Goal: Task Accomplishment & Management: Use online tool/utility

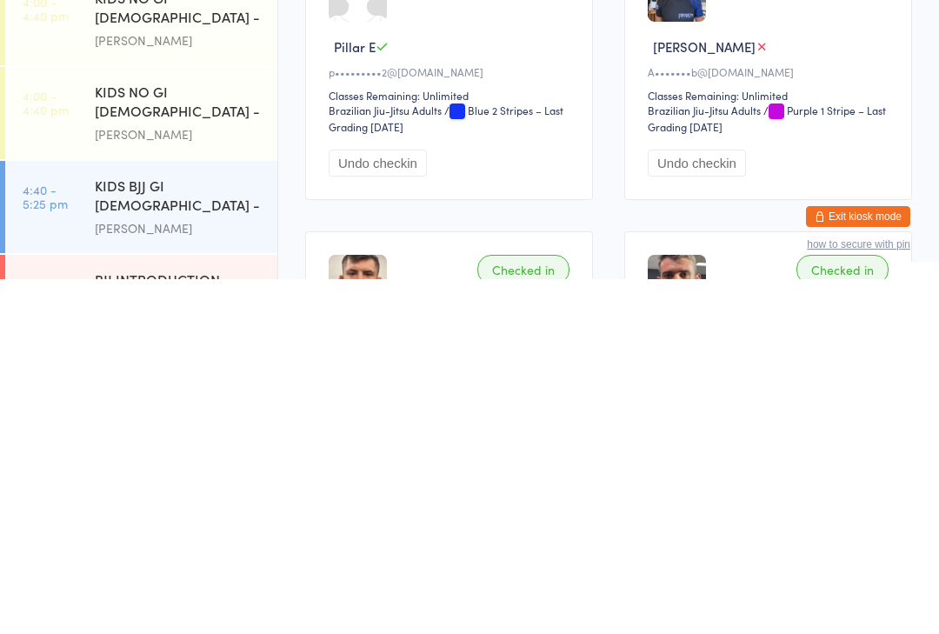
scroll to position [140, 0]
click at [219, 436] on div "KIDS NO GI [DEMOGRAPHIC_DATA] - Level 2" at bounding box center [179, 457] width 168 height 43
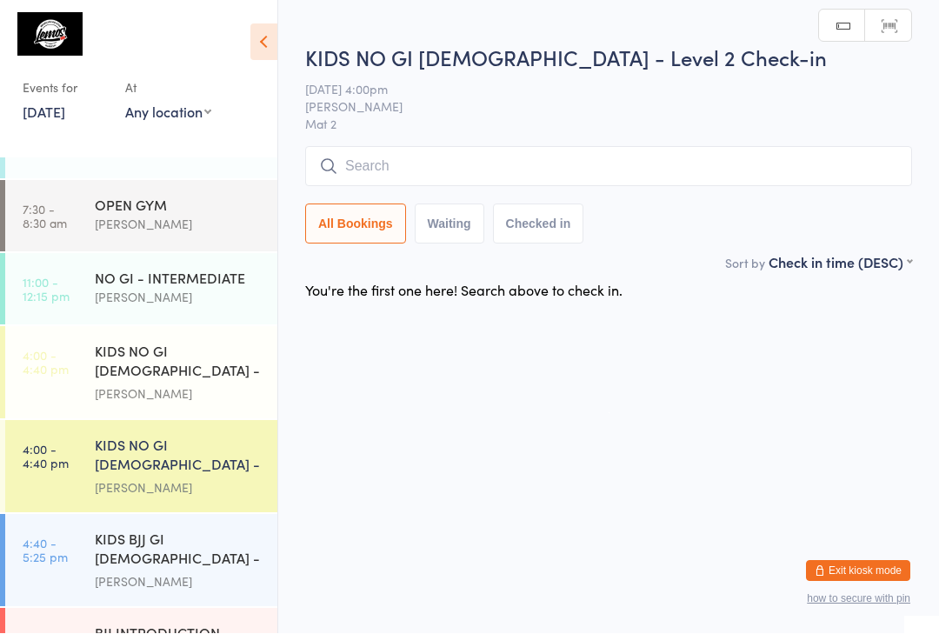
click at [614, 167] on input "search" at bounding box center [608, 167] width 607 height 40
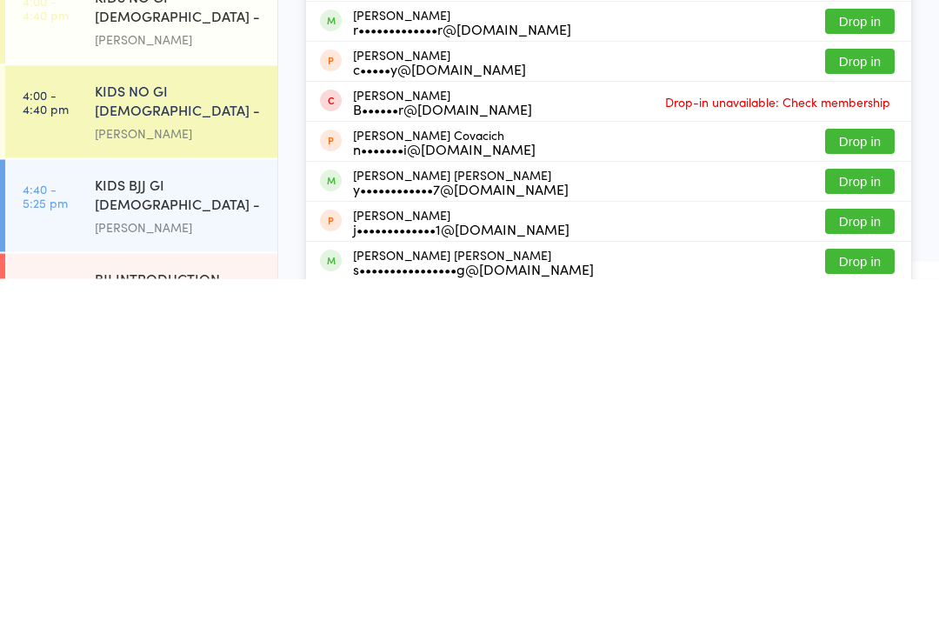
scroll to position [144, 0]
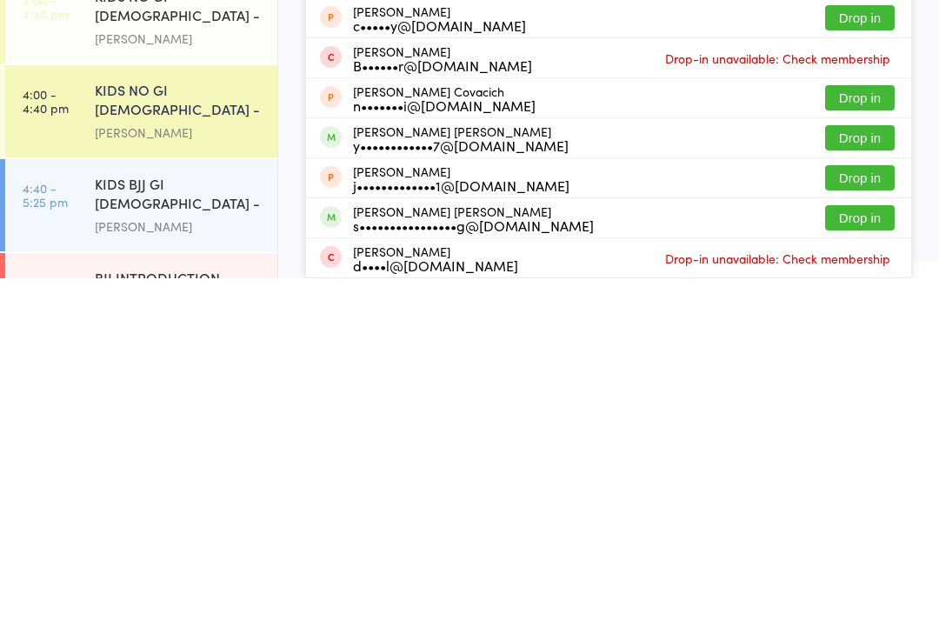
type input "[PERSON_NAME]"
click at [867, 561] on button "Drop in" at bounding box center [860, 573] width 70 height 25
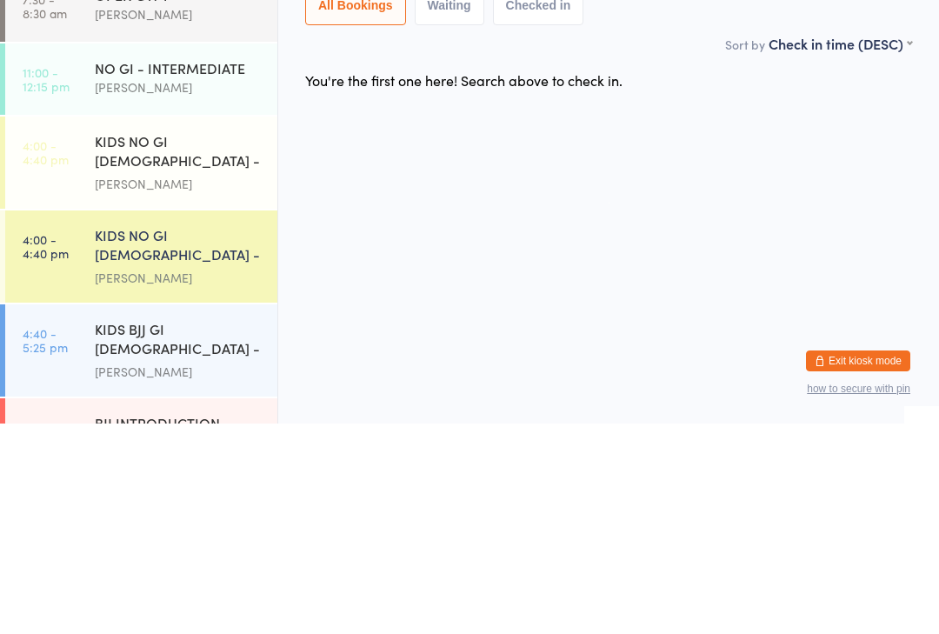
scroll to position [0, 0]
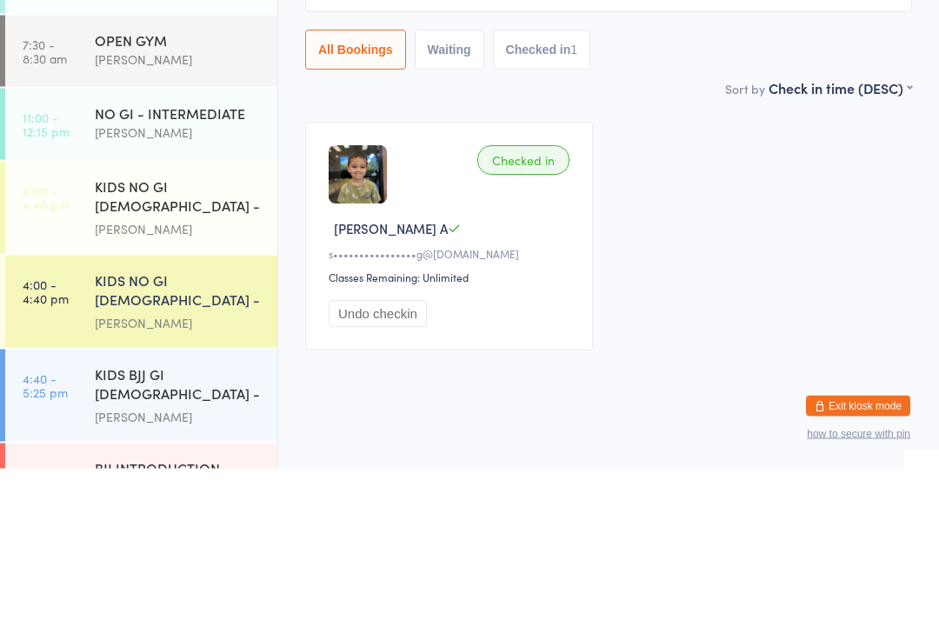
click at [807, 244] on select "First name (ASC) First name (DESC) Last name (ASC) Last name (DESC) Check in ti…" at bounding box center [841, 251] width 144 height 15
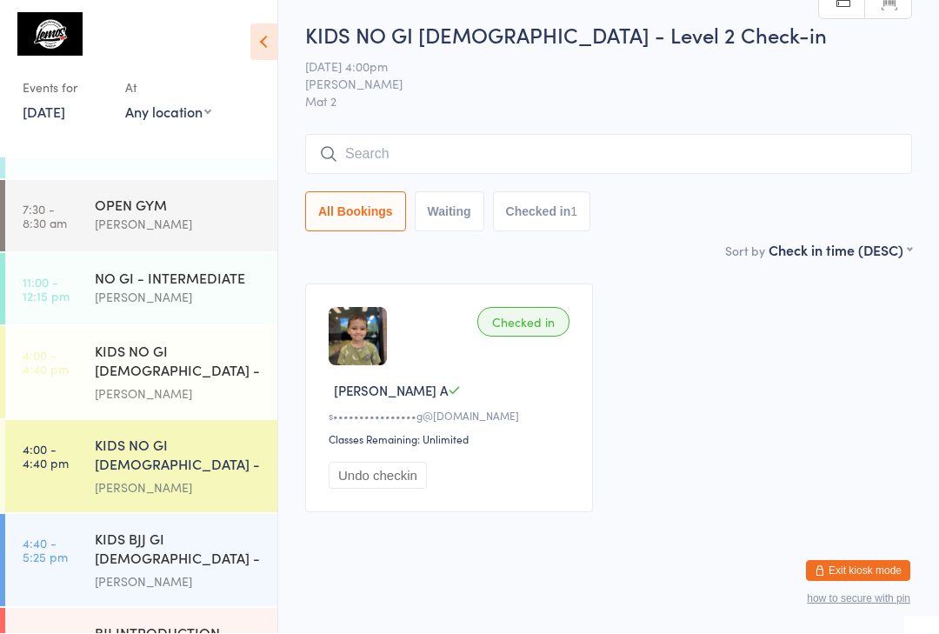
click at [363, 141] on input "search" at bounding box center [608, 155] width 607 height 40
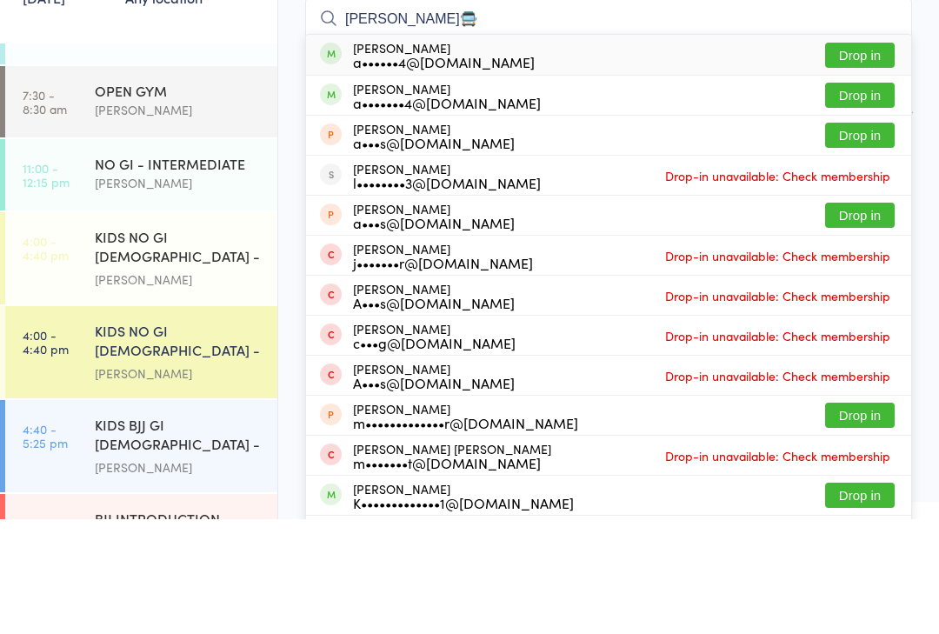
type input "[PERSON_NAME]🚍"
click at [863, 157] on button "Drop in" at bounding box center [860, 169] width 70 height 25
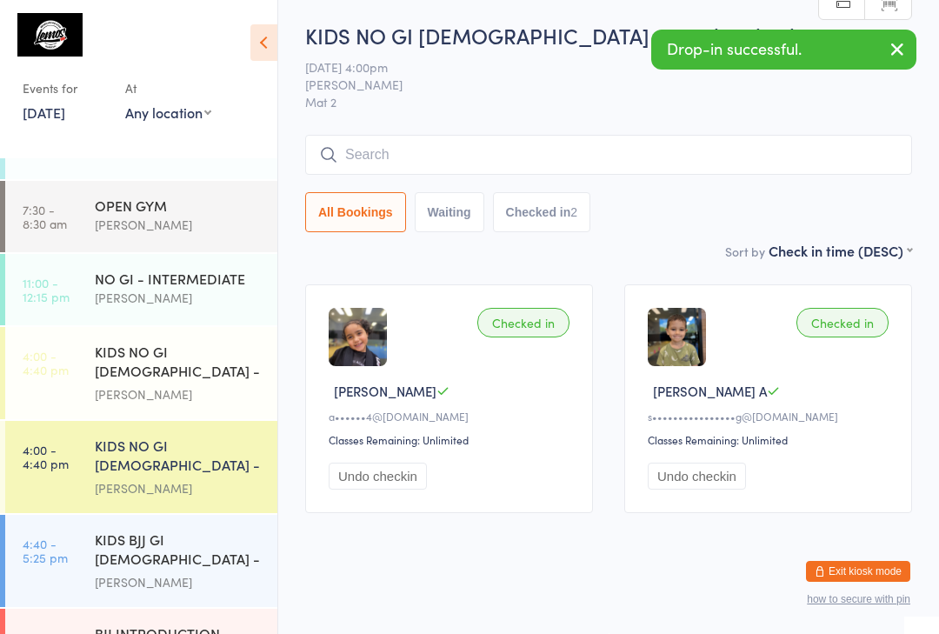
click at [110, 532] on div "KIDS BJJ GI [DEMOGRAPHIC_DATA] - Level 1/2" at bounding box center [179, 551] width 168 height 43
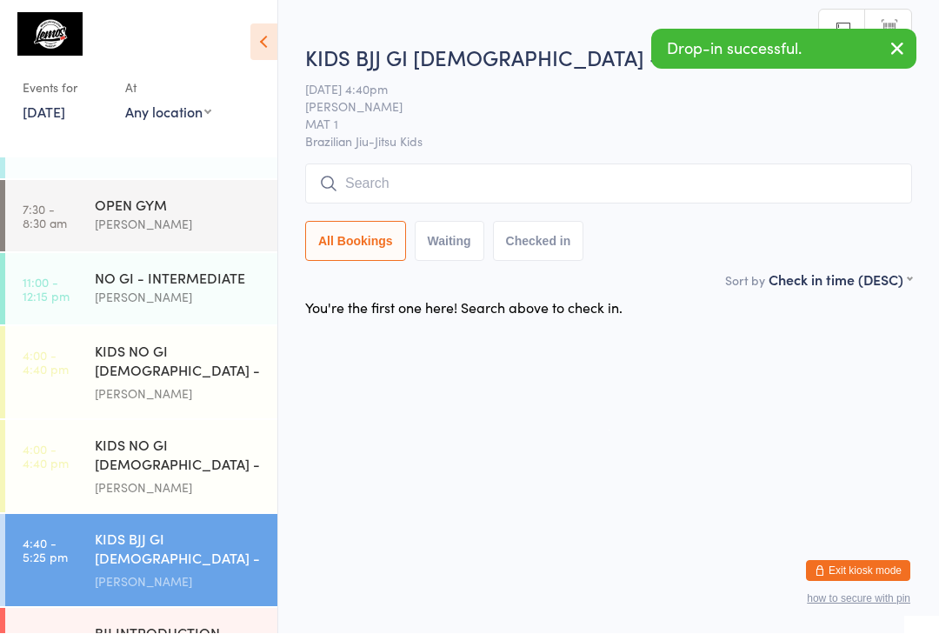
click at [724, 196] on input "search" at bounding box center [608, 184] width 607 height 40
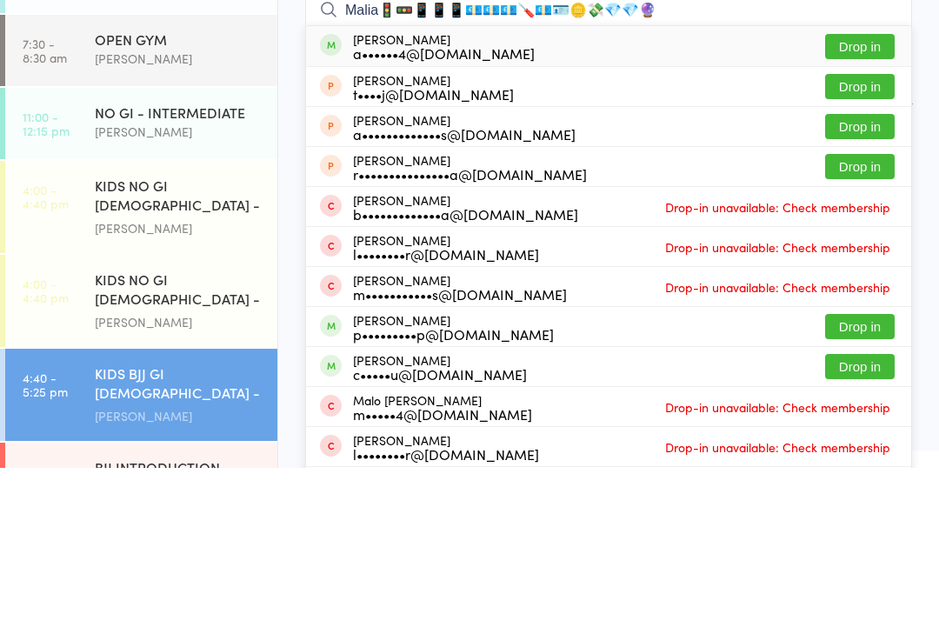
type input "Malia🚦🚥📱📱📱💶💶💶🪛💶🪪🪙💸💎💎🔮"
click at [865, 200] on button "Drop in" at bounding box center [860, 212] width 70 height 25
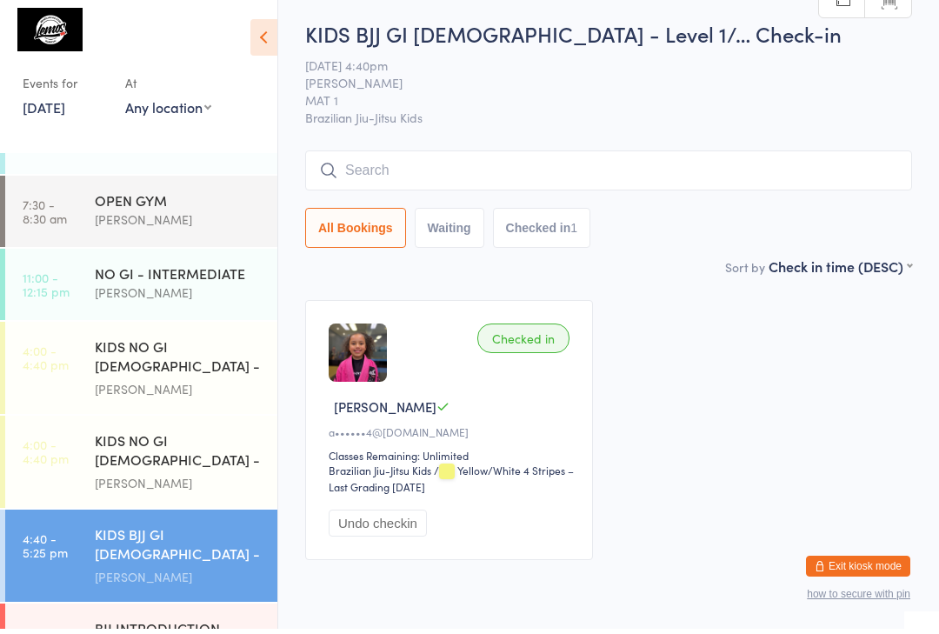
click at [257, 73] on div "Events for [DATE] D Sep, YYYY [DATE] Sun Mon Tue Wed Thu Fri Sat 36 31 01 02 03…" at bounding box center [138, 71] width 277 height 143
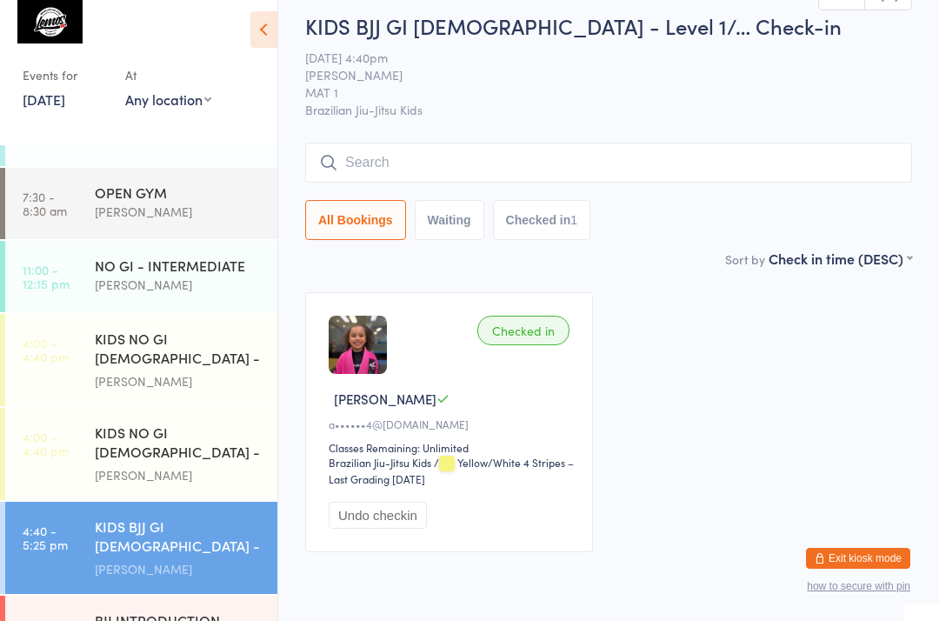
click at [220, 462] on div "KIDS NO GI [DEMOGRAPHIC_DATA] - Level 2" at bounding box center [179, 457] width 168 height 43
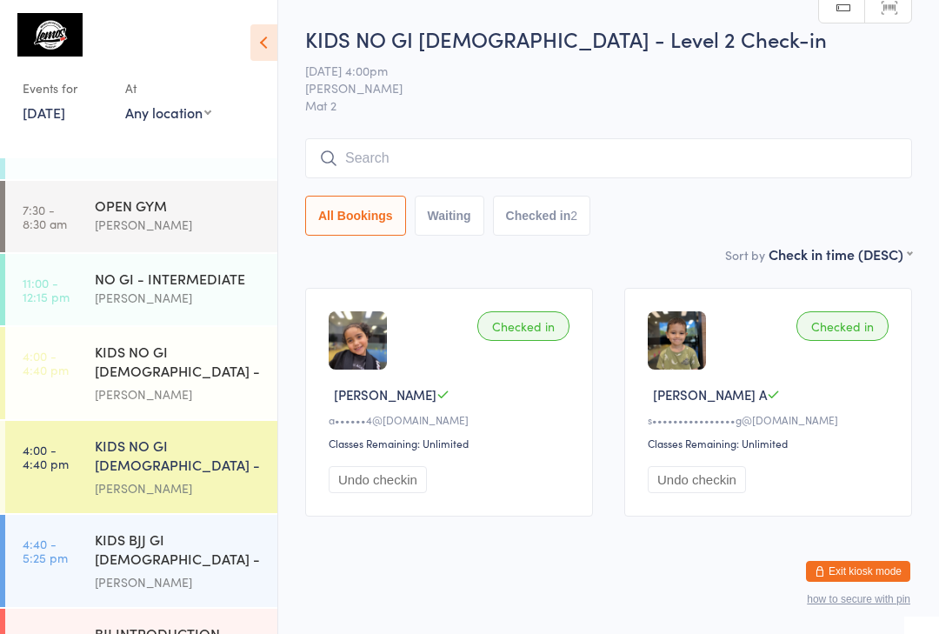
click at [192, 549] on div "KIDS BJJ GI [DEMOGRAPHIC_DATA] - Level 1/2" at bounding box center [179, 551] width 168 height 43
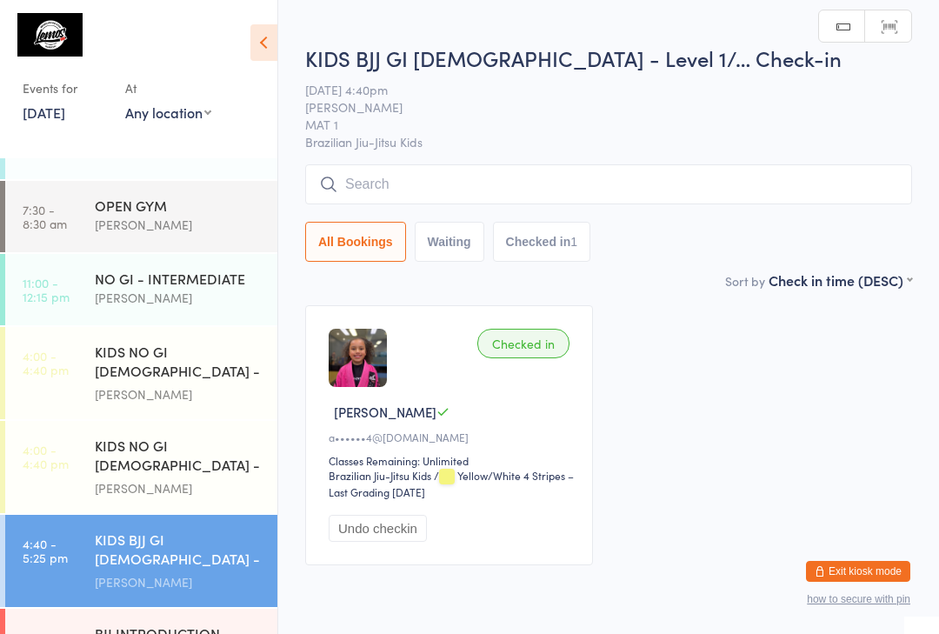
click at [201, 437] on div "KIDS NO GI [DEMOGRAPHIC_DATA] - Level 2 [PERSON_NAME]" at bounding box center [186, 467] width 183 height 92
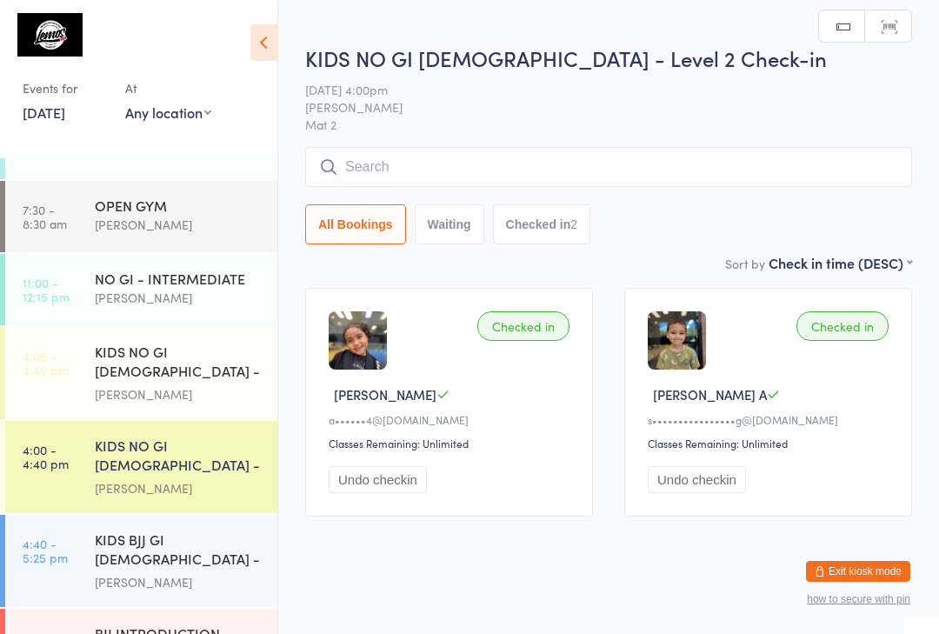
click at [176, 371] on div "KIDS NO GI [DEMOGRAPHIC_DATA] - Level 1" at bounding box center [179, 363] width 168 height 43
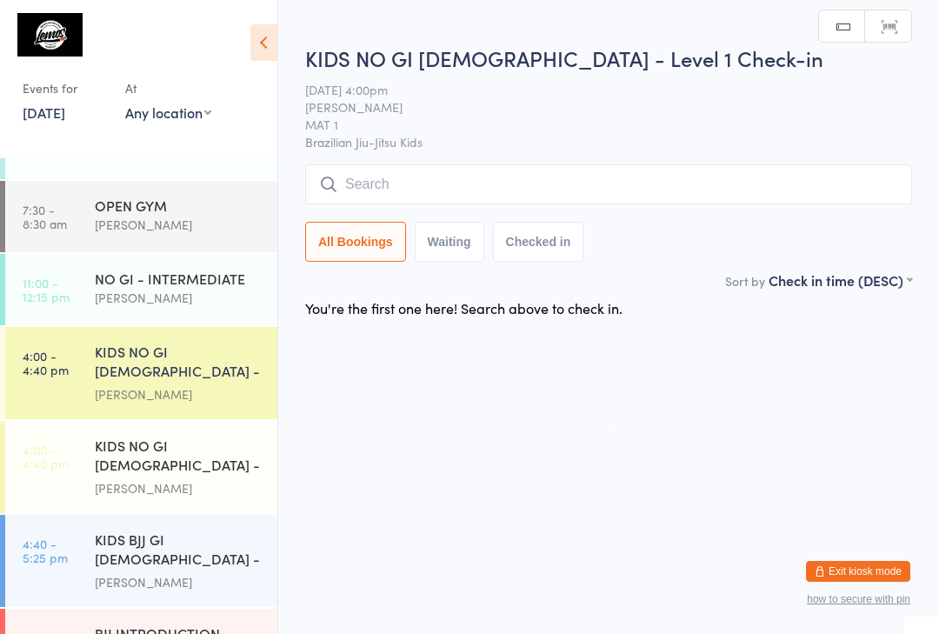
click at [183, 461] on div "KIDS NO GI [DEMOGRAPHIC_DATA] - Level 2" at bounding box center [179, 457] width 168 height 43
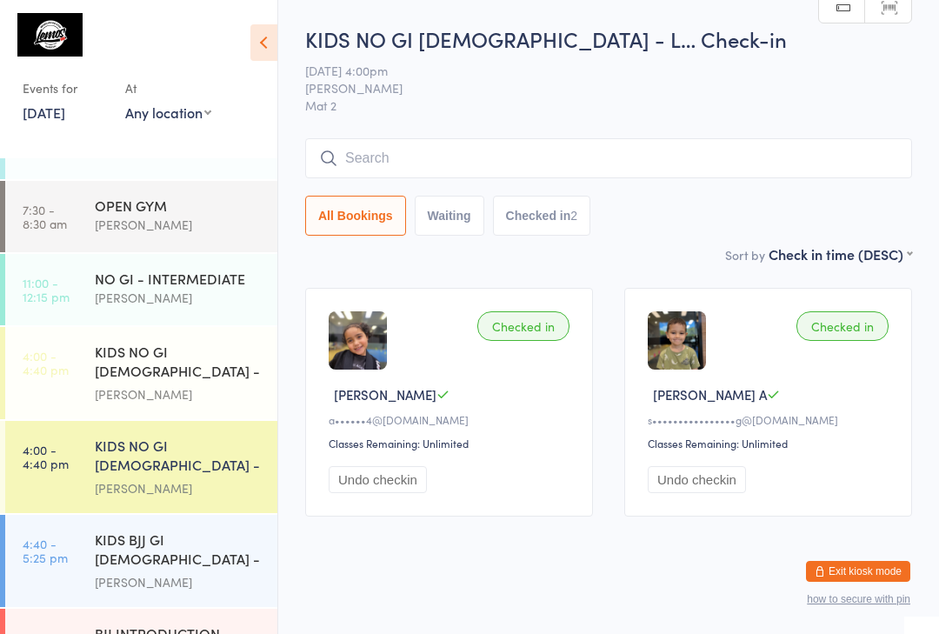
click at [214, 388] on div "[PERSON_NAME]" at bounding box center [179, 394] width 168 height 20
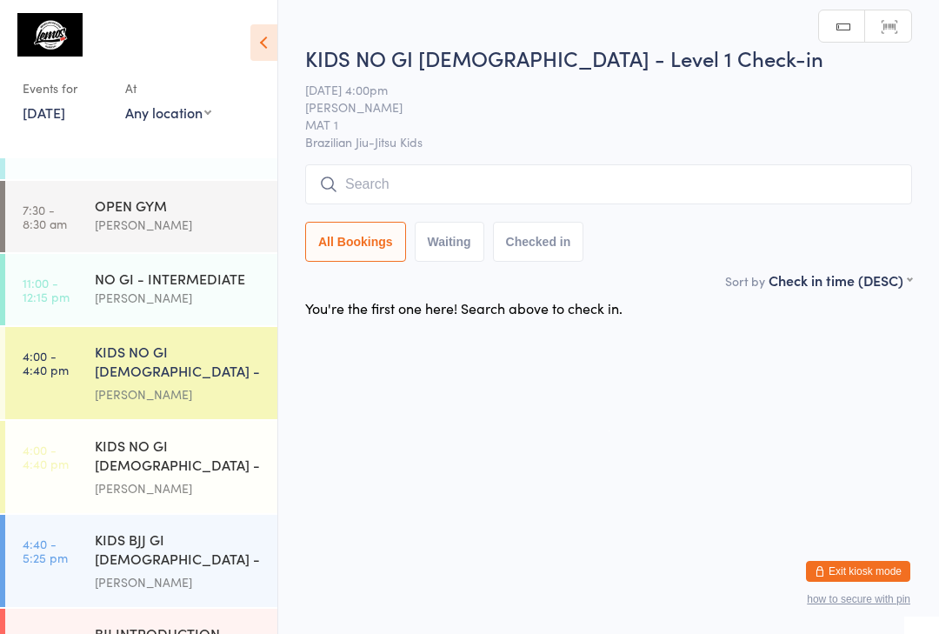
click at [195, 558] on div "KIDS BJJ GI [DEMOGRAPHIC_DATA] - Level 1/2" at bounding box center [179, 551] width 168 height 43
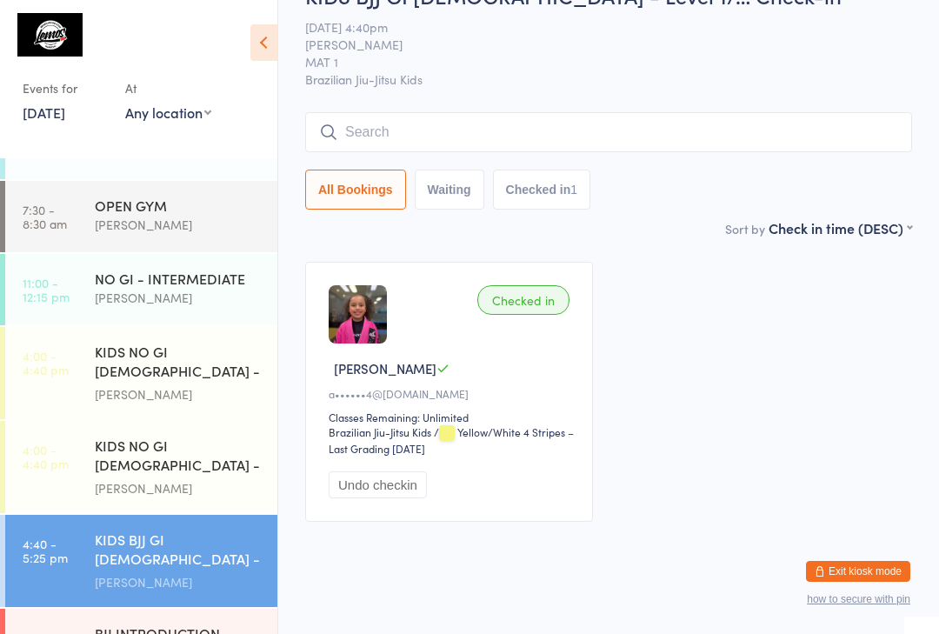
scroll to position [16, 0]
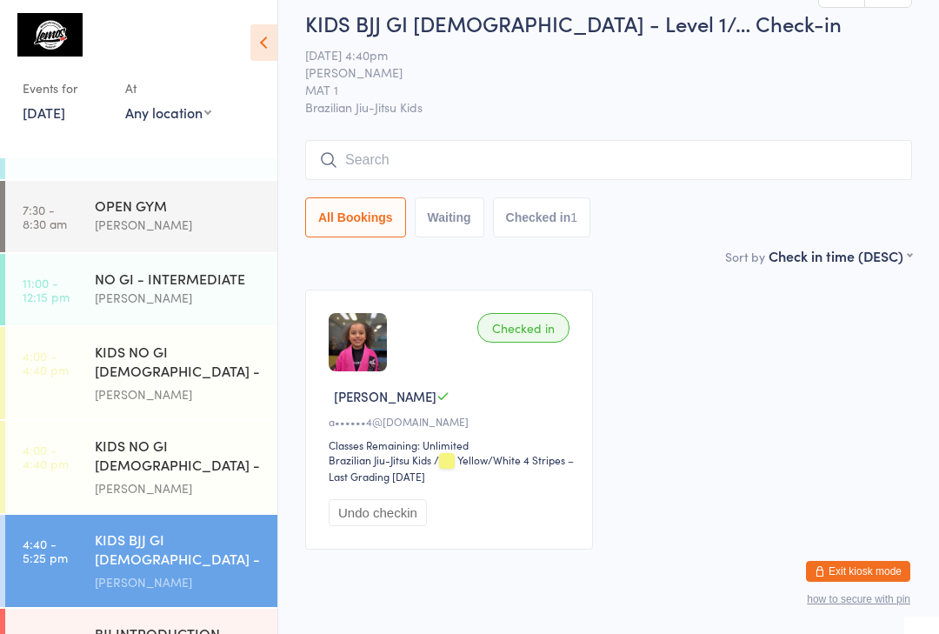
click at [137, 369] on div "KIDS NO GI [DEMOGRAPHIC_DATA] - Level 1" at bounding box center [179, 363] width 168 height 43
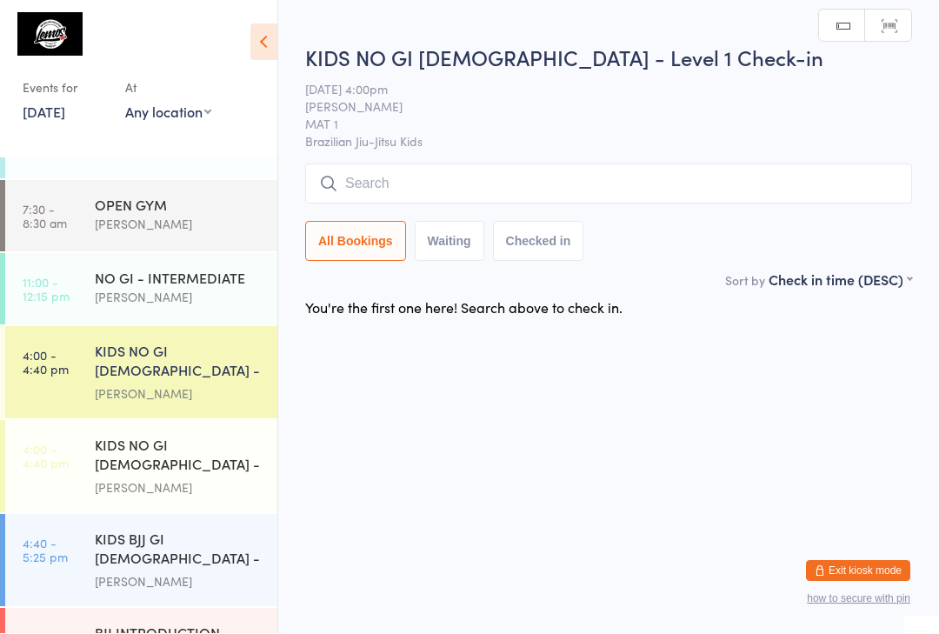
click at [109, 463] on div "KIDS NO GI [DEMOGRAPHIC_DATA] - Level 2" at bounding box center [179, 457] width 168 height 43
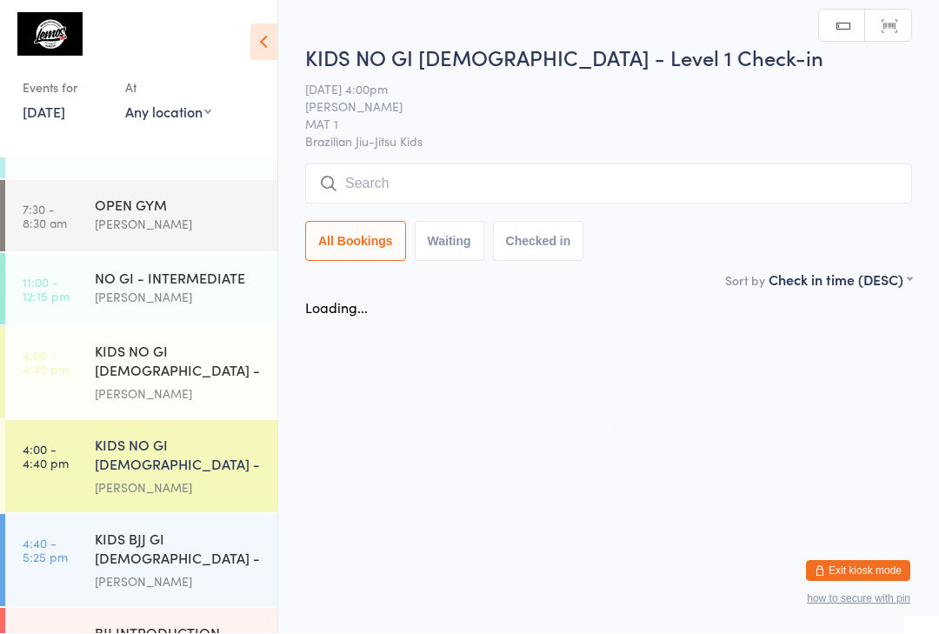
scroll to position [1, 0]
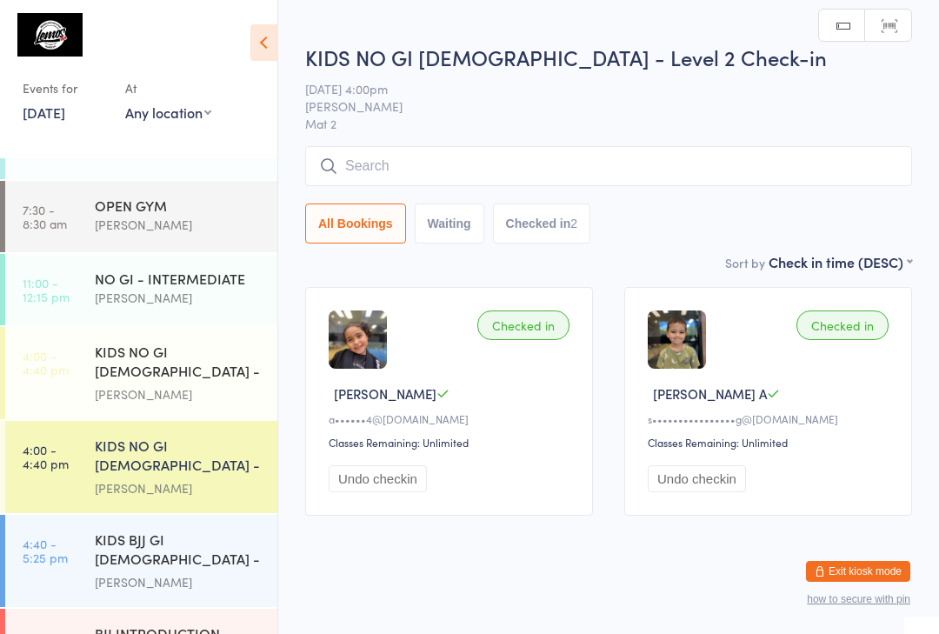
click at [144, 395] on div "[PERSON_NAME]" at bounding box center [179, 394] width 168 height 20
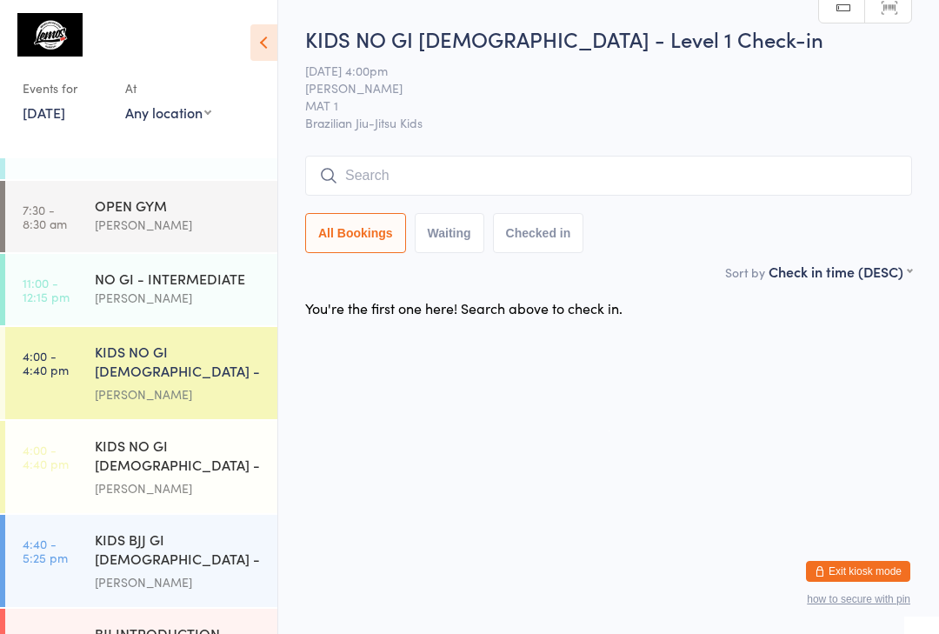
click at [471, 166] on input "search" at bounding box center [608, 176] width 607 height 40
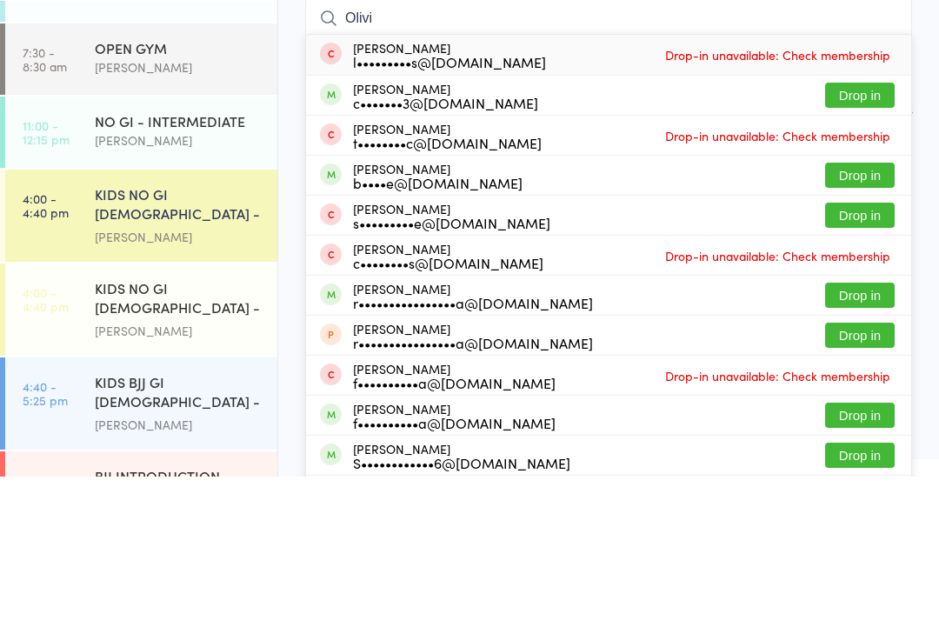
type input "Olivi"
click at [858, 240] on button "Drop in" at bounding box center [860, 252] width 70 height 25
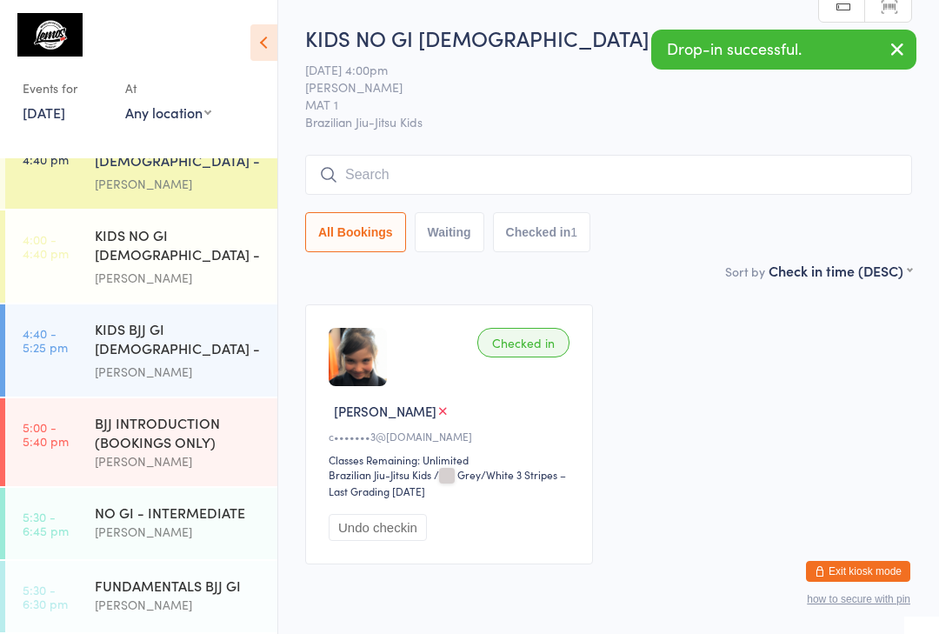
scroll to position [355, 0]
click at [145, 615] on div "[PERSON_NAME]" at bounding box center [179, 605] width 168 height 20
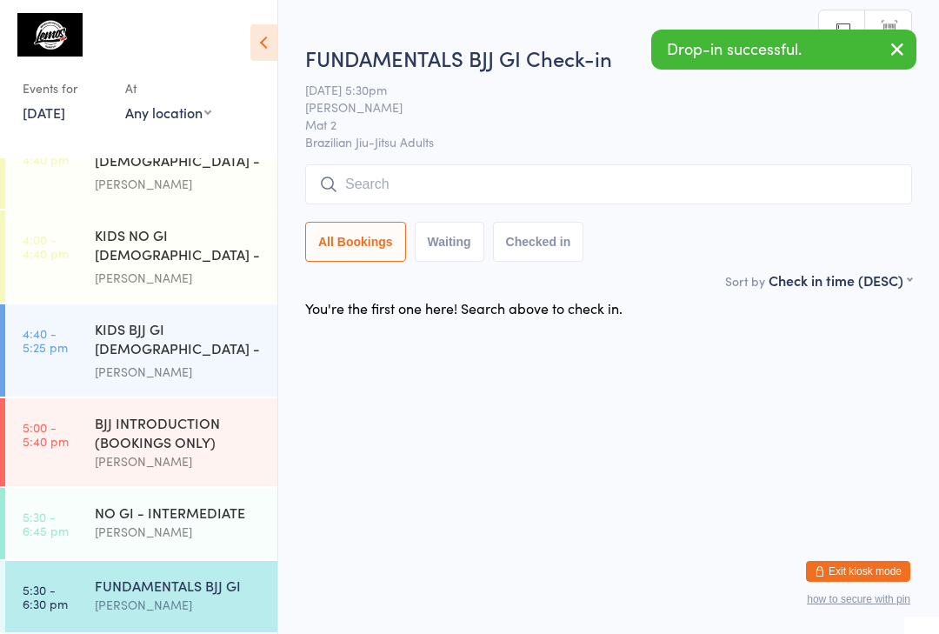
click at [439, 172] on input "search" at bounding box center [608, 184] width 607 height 40
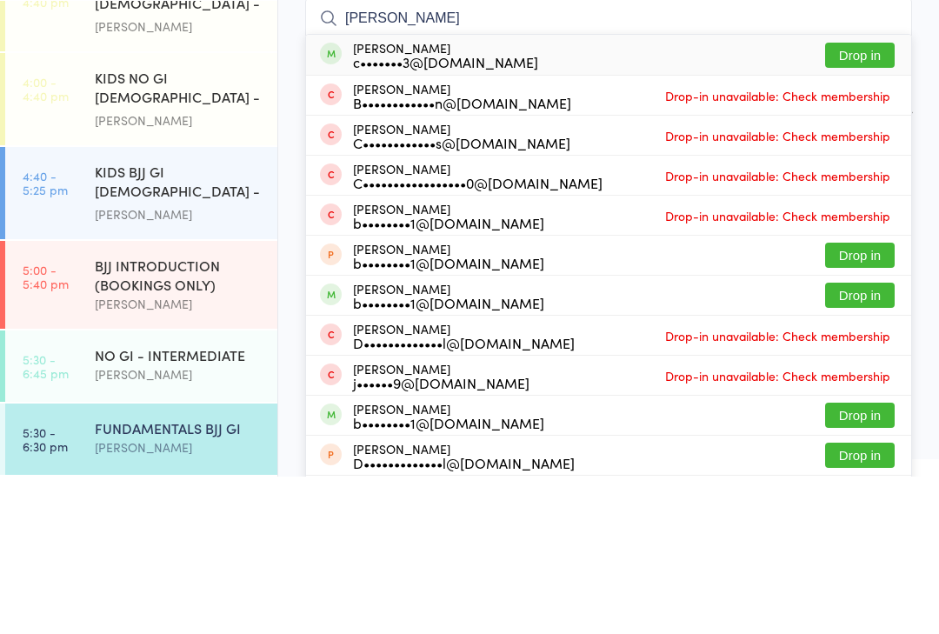
type input "[PERSON_NAME]"
click at [862, 200] on button "Drop in" at bounding box center [860, 212] width 70 height 25
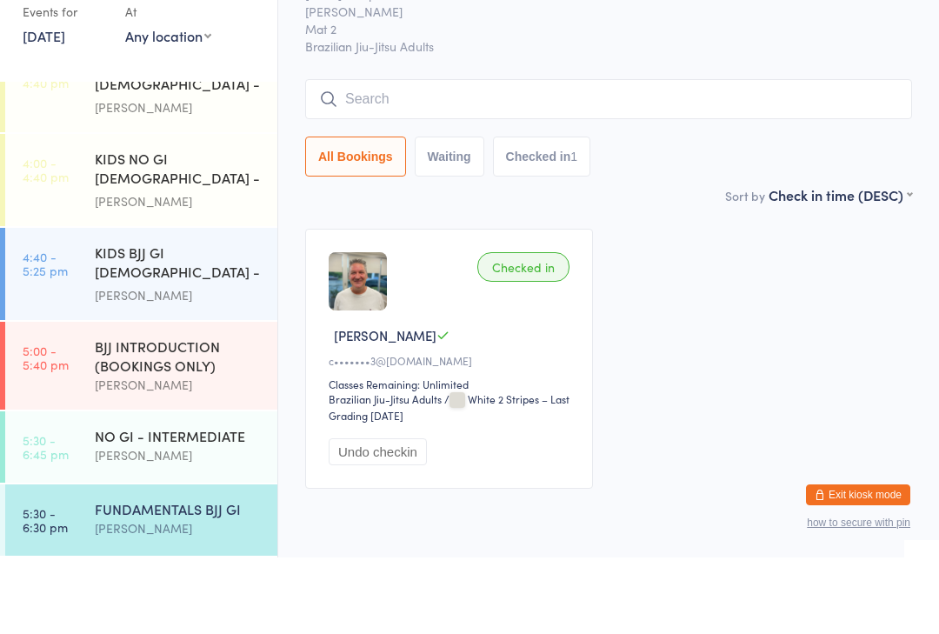
click at [170, 225] on div "KIDS NO GI [DEMOGRAPHIC_DATA] - Level 2" at bounding box center [179, 246] width 168 height 43
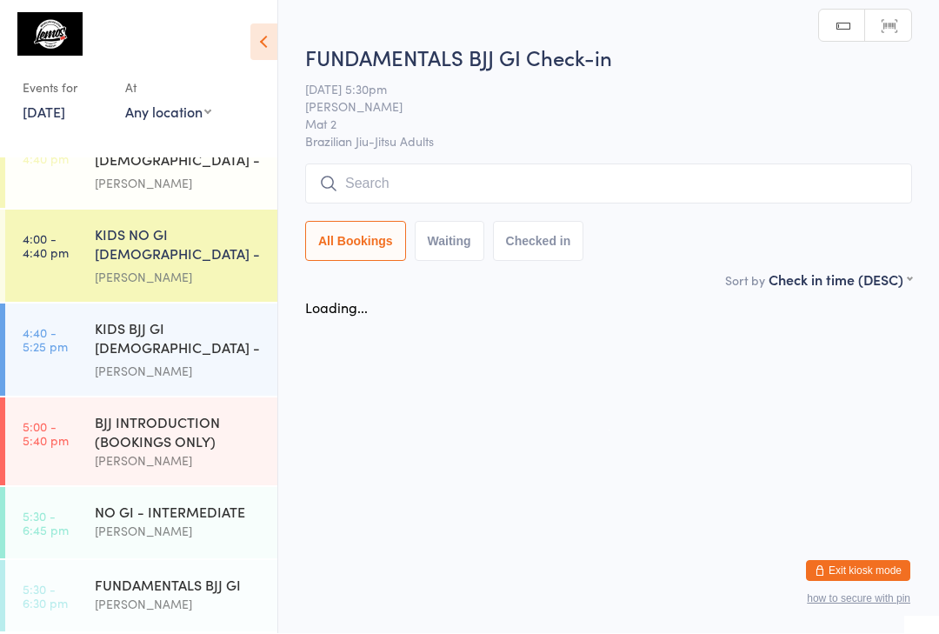
scroll to position [1, 0]
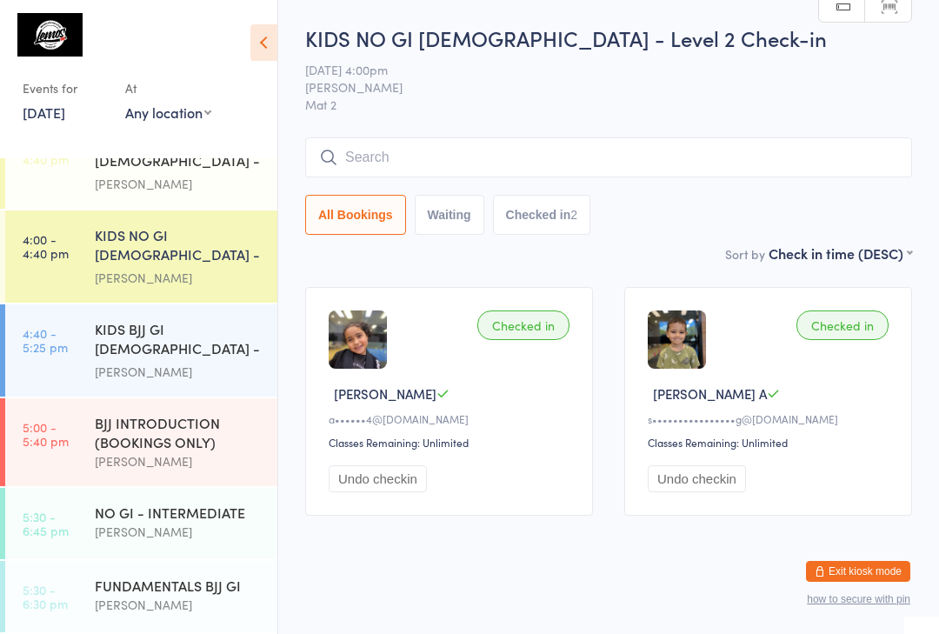
click at [383, 158] on input "search" at bounding box center [608, 157] width 607 height 40
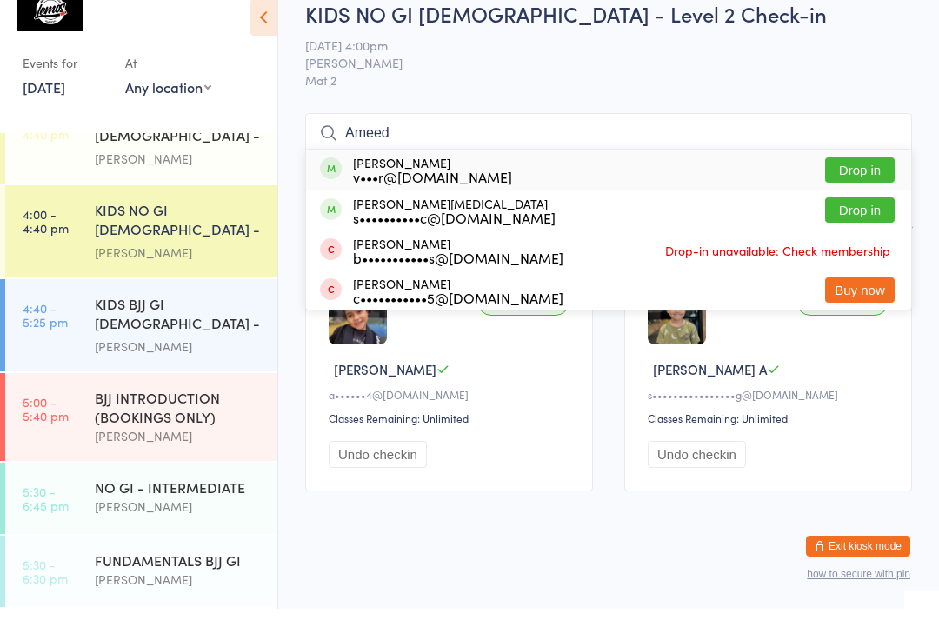
type input "Ameed"
click at [864, 183] on button "Drop in" at bounding box center [860, 195] width 70 height 25
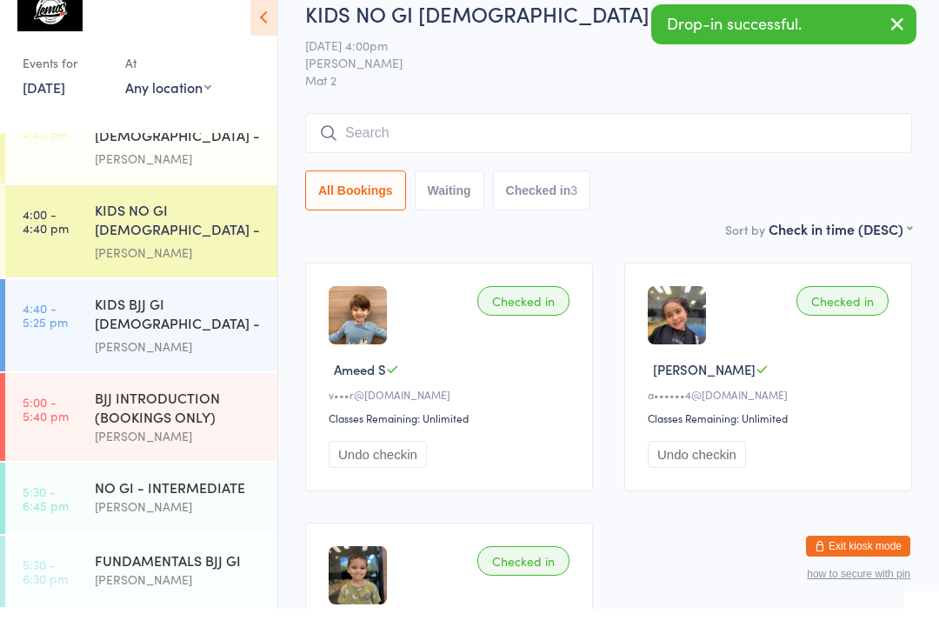
click at [524, 79] on span "[PERSON_NAME]" at bounding box center [595, 87] width 580 height 17
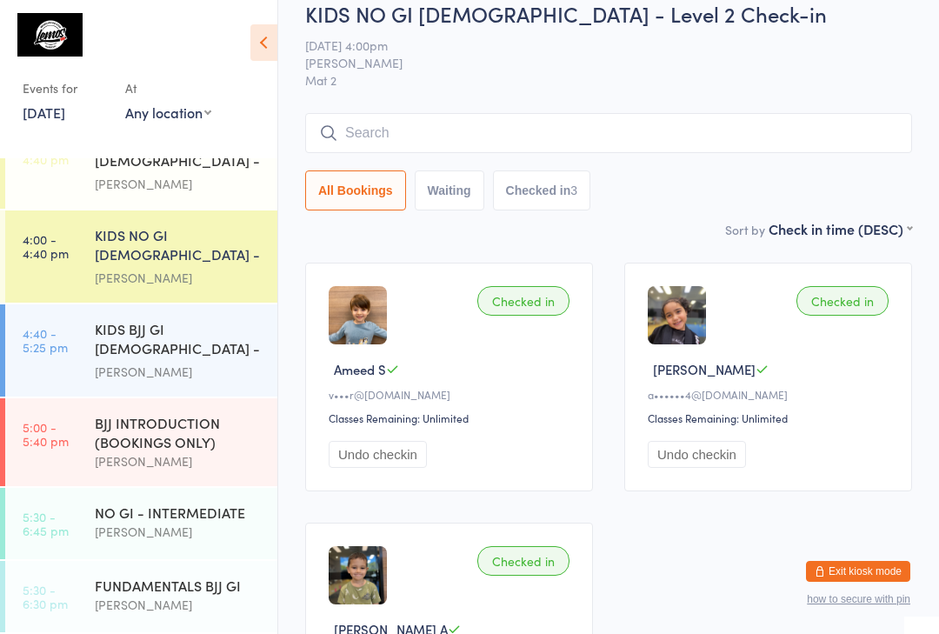
click at [341, 128] on input "search" at bounding box center [608, 133] width 607 height 40
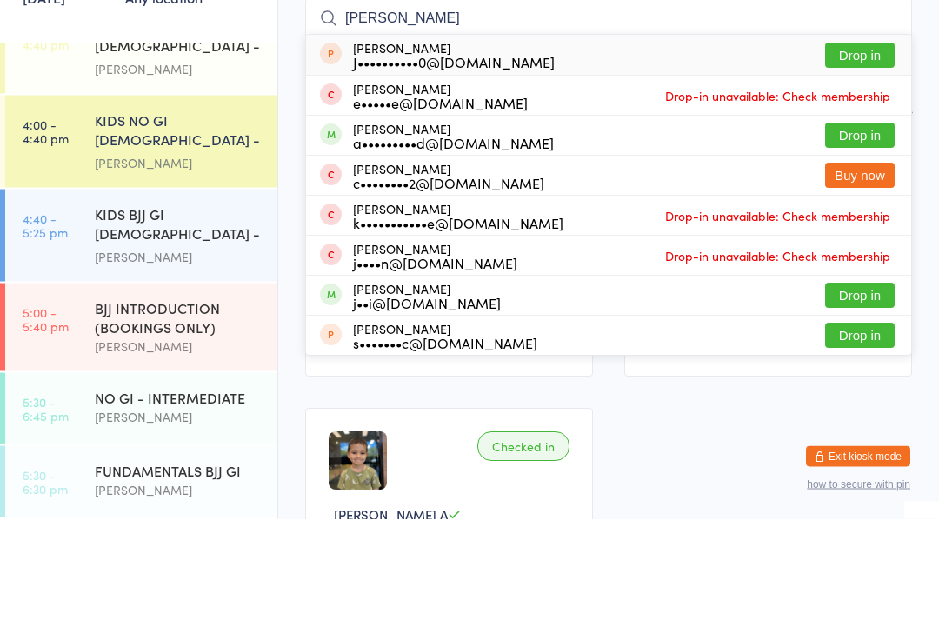
type input "[PERSON_NAME]"
click at [459, 237] on div "[PERSON_NAME] a•••••••••d@[DOMAIN_NAME]" at bounding box center [453, 251] width 201 height 28
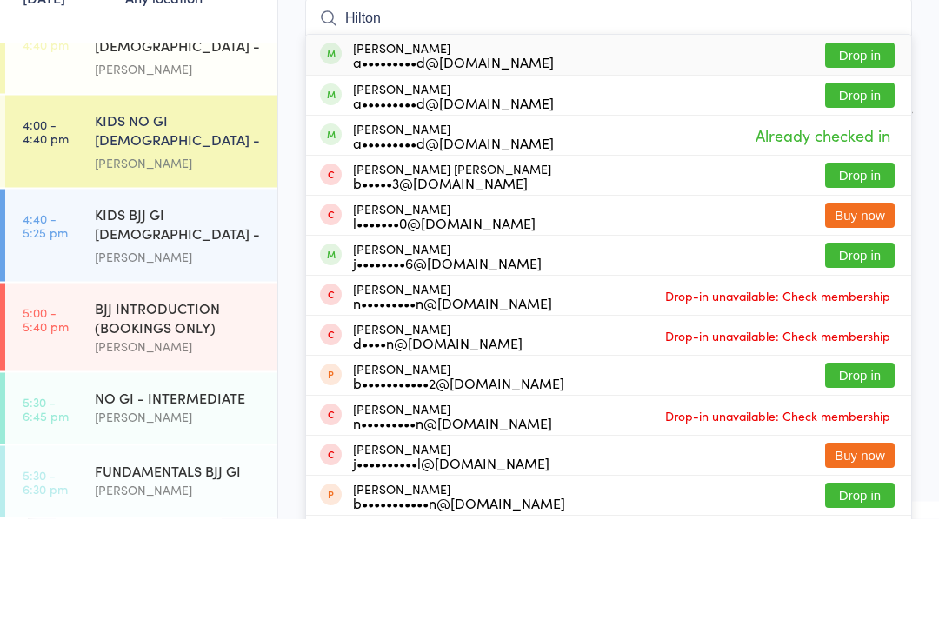
type input "Hilton"
click at [869, 198] on button "Drop in" at bounding box center [860, 210] width 70 height 25
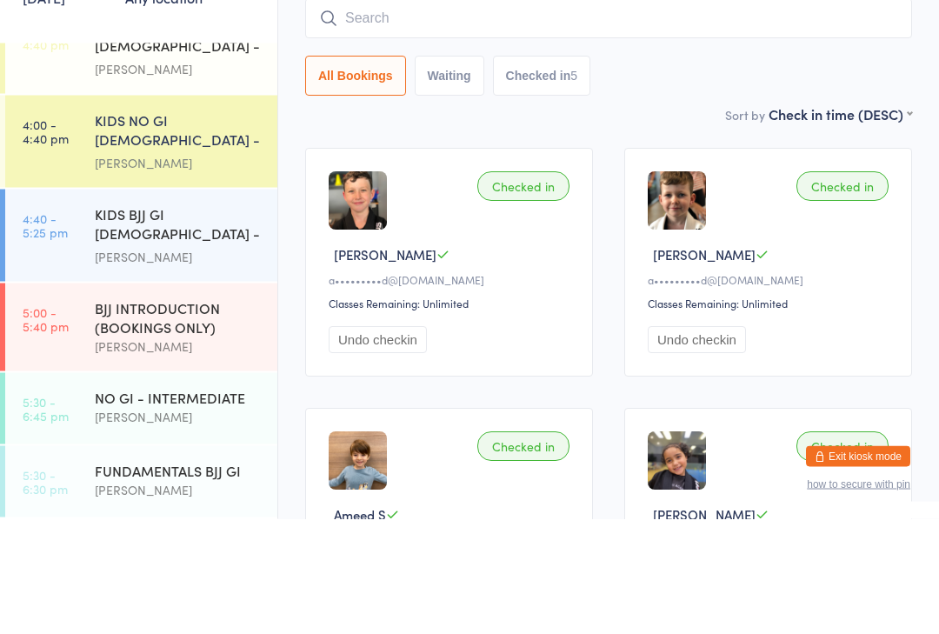
scroll to position [140, 0]
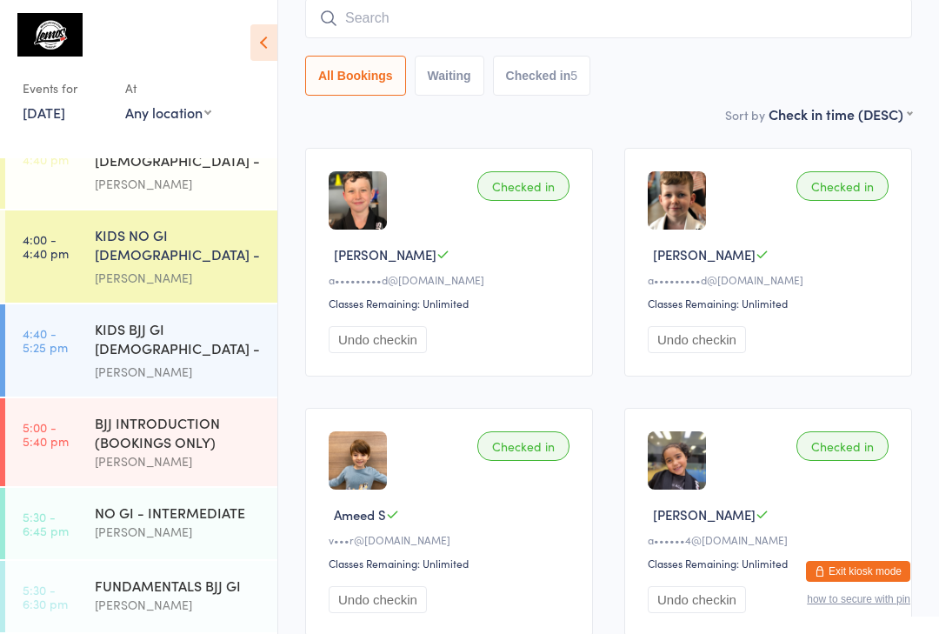
click at [496, 4] on input "search" at bounding box center [608, 18] width 607 height 40
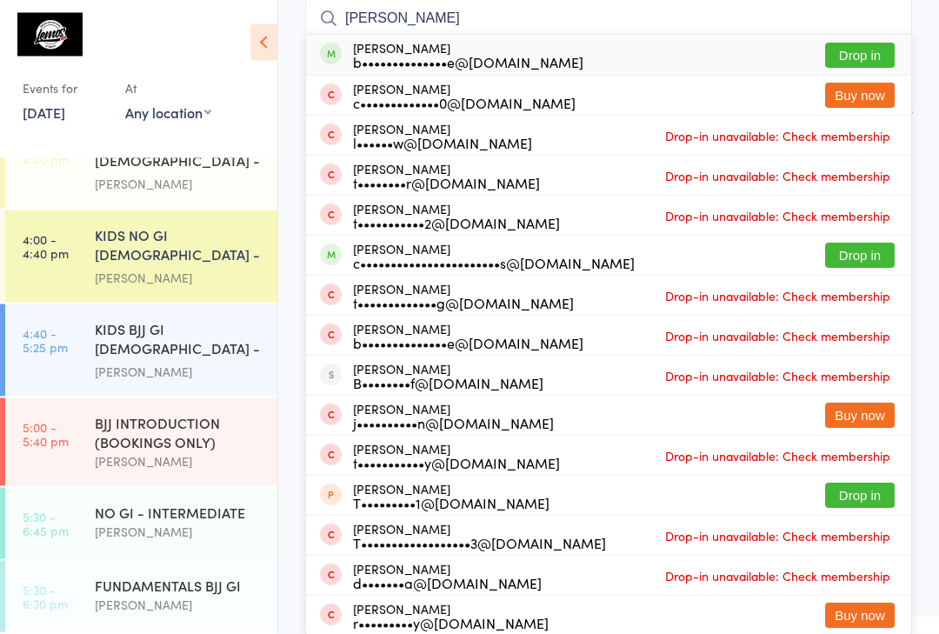
type input "[PERSON_NAME]"
click at [865, 50] on button "Drop in" at bounding box center [860, 55] width 70 height 25
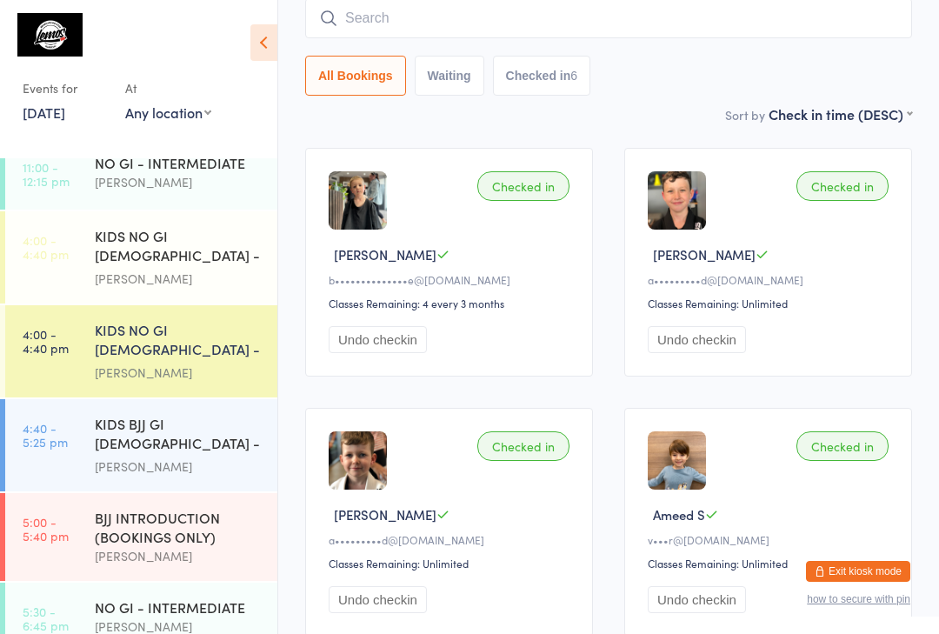
scroll to position [253, 0]
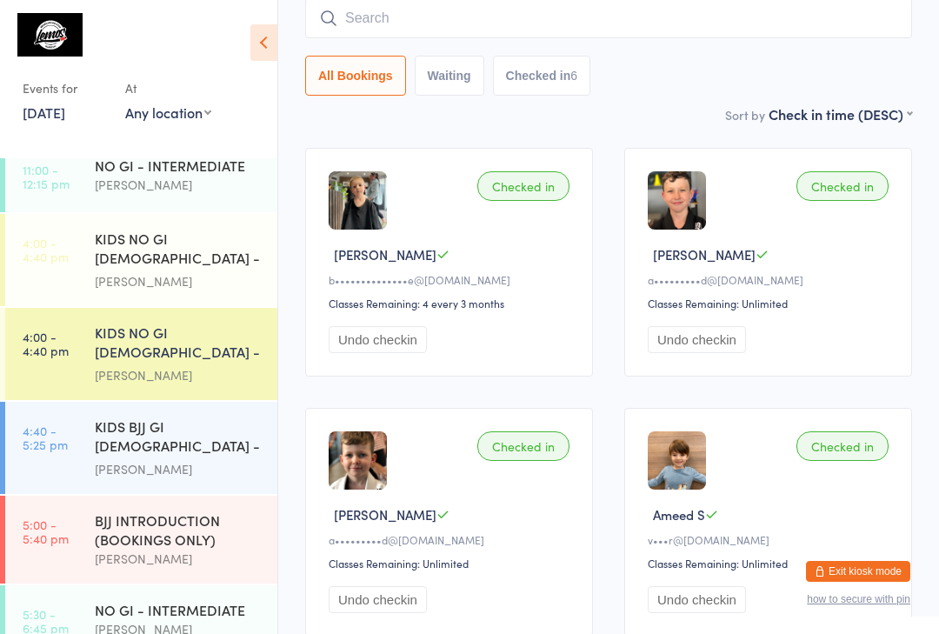
click at [188, 265] on div "KIDS NO GI [DEMOGRAPHIC_DATA] - Level 1" at bounding box center [179, 250] width 168 height 43
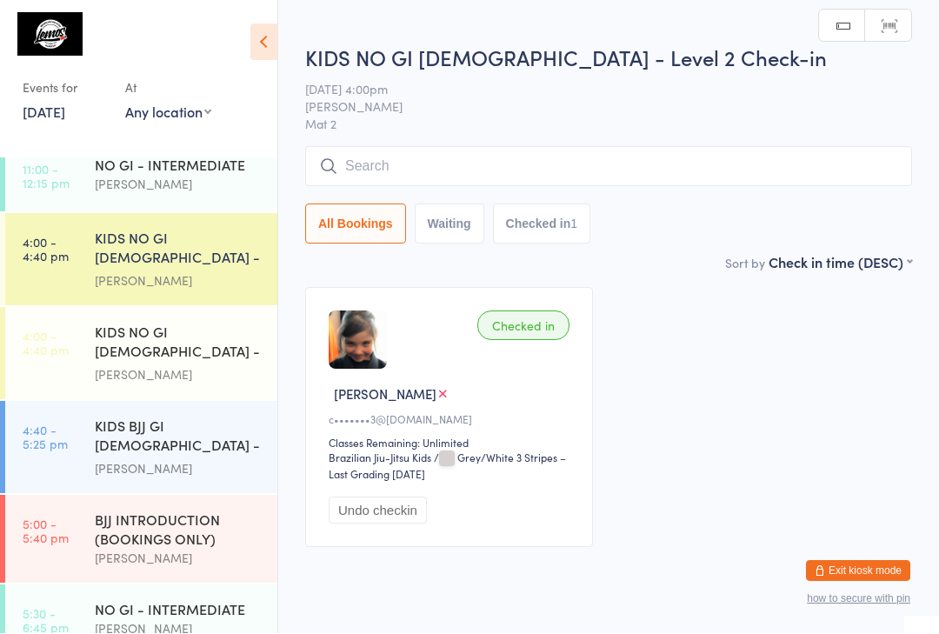
scroll to position [1, 0]
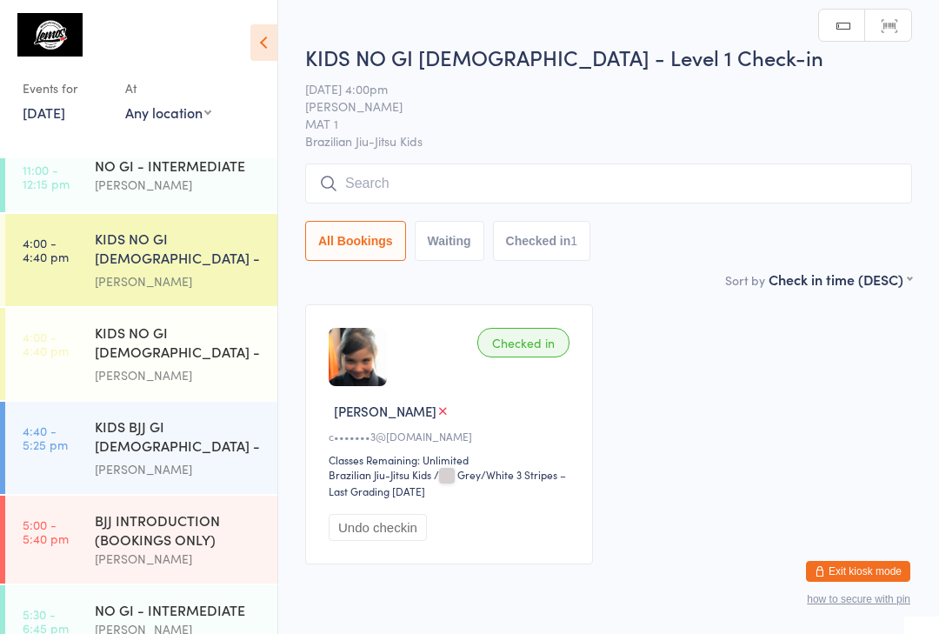
click at [399, 201] on input "search" at bounding box center [608, 184] width 607 height 40
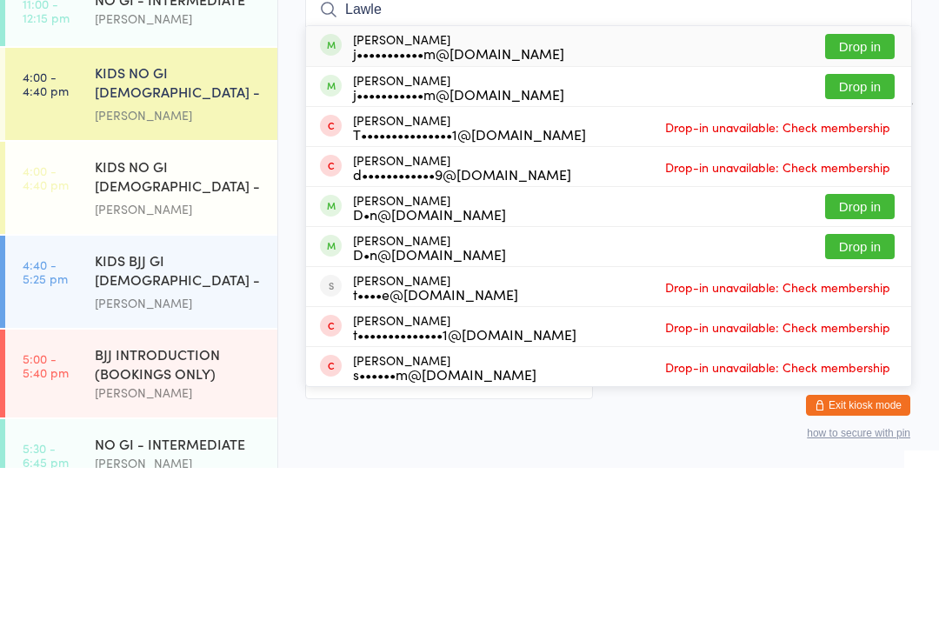
type input "Lawle"
click at [867, 240] on button "Drop in" at bounding box center [860, 252] width 70 height 25
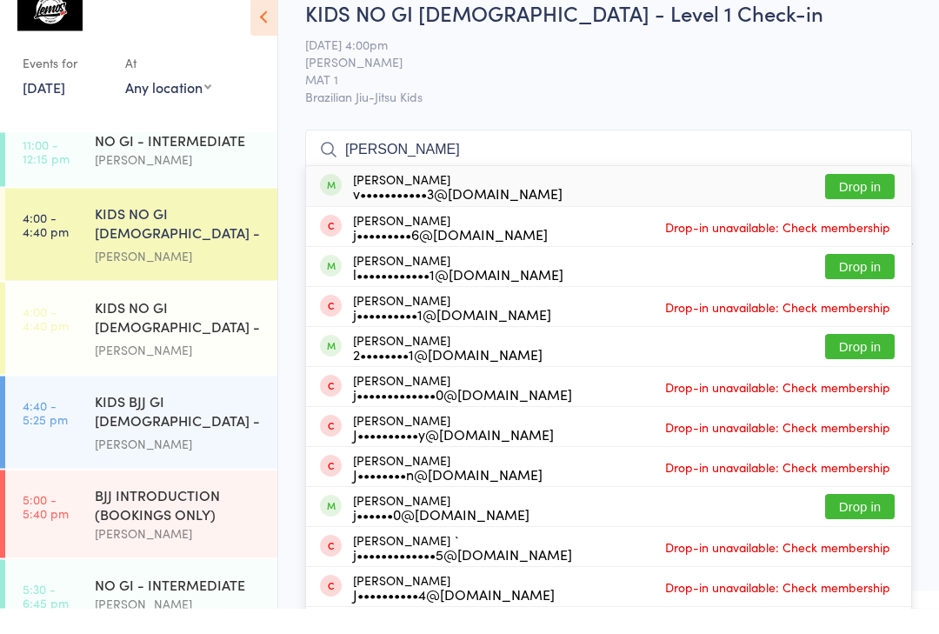
type input "[PERSON_NAME]"
click at [852, 200] on button "Drop in" at bounding box center [860, 212] width 70 height 25
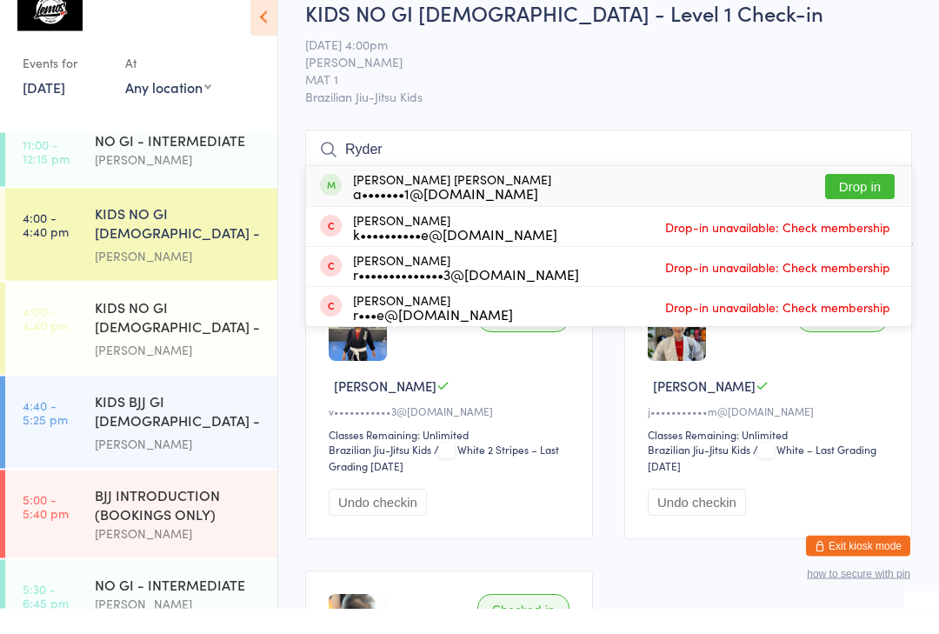
type input "Ryder"
click at [508, 192] on div "Ryder Hwang a•••••••1@[DOMAIN_NAME] Drop in" at bounding box center [608, 212] width 605 height 40
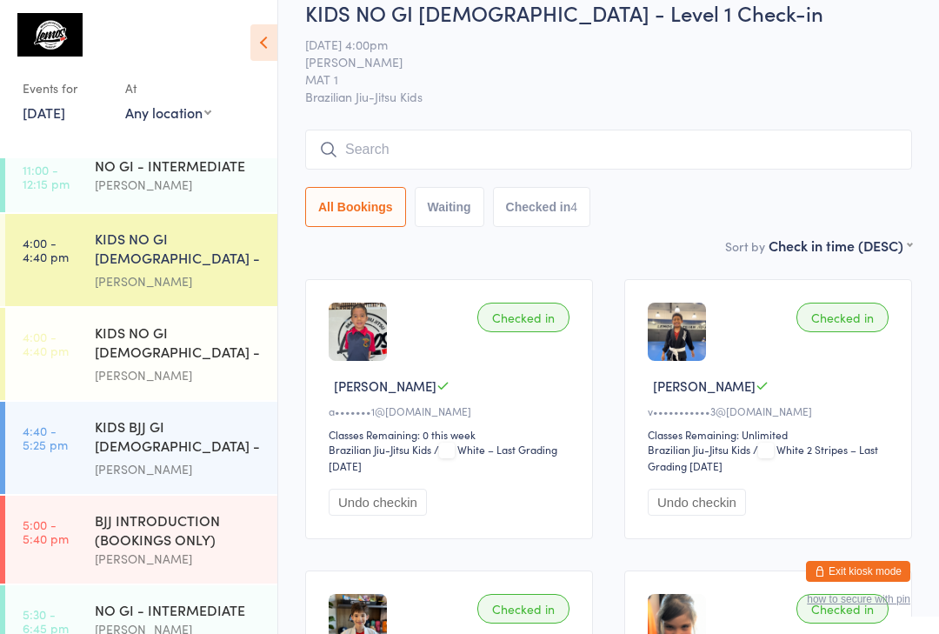
click at [530, 426] on div "Checked in Ryder H a•••••••1@[DOMAIN_NAME] Classes Remaining: 0 this week Brazi…" at bounding box center [449, 409] width 288 height 260
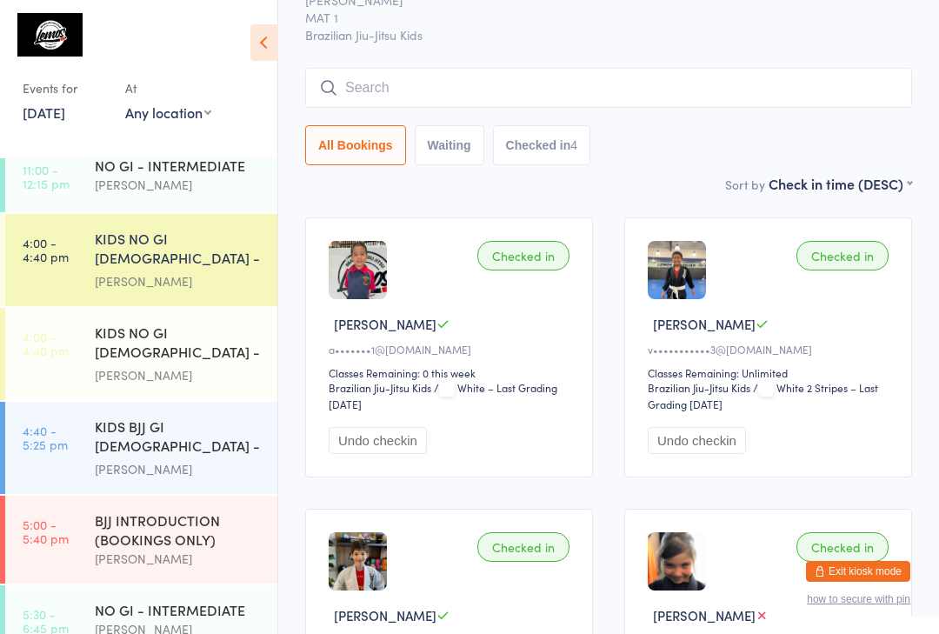
scroll to position [87, 0]
click at [552, 270] on div "Checked in" at bounding box center [523, 257] width 92 height 30
click at [544, 271] on div "Checked in" at bounding box center [523, 257] width 92 height 30
click at [538, 261] on div "Checked in" at bounding box center [523, 257] width 92 height 30
click at [530, 256] on div "Checked in" at bounding box center [523, 257] width 92 height 30
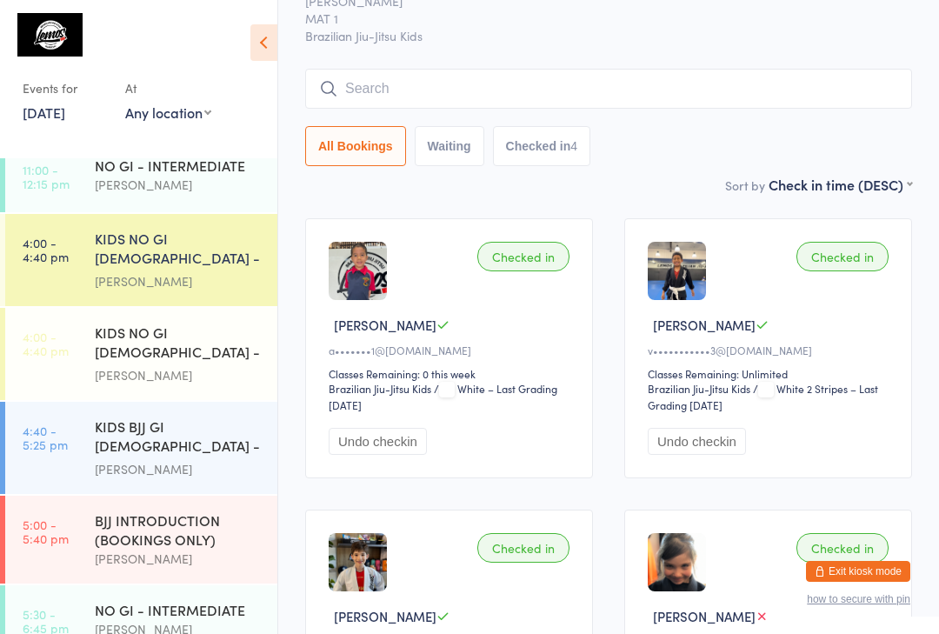
click at [553, 264] on div "Checked in" at bounding box center [523, 257] width 92 height 30
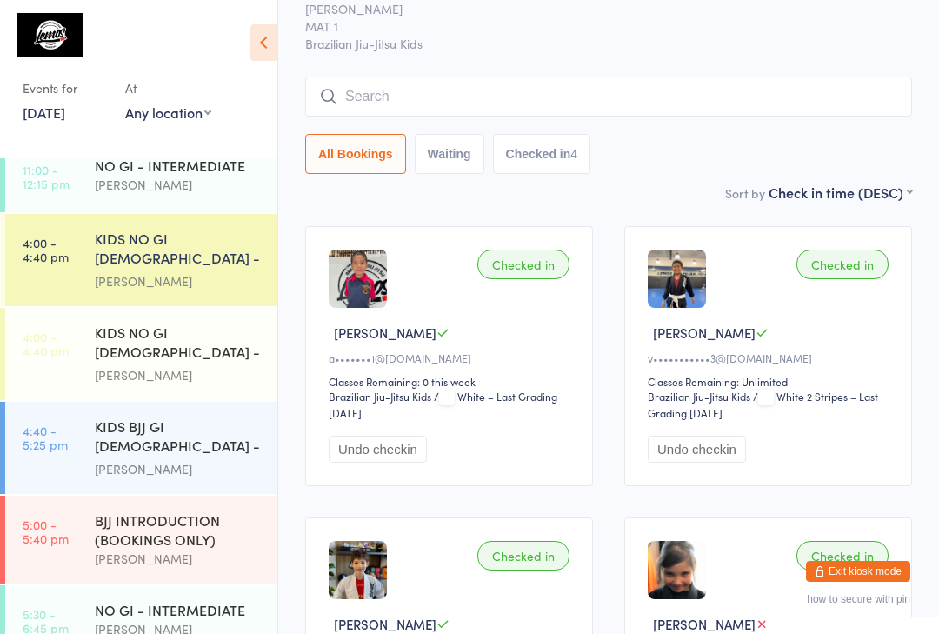
scroll to position [76, 0]
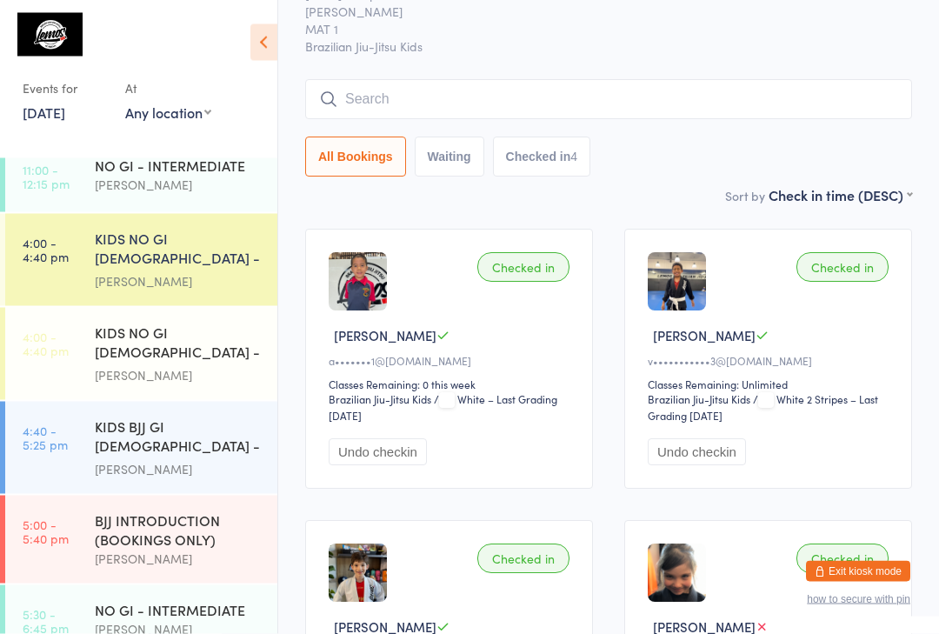
click at [538, 264] on div "Checked in" at bounding box center [523, 268] width 92 height 30
click at [554, 254] on div "Checked in Ryder H a•••••••1@[DOMAIN_NAME] Classes Remaining: 0 this week Brazi…" at bounding box center [449, 360] width 288 height 260
click at [545, 272] on div "Checked in" at bounding box center [523, 268] width 92 height 30
click at [371, 309] on img at bounding box center [358, 282] width 58 height 58
click at [217, 259] on div "KIDS NO GI [DEMOGRAPHIC_DATA] - Level 1" at bounding box center [179, 250] width 168 height 43
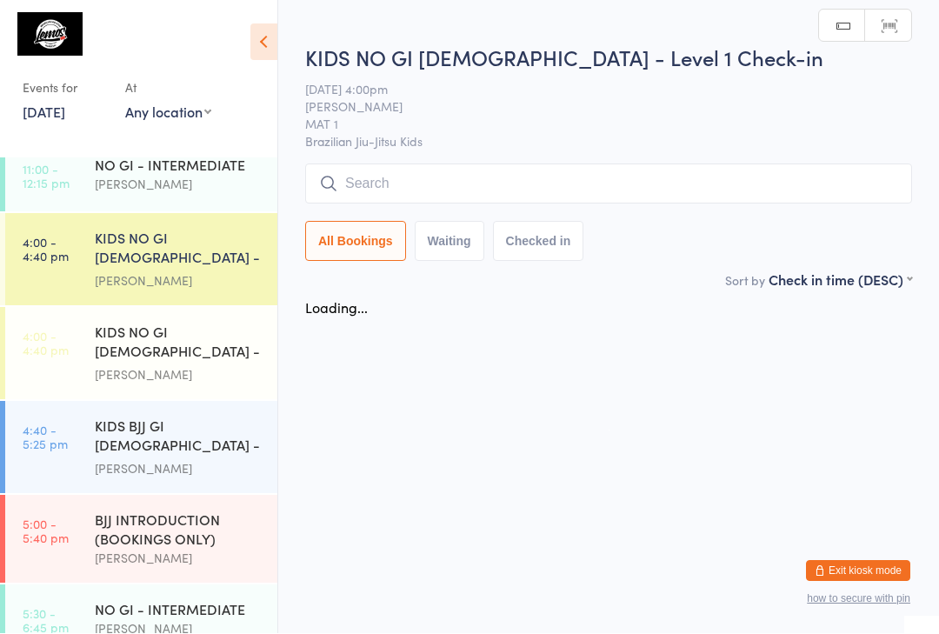
scroll to position [1, 0]
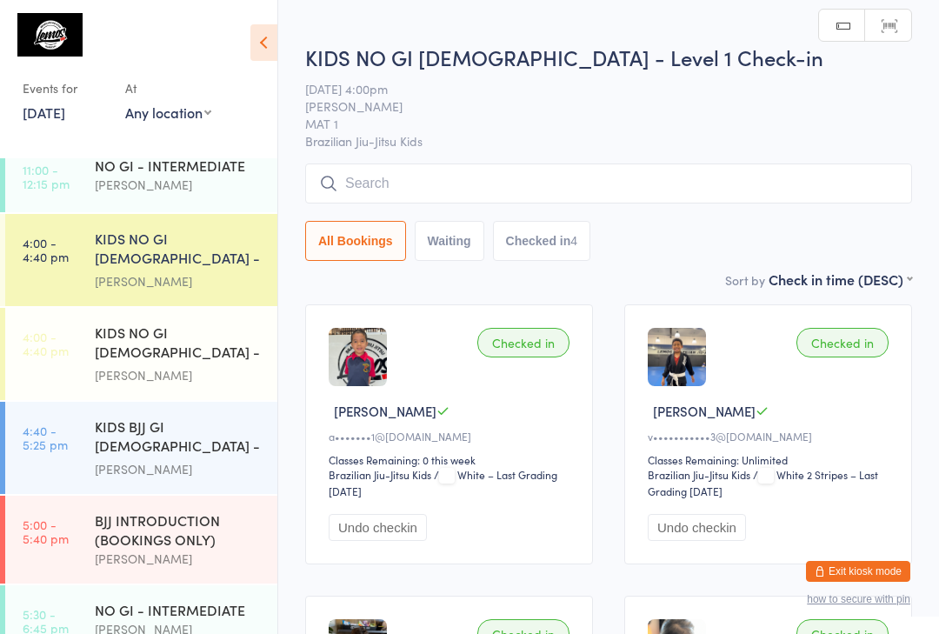
click at [557, 335] on div "Checked in" at bounding box center [523, 343] width 92 height 30
click at [551, 348] on div "Checked in" at bounding box center [523, 343] width 92 height 30
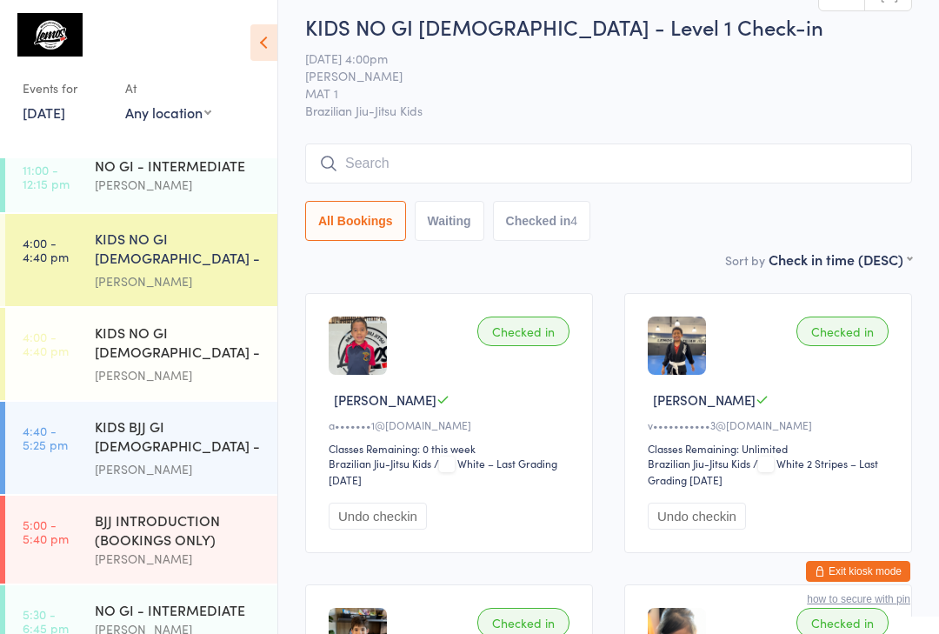
scroll to position [8, 0]
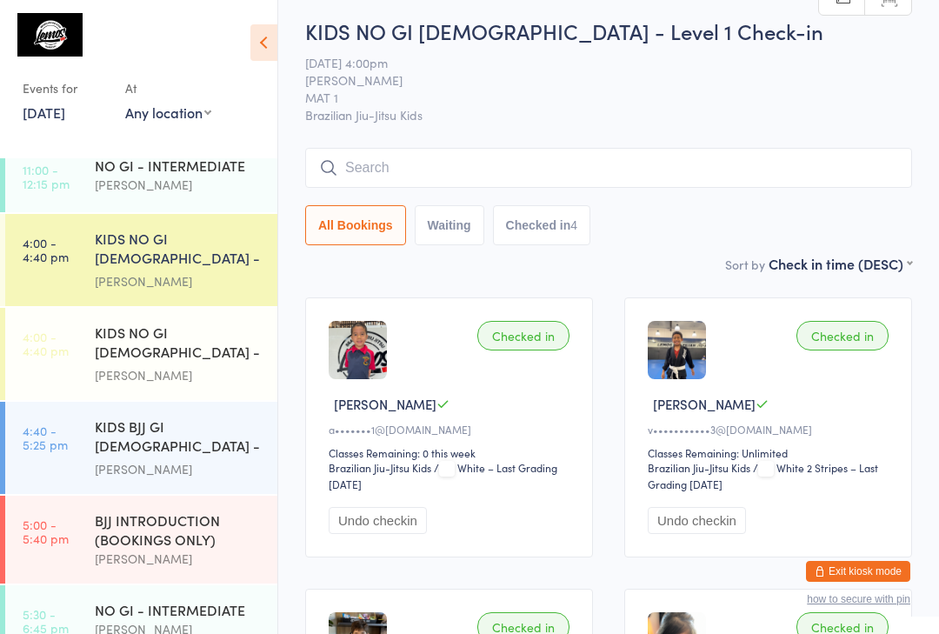
click at [546, 358] on div "Checked in Ryder H a•••••••1@[DOMAIN_NAME] Classes Remaining: 0 this week Brazi…" at bounding box center [449, 427] width 288 height 260
click at [544, 351] on div "Checked in" at bounding box center [523, 336] width 92 height 30
click at [555, 351] on div "Checked in" at bounding box center [523, 336] width 92 height 30
click at [561, 170] on input "search" at bounding box center [608, 168] width 607 height 40
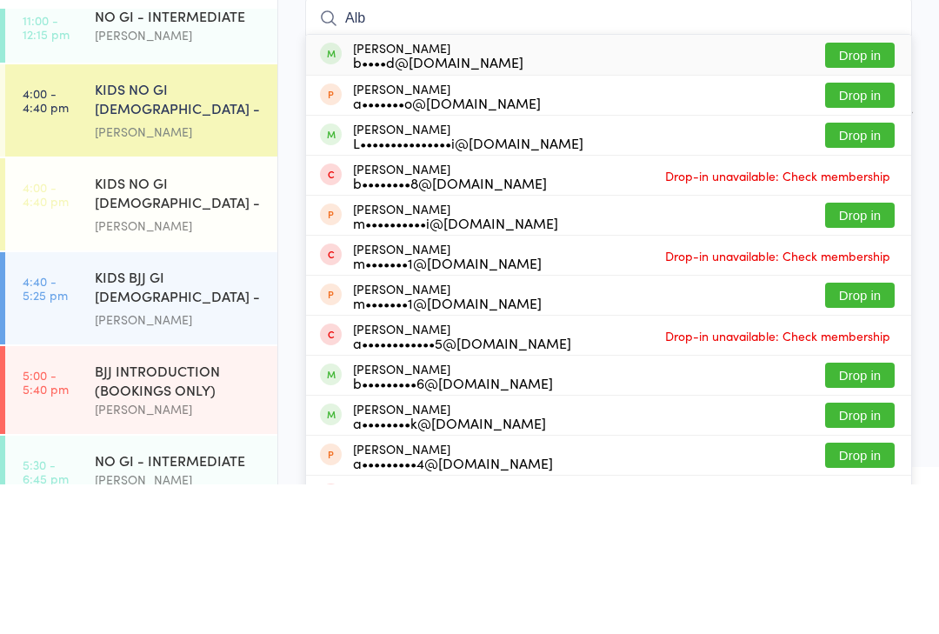
type input "Alb"
click at [375, 204] on div "b••••d@[DOMAIN_NAME]" at bounding box center [438, 211] width 170 height 14
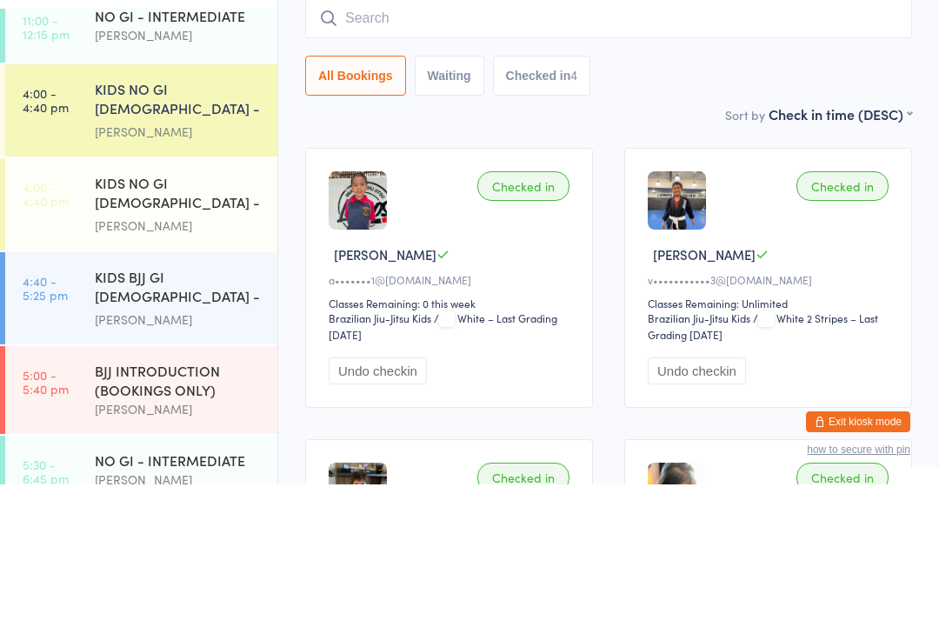
scroll to position [157, 0]
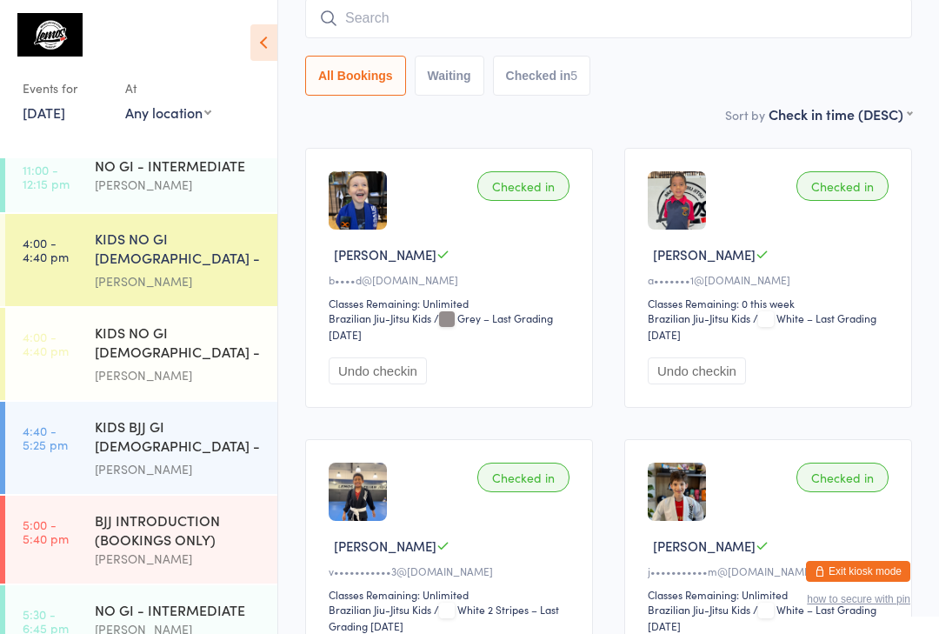
click at [402, 28] on input "search" at bounding box center [608, 18] width 607 height 40
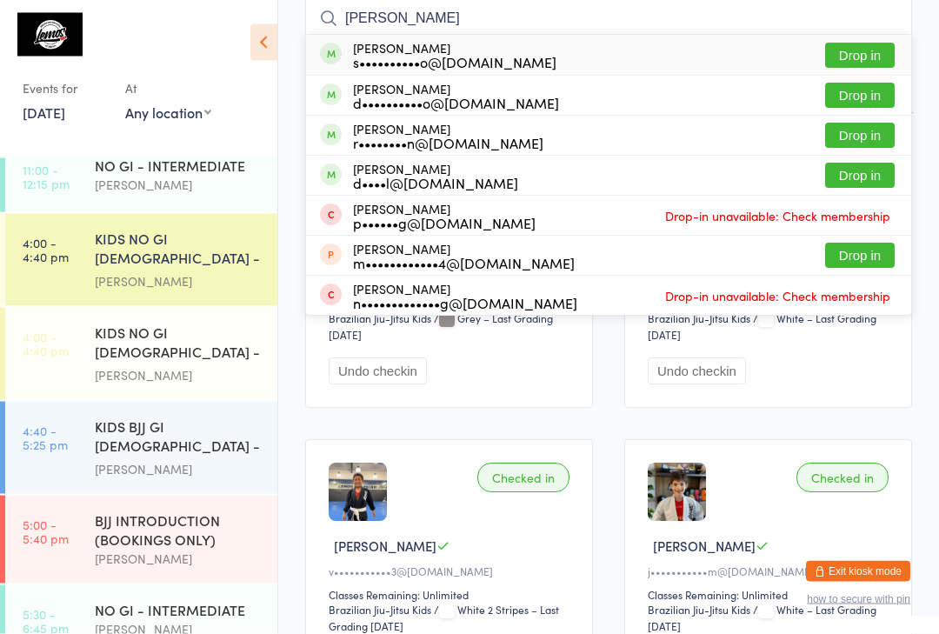
type input "[PERSON_NAME]"
click at [866, 43] on button "Drop in" at bounding box center [860, 55] width 70 height 25
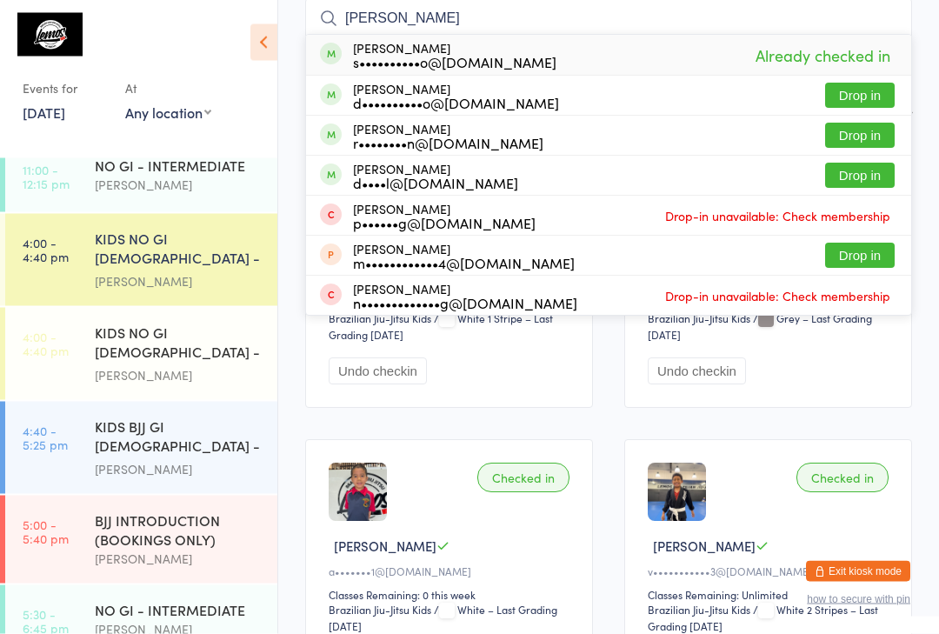
type input "[PERSON_NAME]"
click at [868, 108] on button "Drop in" at bounding box center [860, 95] width 70 height 25
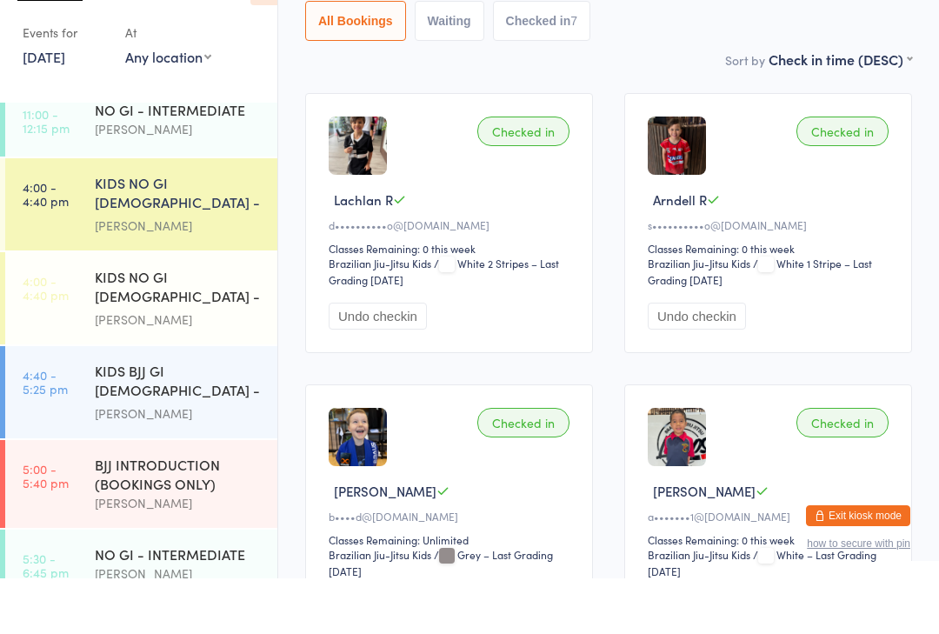
click at [599, 105] on div "Sort by Check in time (DESC) First name (ASC) First name (DESC) Last name (ASC)…" at bounding box center [608, 114] width 607 height 19
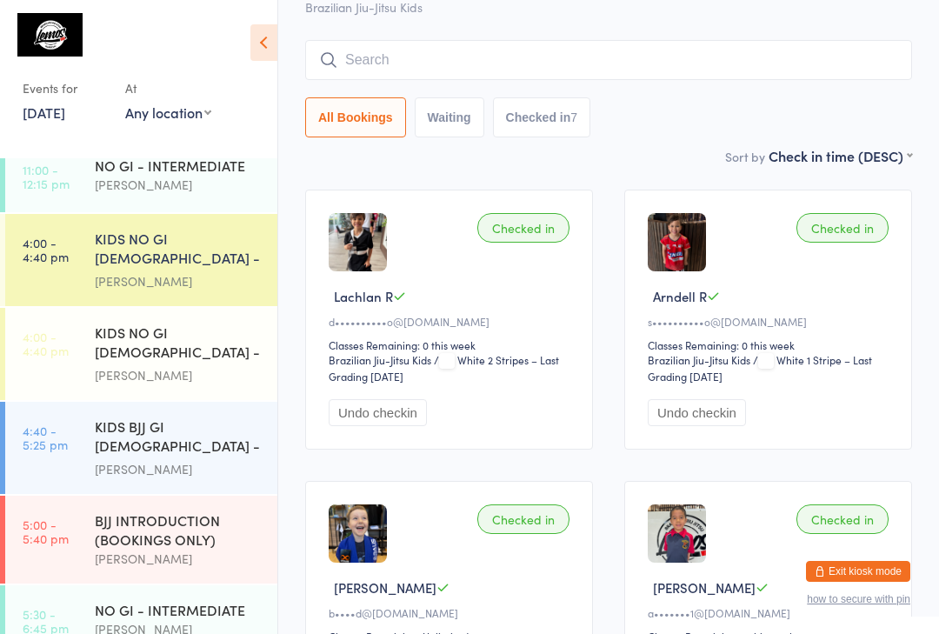
scroll to position [0, 0]
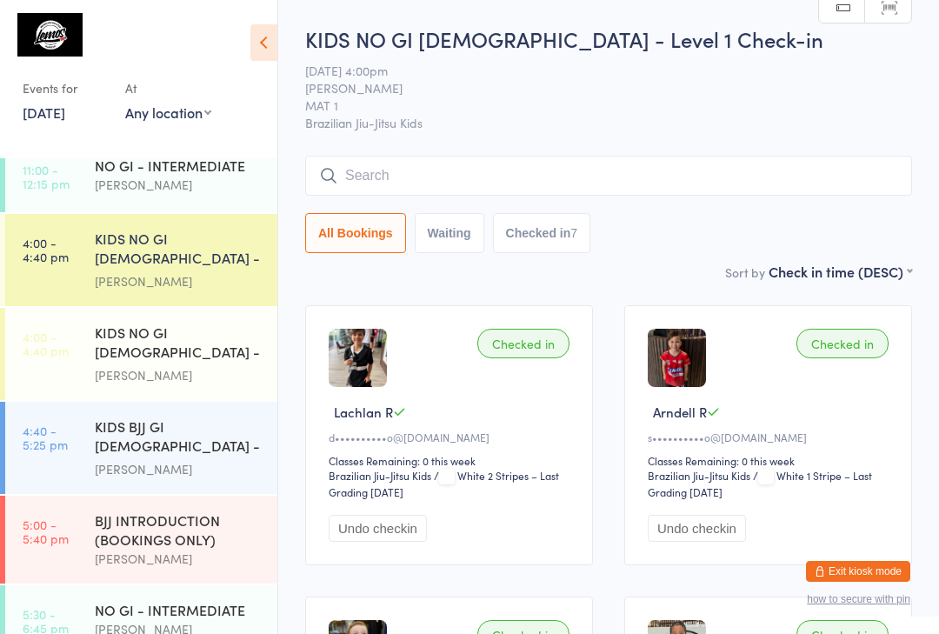
click at [591, 173] on input "search" at bounding box center [608, 176] width 607 height 40
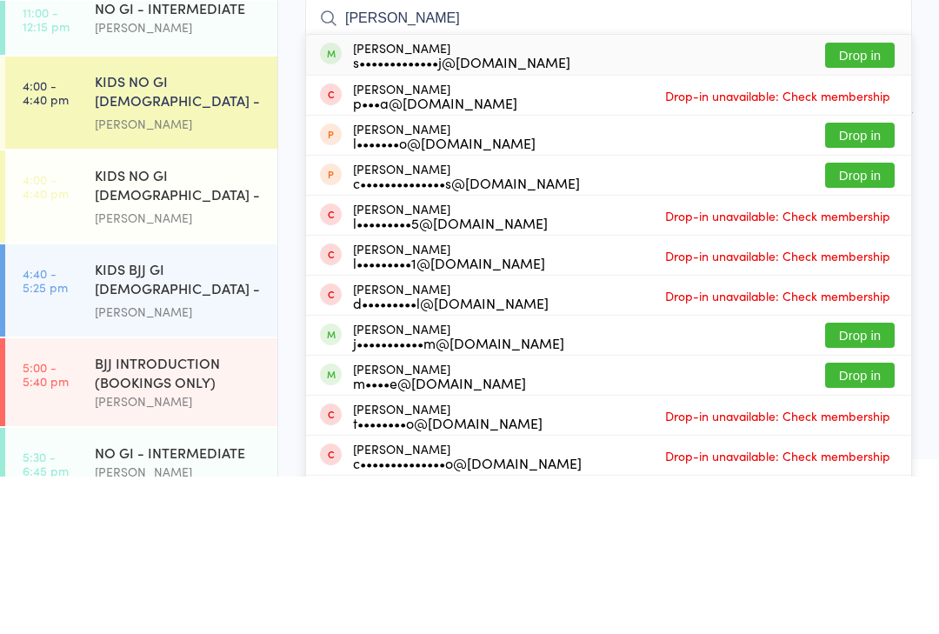
type input "[PERSON_NAME]"
click at [865, 200] on button "Drop in" at bounding box center [860, 212] width 70 height 25
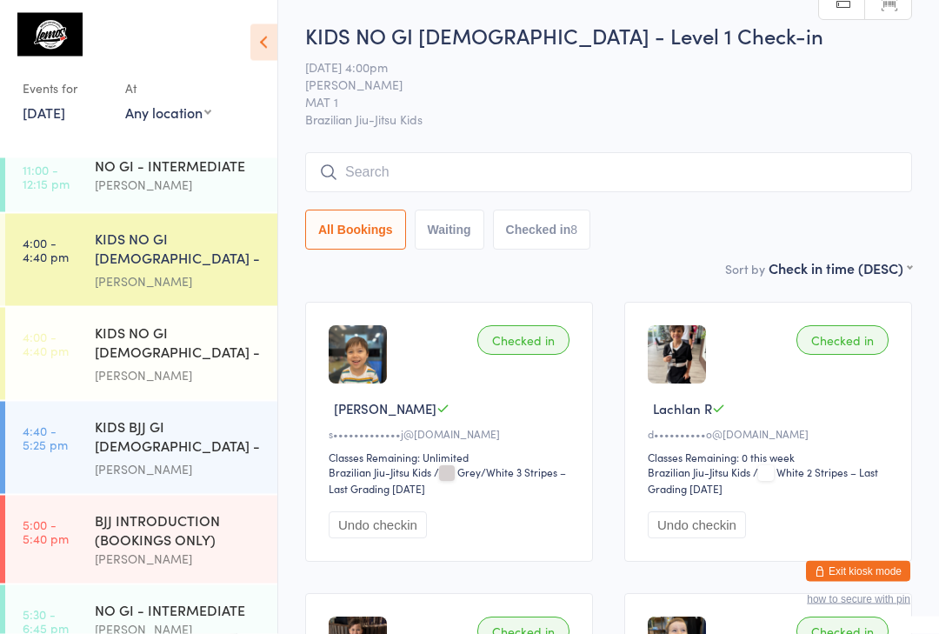
scroll to position [3, 0]
click at [603, 163] on input "search" at bounding box center [608, 173] width 607 height 40
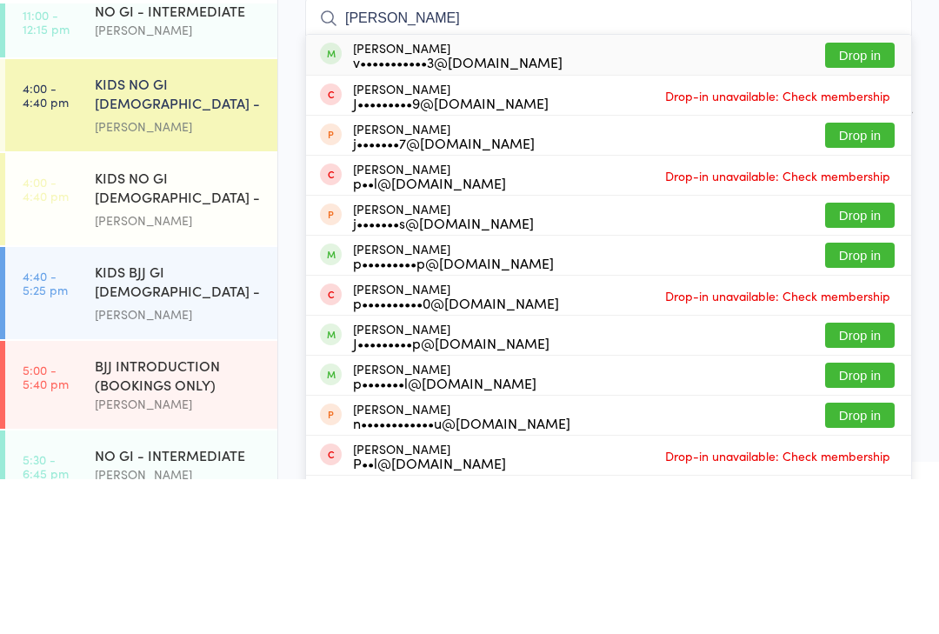
type input "[PERSON_NAME]"
click at [885, 197] on button "Drop in" at bounding box center [860, 209] width 70 height 25
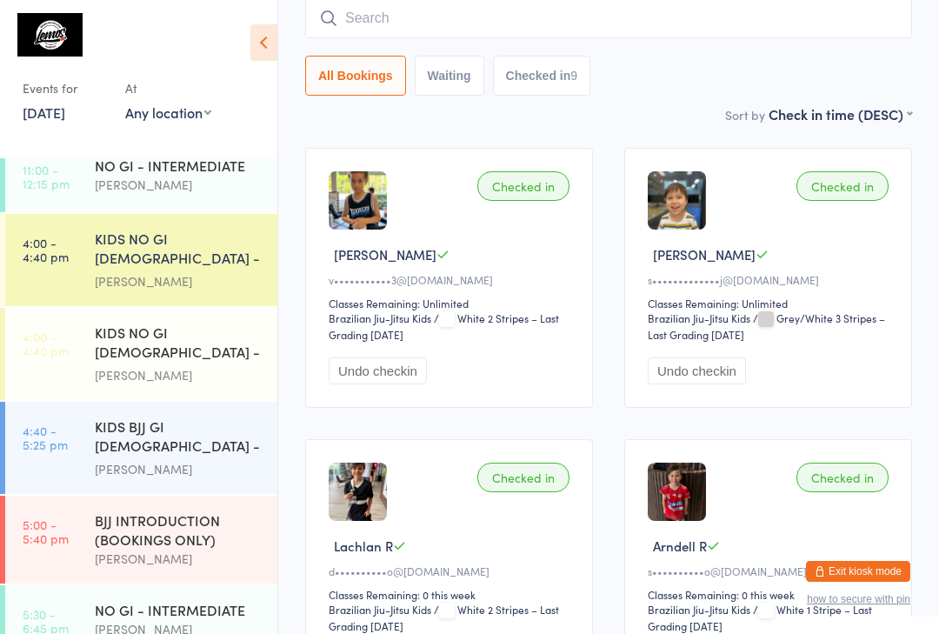
scroll to position [157, 0]
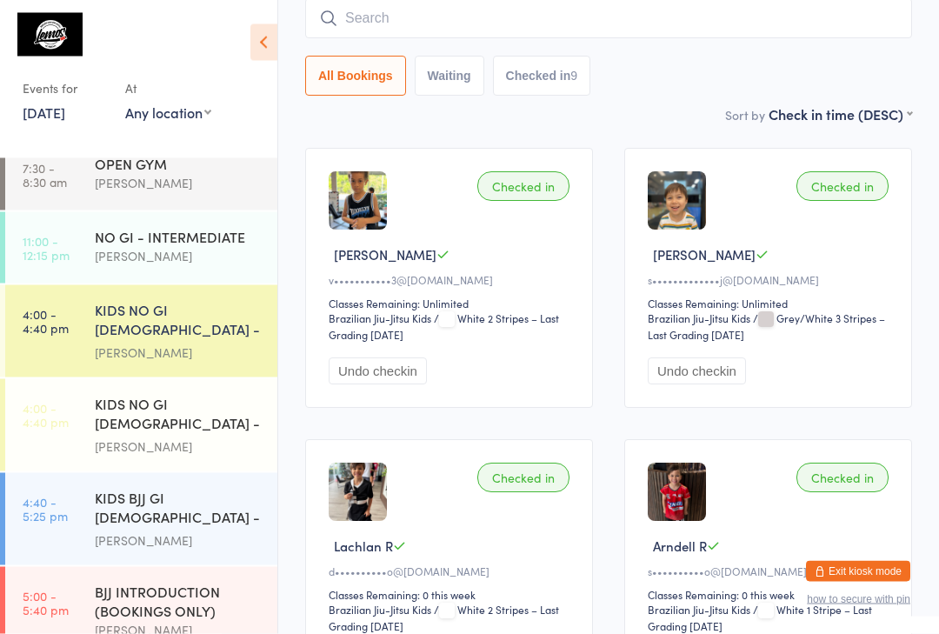
scroll to position [184, 0]
click at [162, 256] on div "[PERSON_NAME]" at bounding box center [179, 254] width 168 height 20
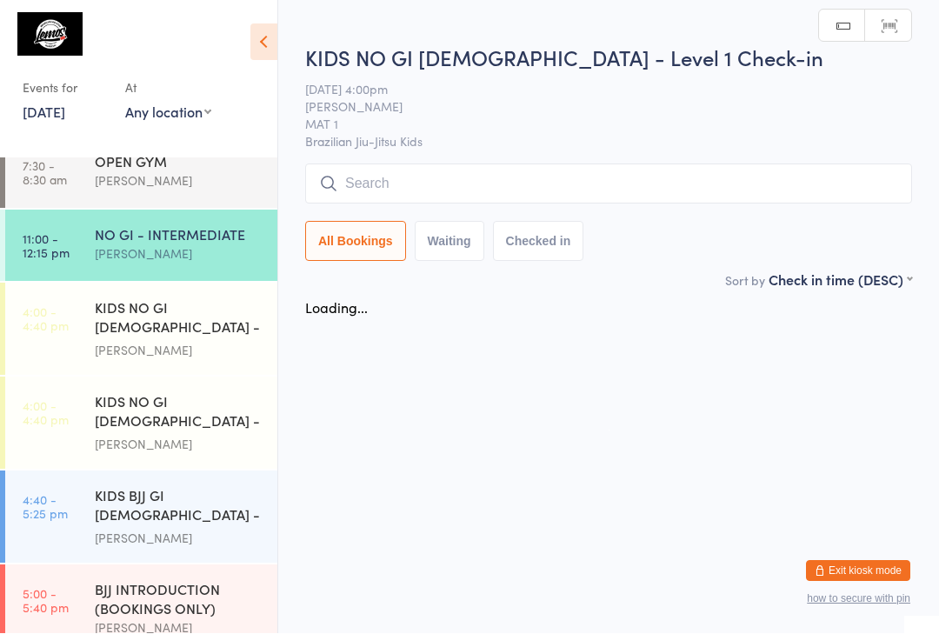
scroll to position [1, 0]
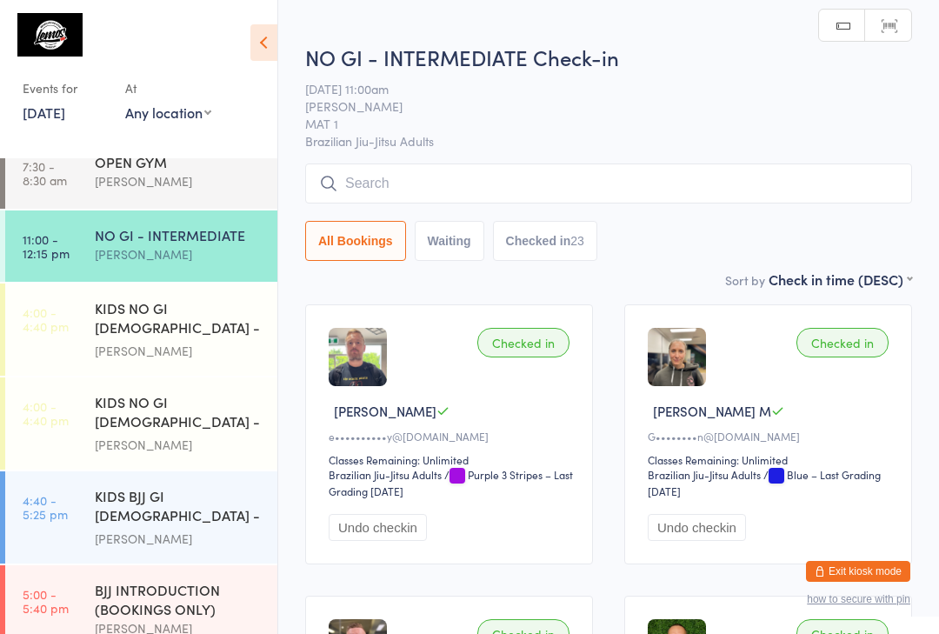
click at [447, 170] on input "search" at bounding box center [608, 184] width 607 height 40
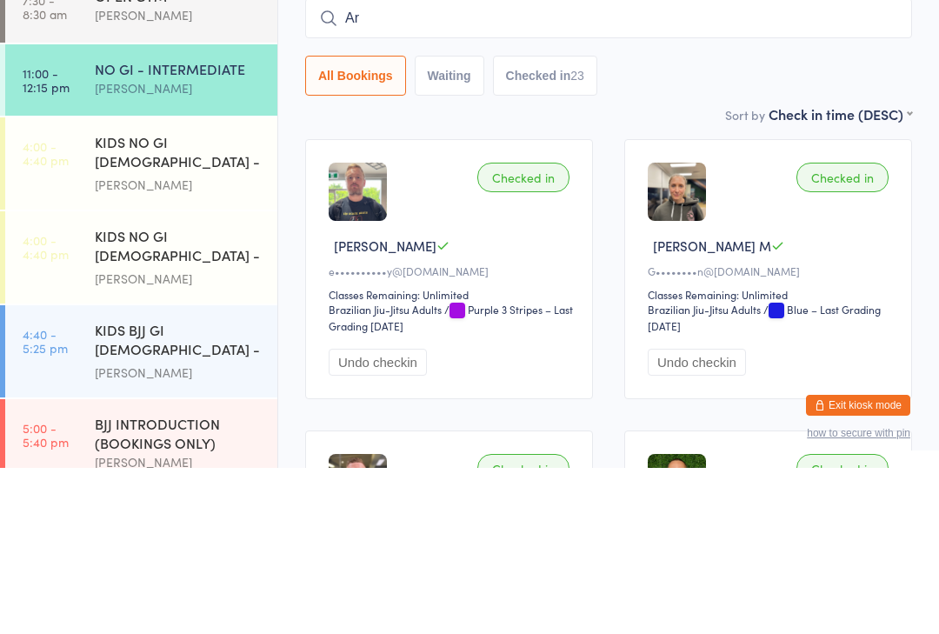
type input "Ars"
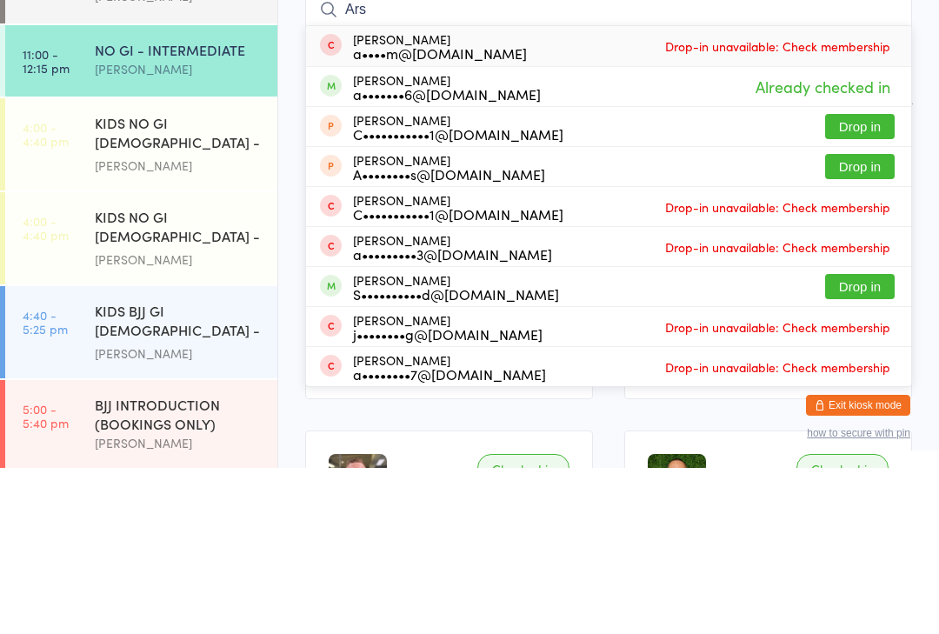
scroll to position [204, 0]
click at [168, 278] on div "KIDS NO GI [DEMOGRAPHIC_DATA] - Level 1" at bounding box center [179, 299] width 168 height 43
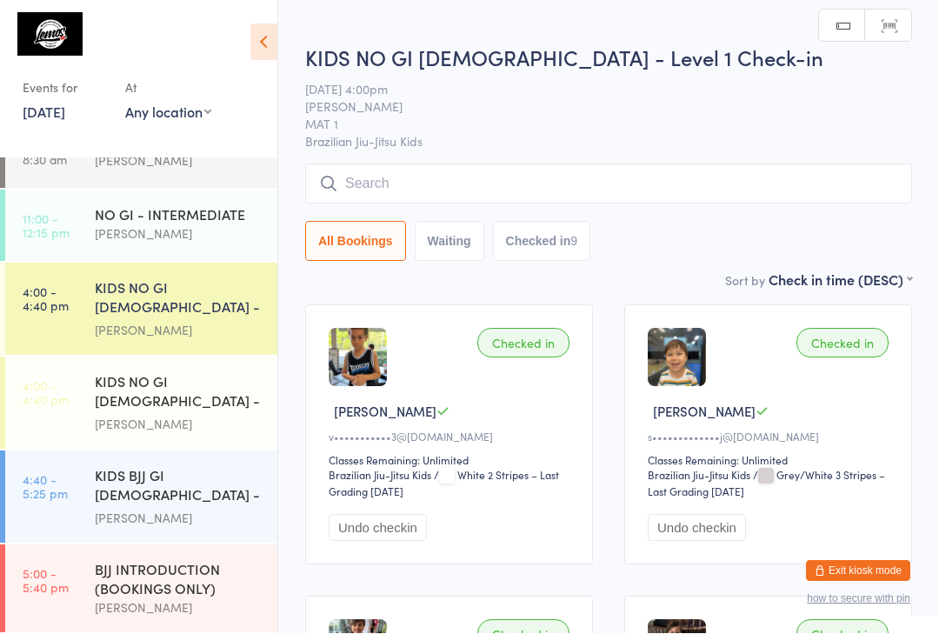
scroll to position [1, 0]
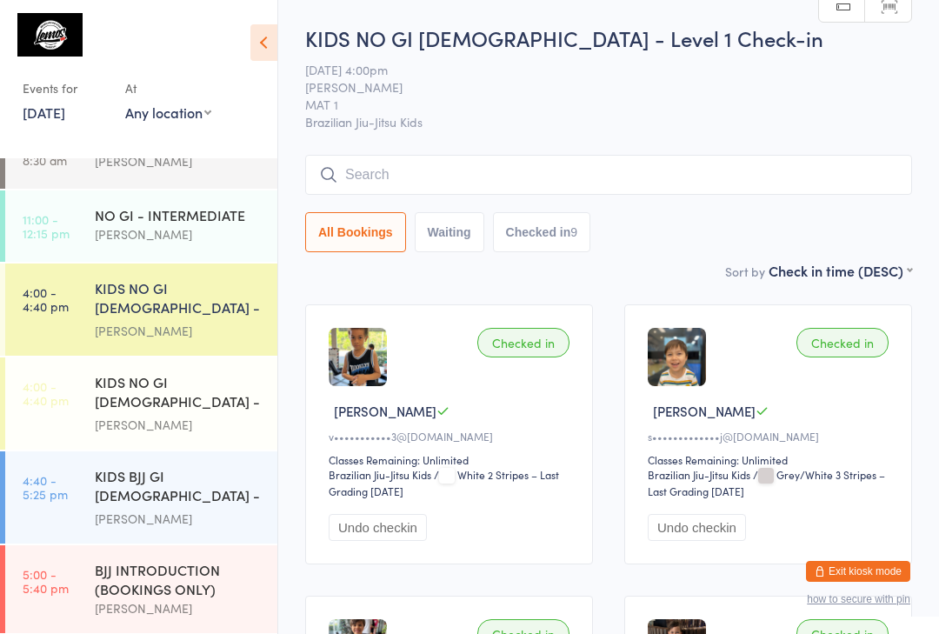
click at [47, 411] on link "4:00 - 4:40 pm KIDS NO GI [DEMOGRAPHIC_DATA] - Level 2 [PERSON_NAME]" at bounding box center [141, 403] width 272 height 92
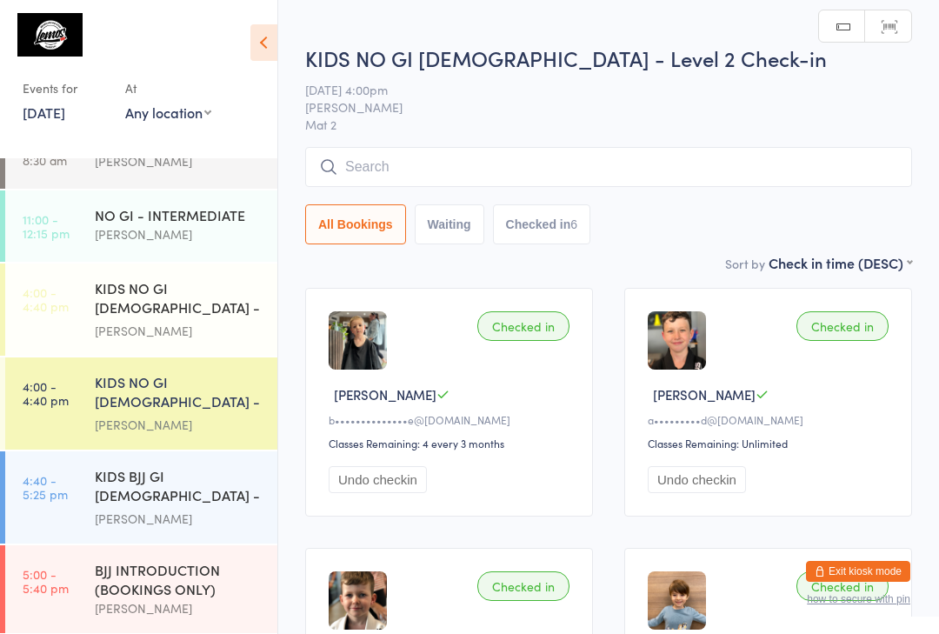
click at [794, 182] on input "search" at bounding box center [608, 167] width 607 height 40
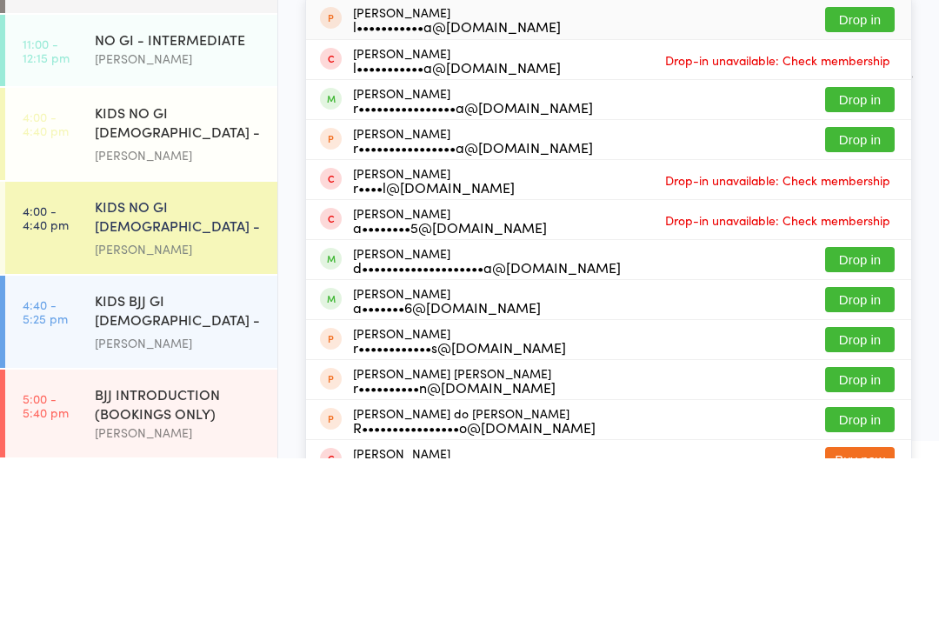
type input "[PERSON_NAME]"
click at [881, 423] on button "Drop in" at bounding box center [860, 435] width 70 height 25
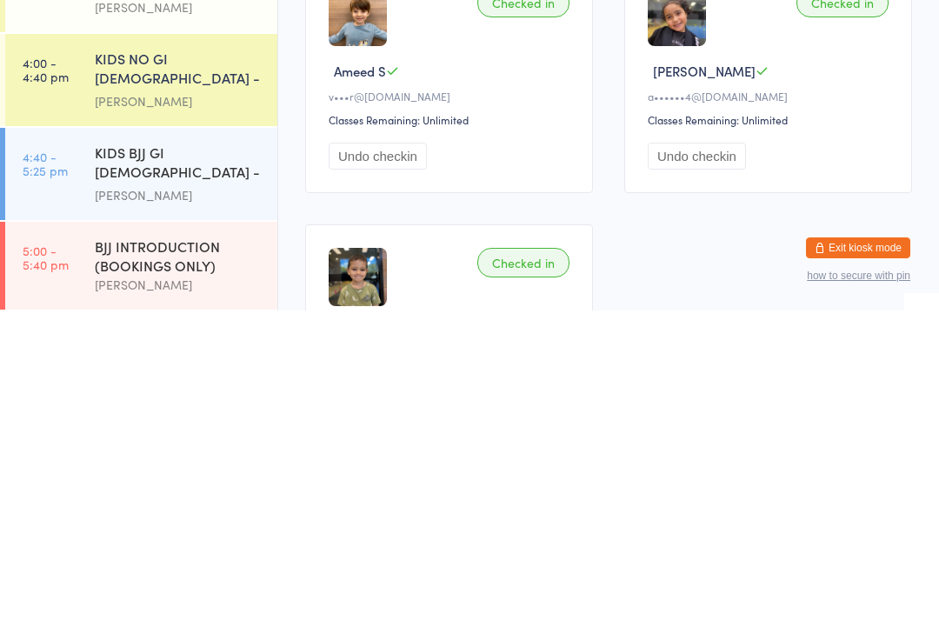
scroll to position [102, 0]
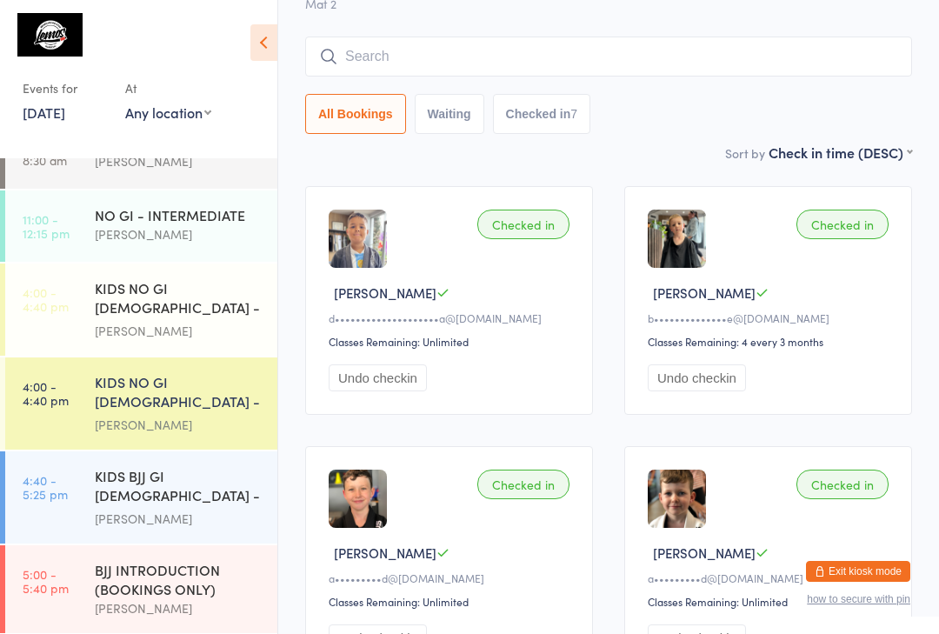
click at [366, 66] on input "search" at bounding box center [608, 57] width 607 height 40
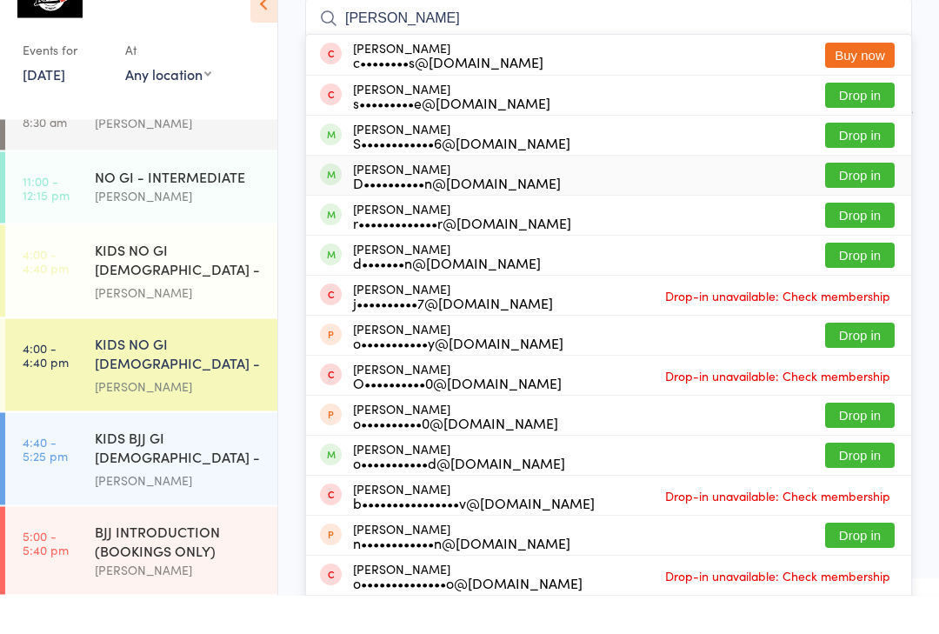
type input "[PERSON_NAME]"
click at [340, 203] on span at bounding box center [331, 214] width 22 height 22
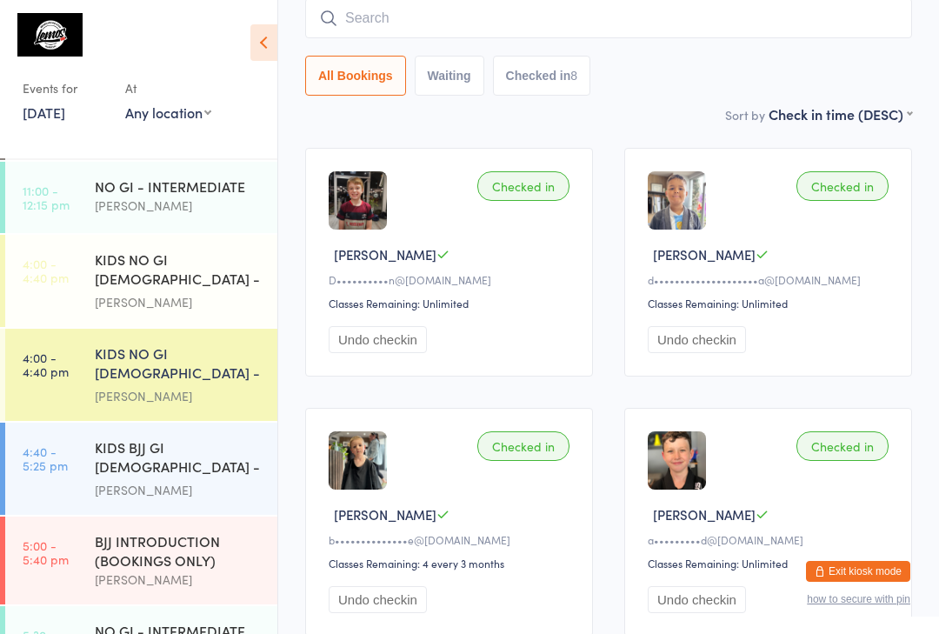
scroll to position [230, 0]
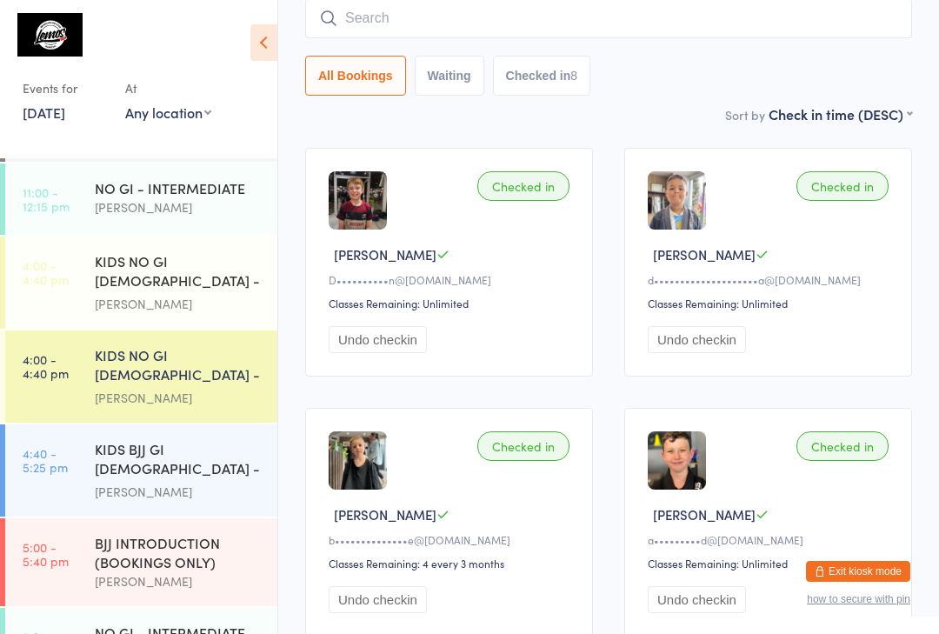
click at [215, 471] on div "KIDS BJJ GI [DEMOGRAPHIC_DATA] - Level 1/2" at bounding box center [179, 460] width 168 height 43
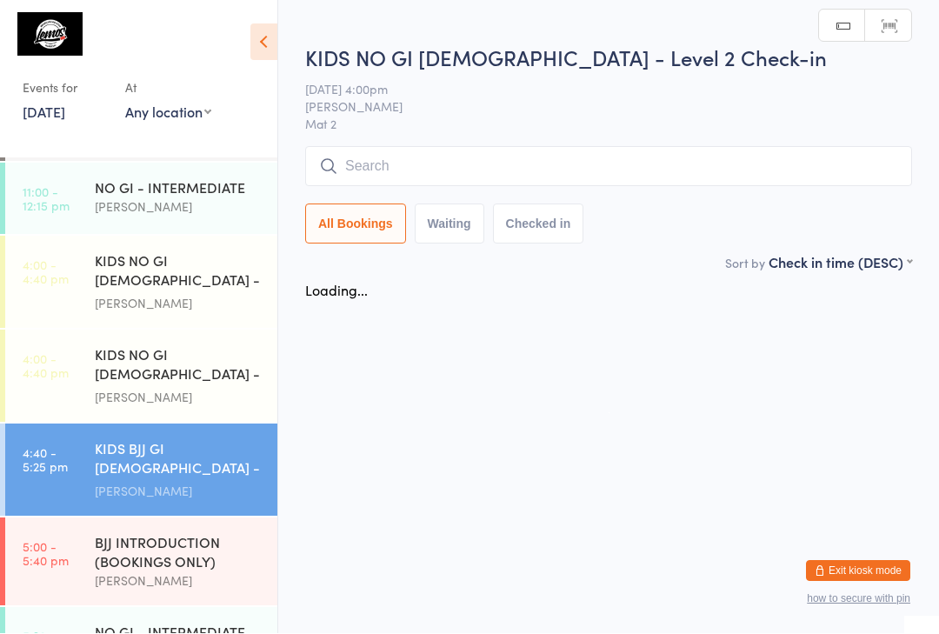
scroll to position [1, 0]
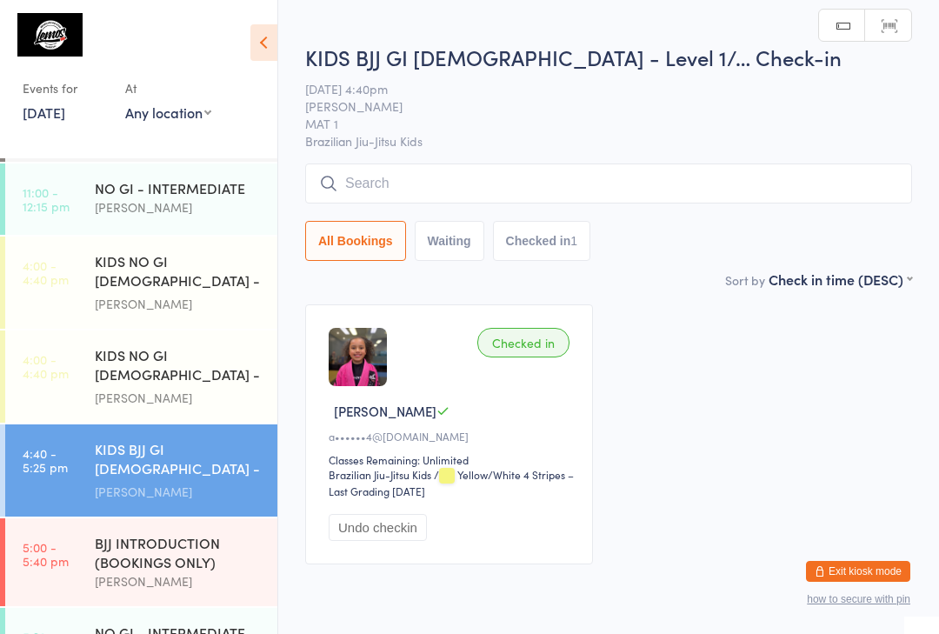
click at [51, 368] on time "4:00 - 4:40 pm" at bounding box center [46, 366] width 46 height 28
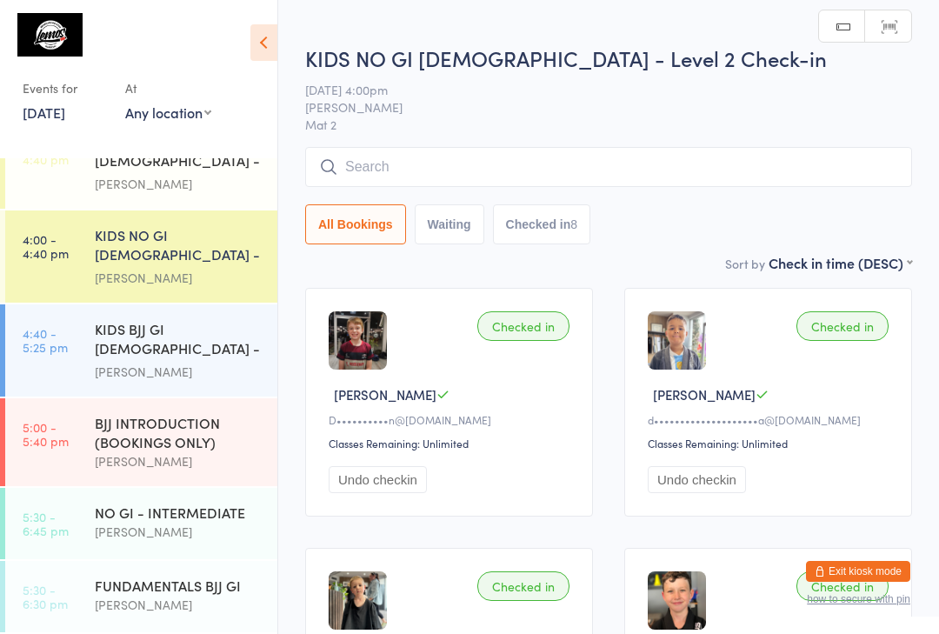
scroll to position [355, 0]
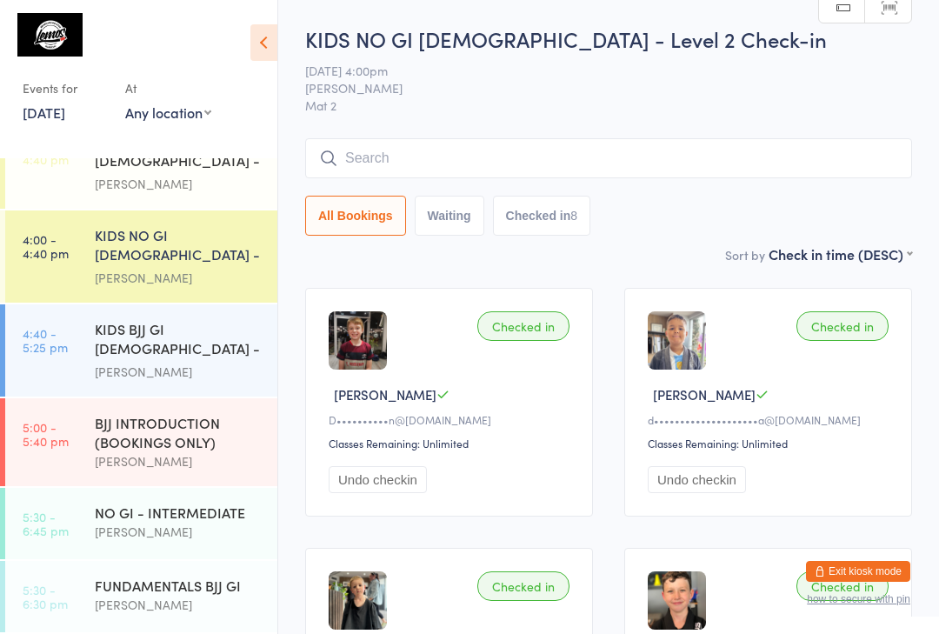
click at [347, 476] on button "Undo checkin" at bounding box center [378, 479] width 98 height 27
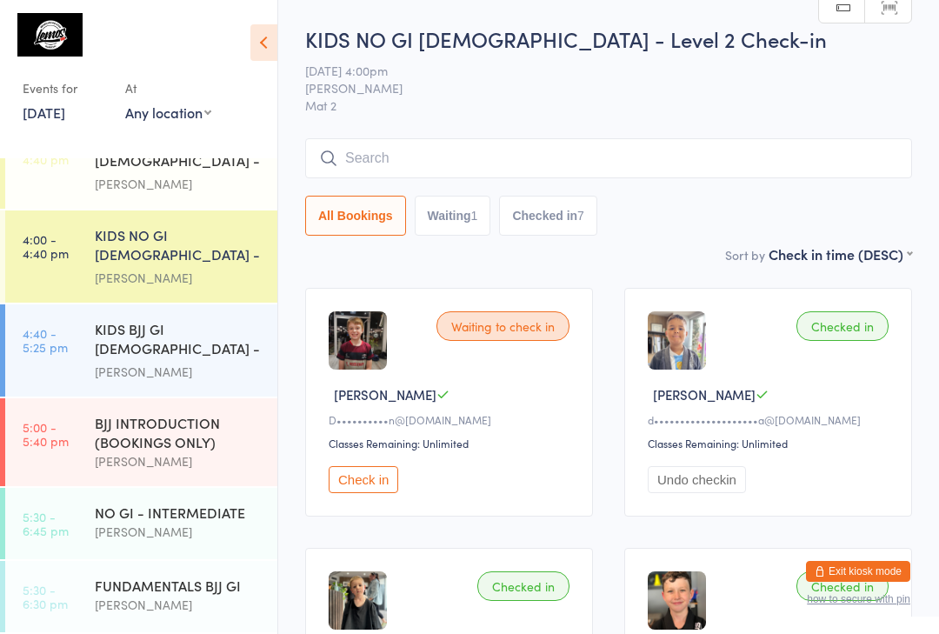
click at [92, 323] on link "4:40 - 5:25 pm KIDS BJJ GI [DEMOGRAPHIC_DATA] - Level 1/2 [PERSON_NAME]" at bounding box center [141, 350] width 272 height 92
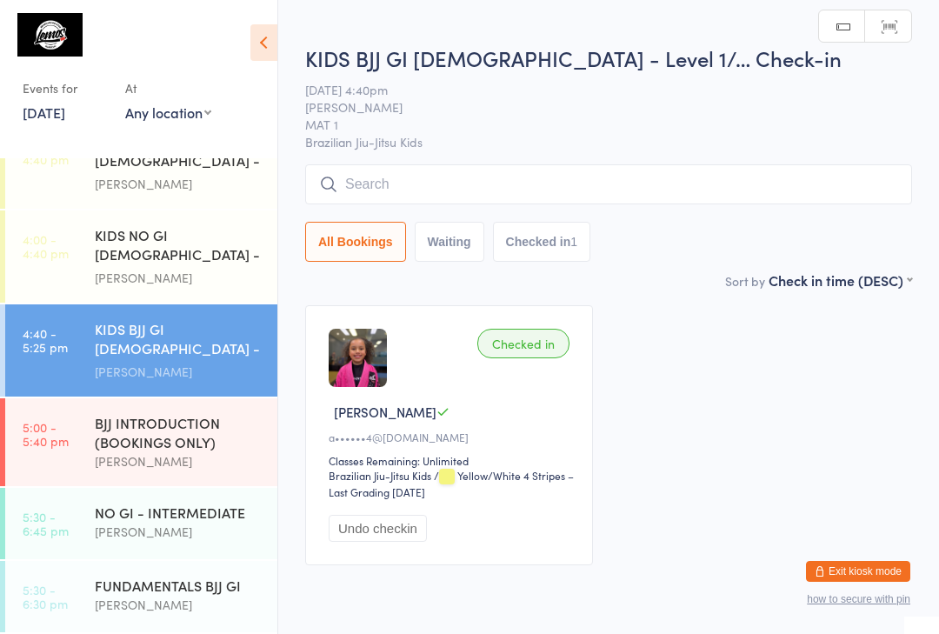
click at [375, 184] on input "search" at bounding box center [608, 184] width 607 height 40
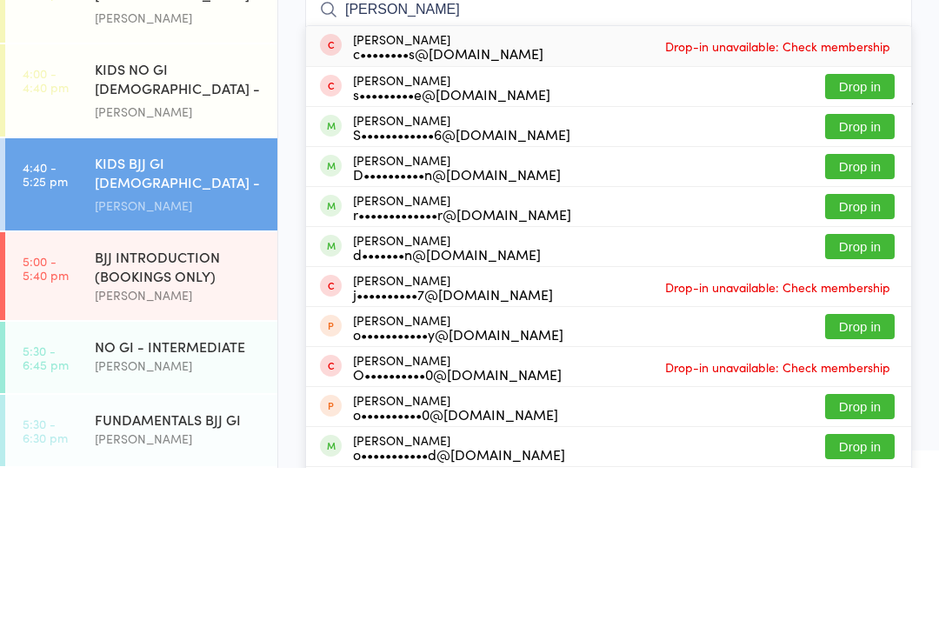
type input "[PERSON_NAME]"
click at [831, 280] on button "Drop in" at bounding box center [860, 292] width 70 height 25
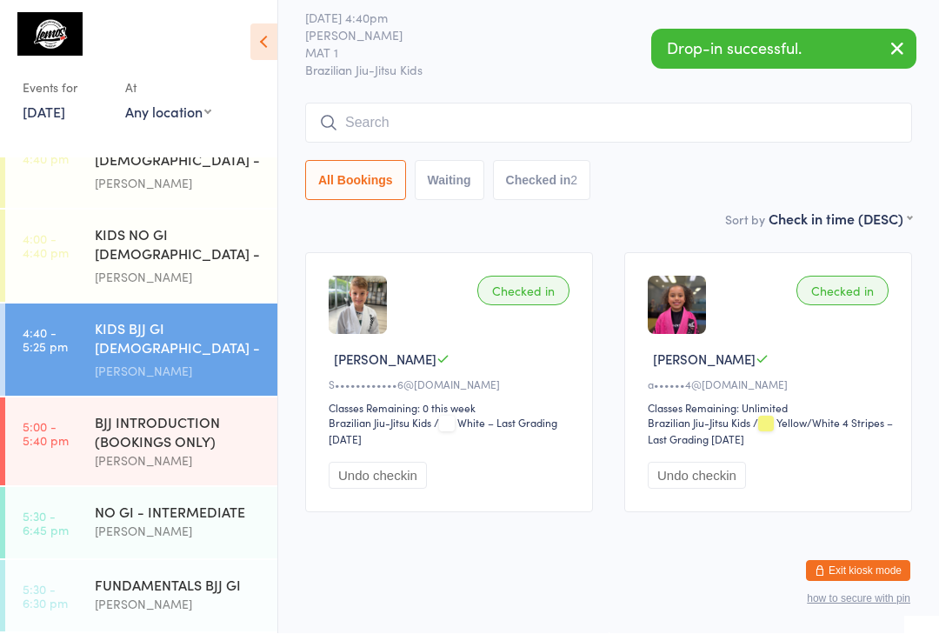
click at [362, 463] on button "Undo checkin" at bounding box center [378, 476] width 98 height 27
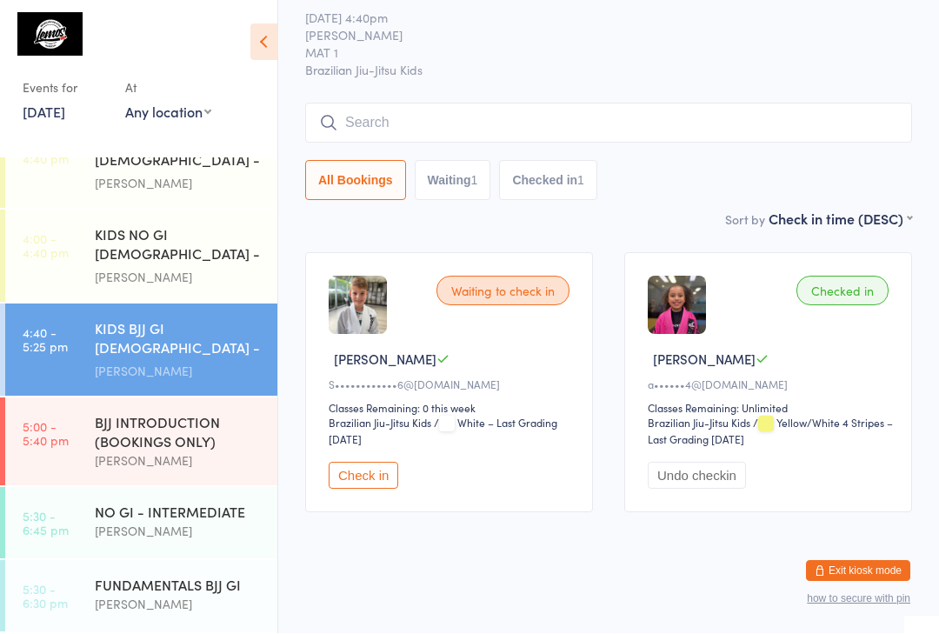
click at [356, 106] on input "search" at bounding box center [608, 123] width 607 height 40
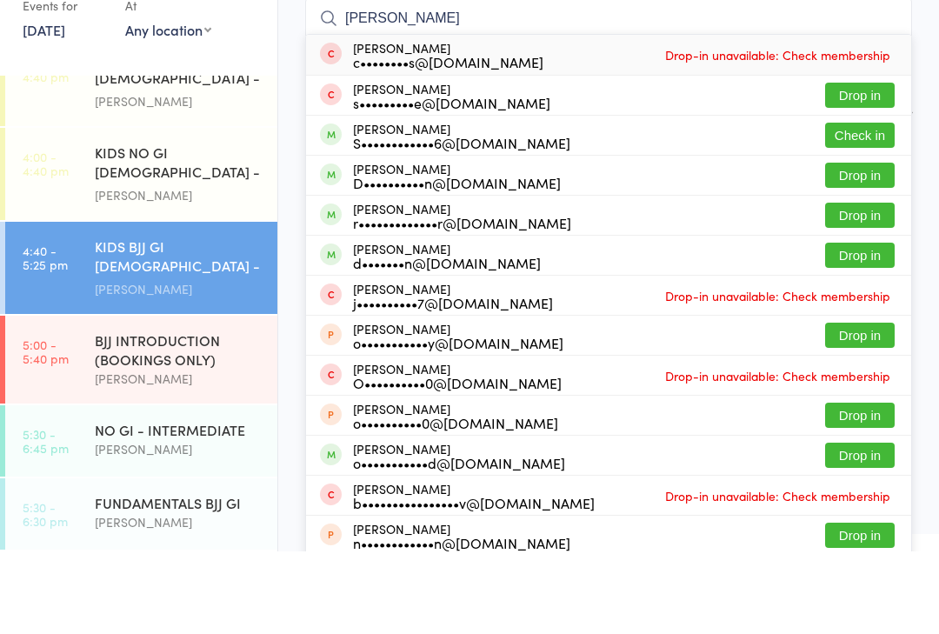
type input "[PERSON_NAME]"
click at [842, 245] on button "Drop in" at bounding box center [860, 257] width 70 height 25
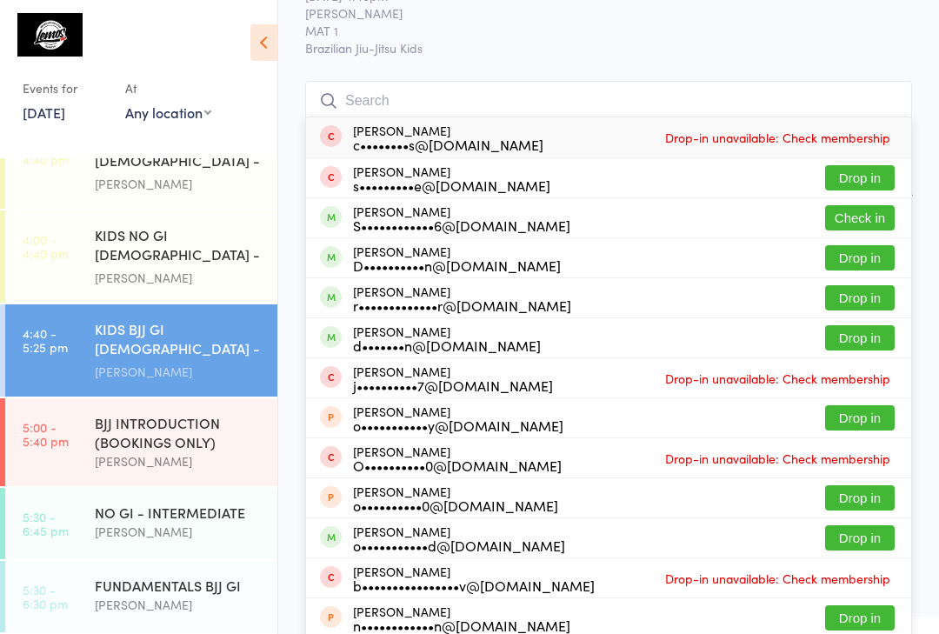
click at [842, 175] on div "All Bookings Waiting 1 Checked in 1" at bounding box center [608, 158] width 607 height 40
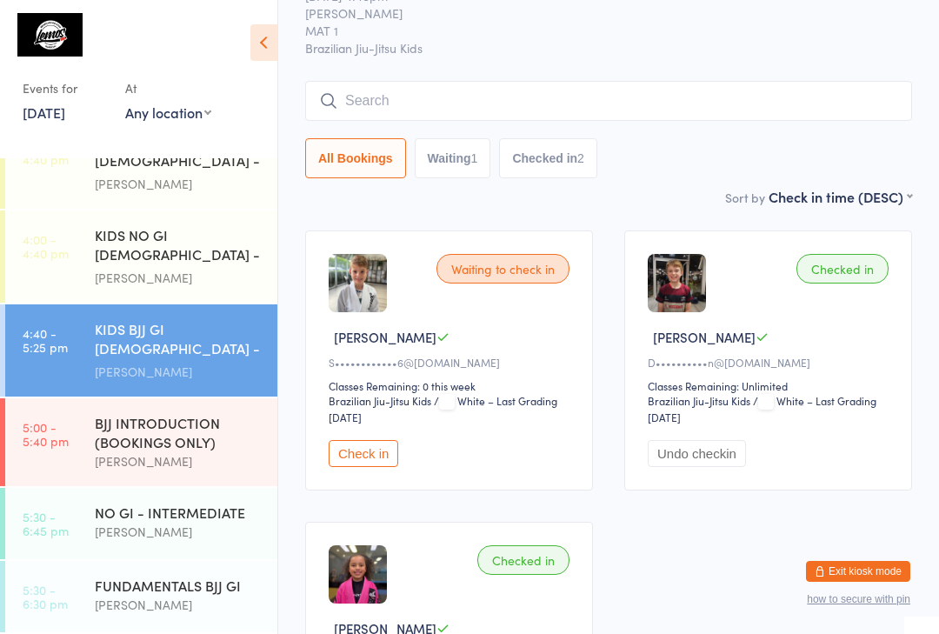
click at [80, 354] on link "4:40 - 5:25 pm KIDS BJJ GI [DEMOGRAPHIC_DATA] - Level 1/2 [PERSON_NAME]" at bounding box center [141, 350] width 272 height 92
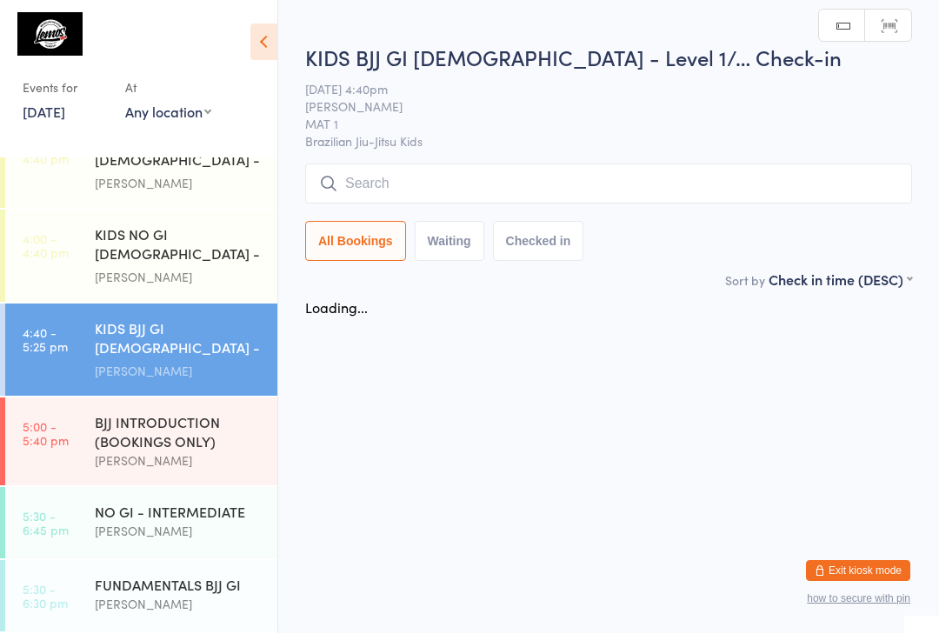
scroll to position [1, 0]
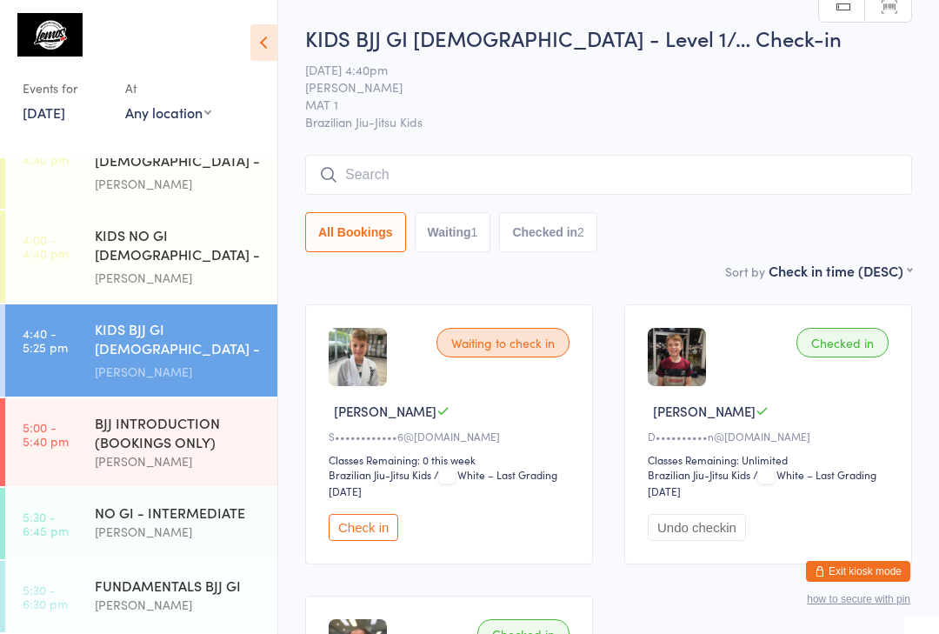
click at [70, 437] on link "5:00 - 5:40 pm BJJ INTRODUCTION (BOOKINGS ONLY) [PERSON_NAME]" at bounding box center [141, 442] width 272 height 88
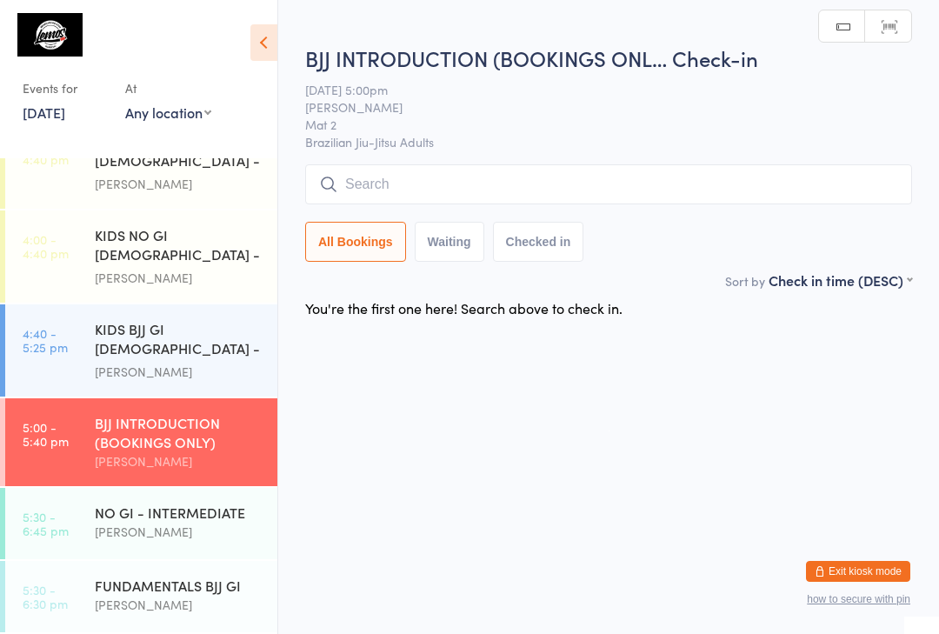
click at [57, 512] on time "5:30 - 6:45 pm" at bounding box center [46, 524] width 46 height 28
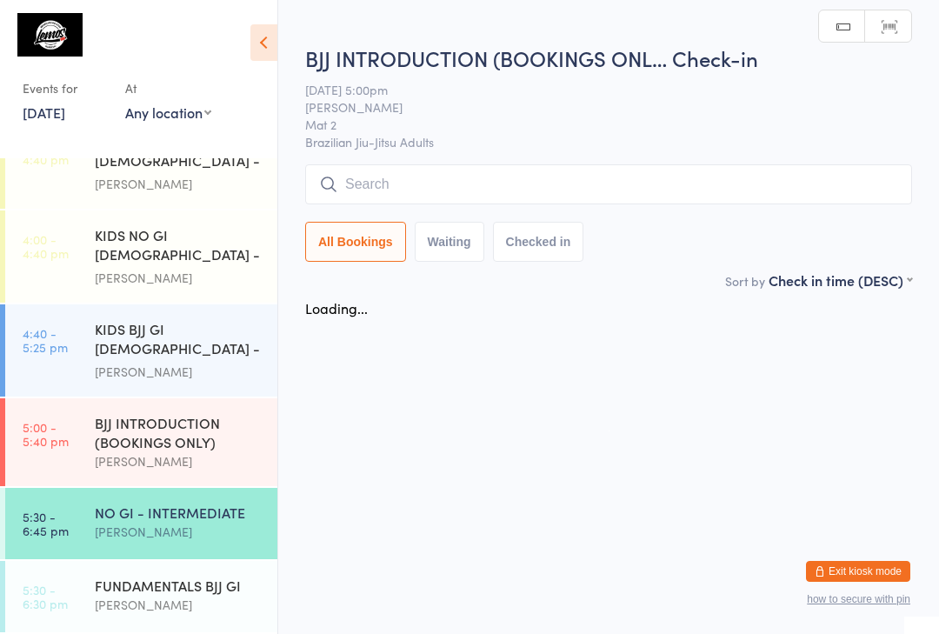
click at [41, 358] on link "4:40 - 5:25 pm KIDS BJJ GI [DEMOGRAPHIC_DATA] - Level 1/2 [PERSON_NAME]" at bounding box center [141, 350] width 272 height 92
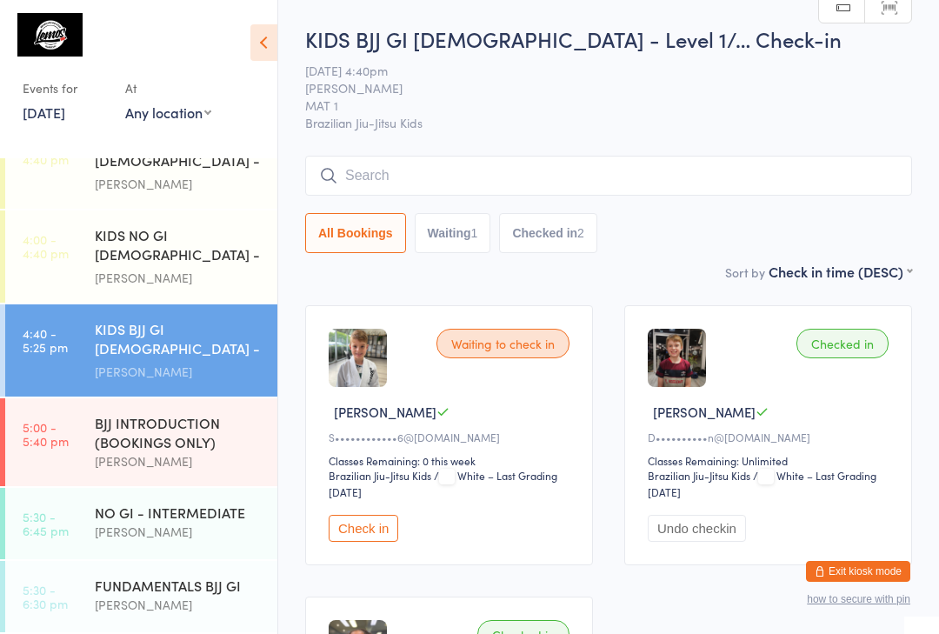
click at [51, 104] on link "[DATE]" at bounding box center [44, 112] width 43 height 19
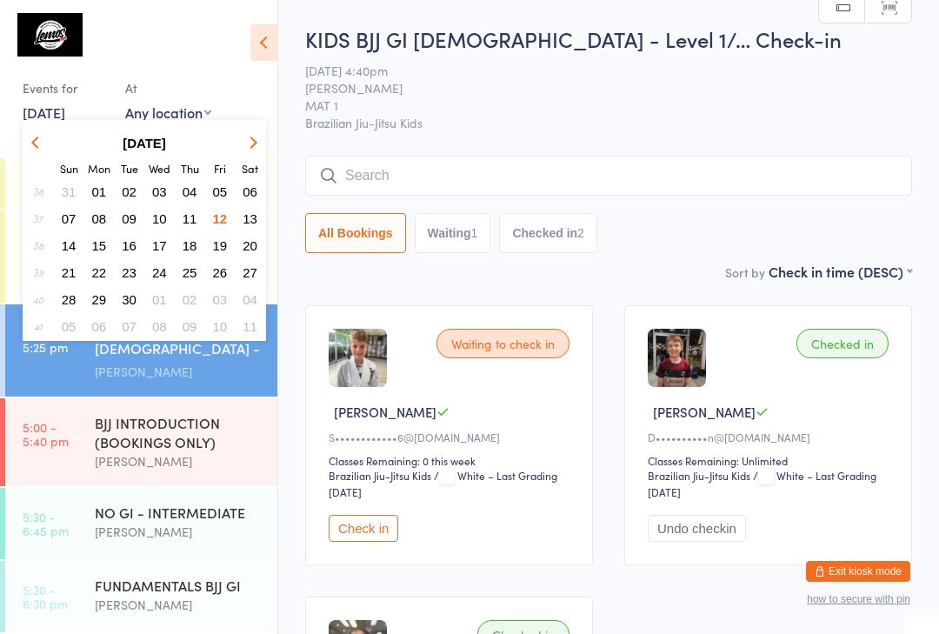
click at [188, 213] on span "11" at bounding box center [190, 218] width 15 height 15
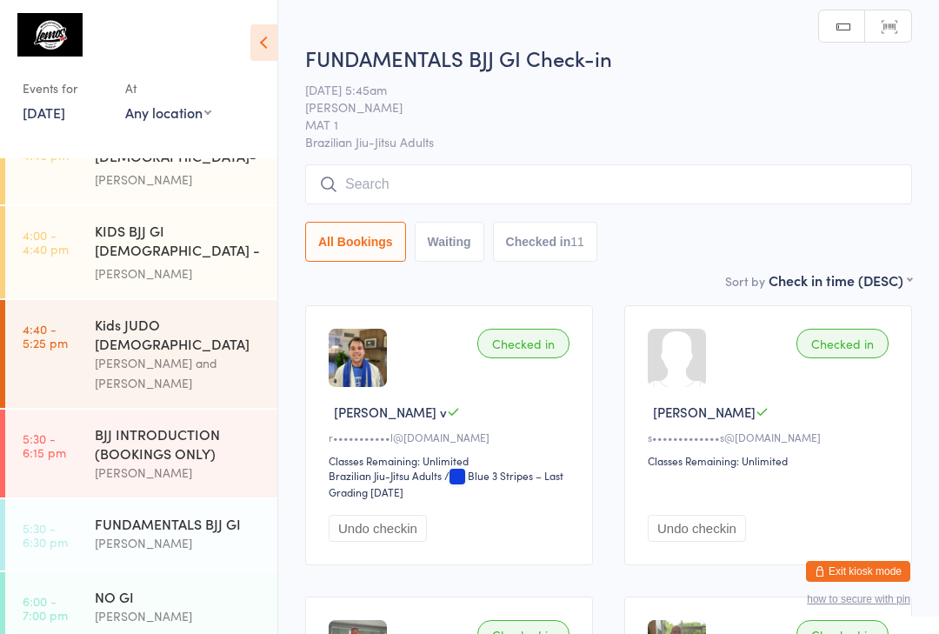
click at [137, 315] on div "Kids JUDO [DEMOGRAPHIC_DATA]" at bounding box center [179, 334] width 168 height 38
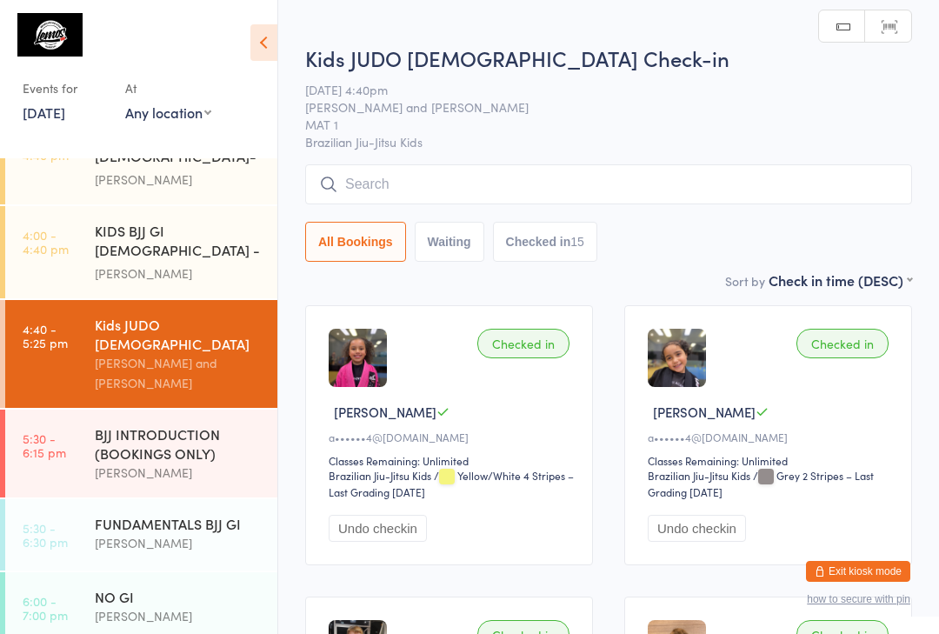
click at [384, 168] on input "search" at bounding box center [608, 184] width 607 height 40
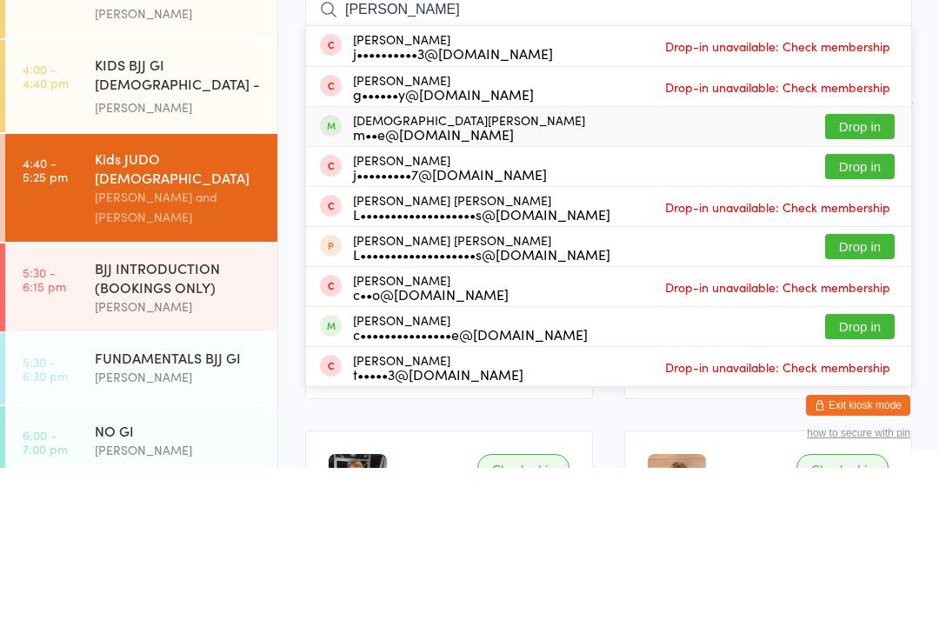
type input "[PERSON_NAME]"
click at [674, 273] on div "[DEMOGRAPHIC_DATA][PERSON_NAME] m••e@[DOMAIN_NAME] Drop in" at bounding box center [608, 292] width 605 height 39
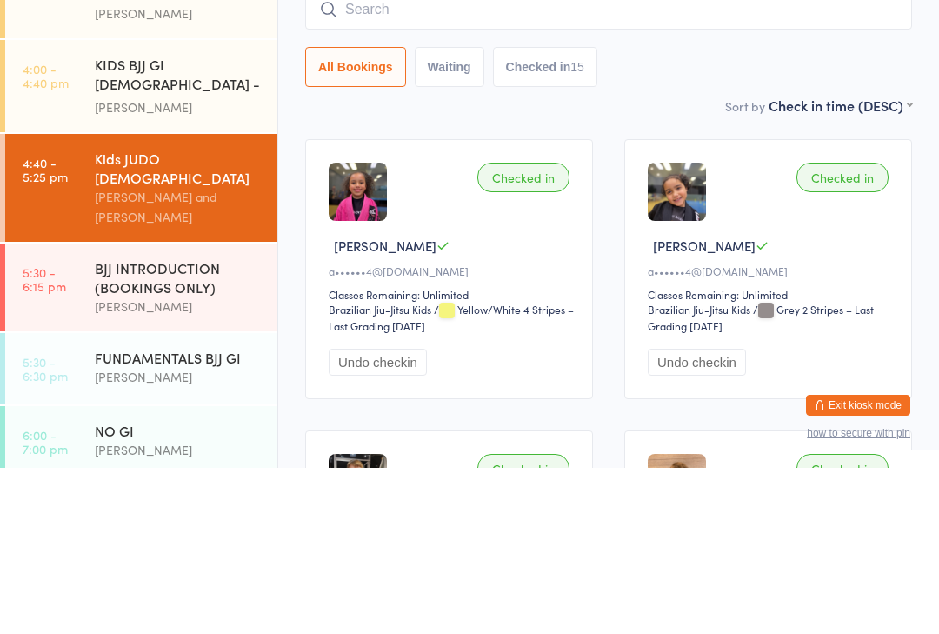
scroll to position [166, 0]
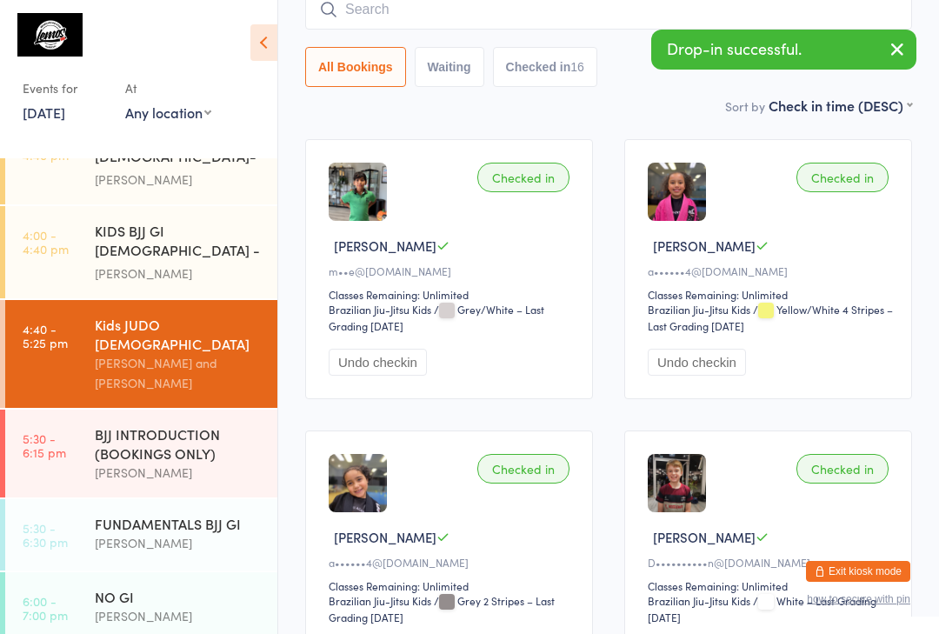
click at [30, 120] on link "[DATE]" at bounding box center [44, 112] width 43 height 19
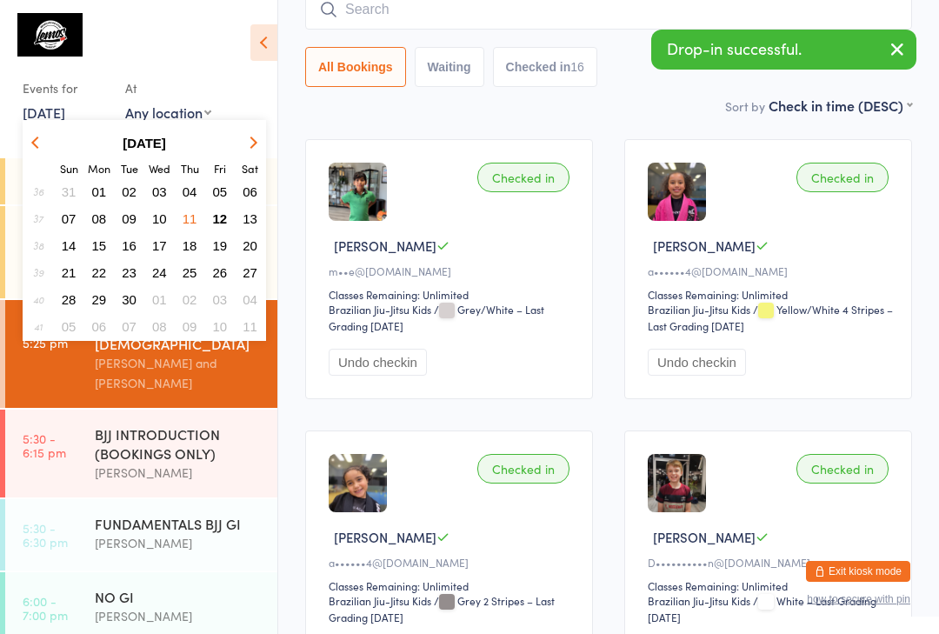
click at [224, 219] on span "12" at bounding box center [220, 218] width 15 height 15
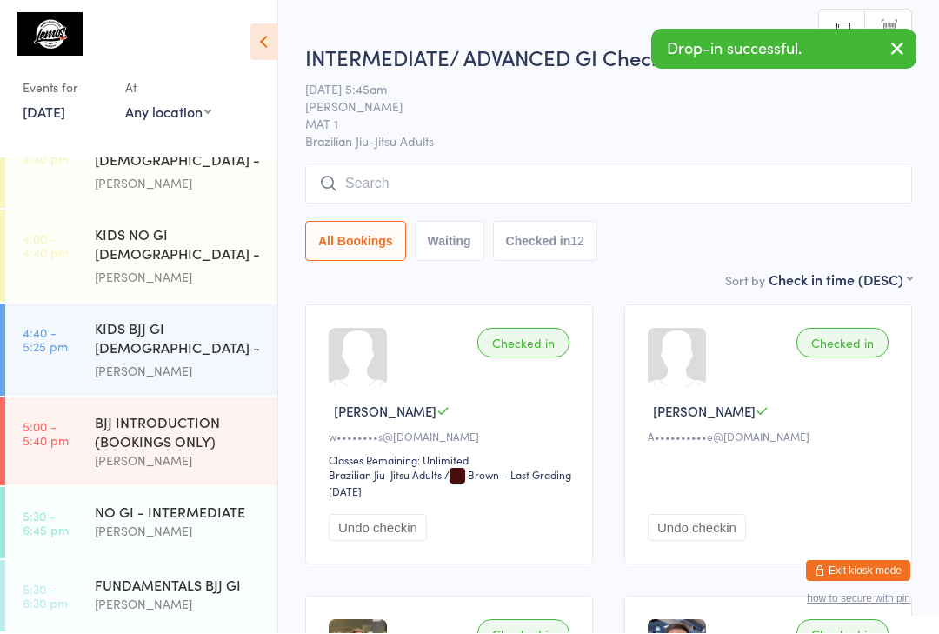
scroll to position [1, 0]
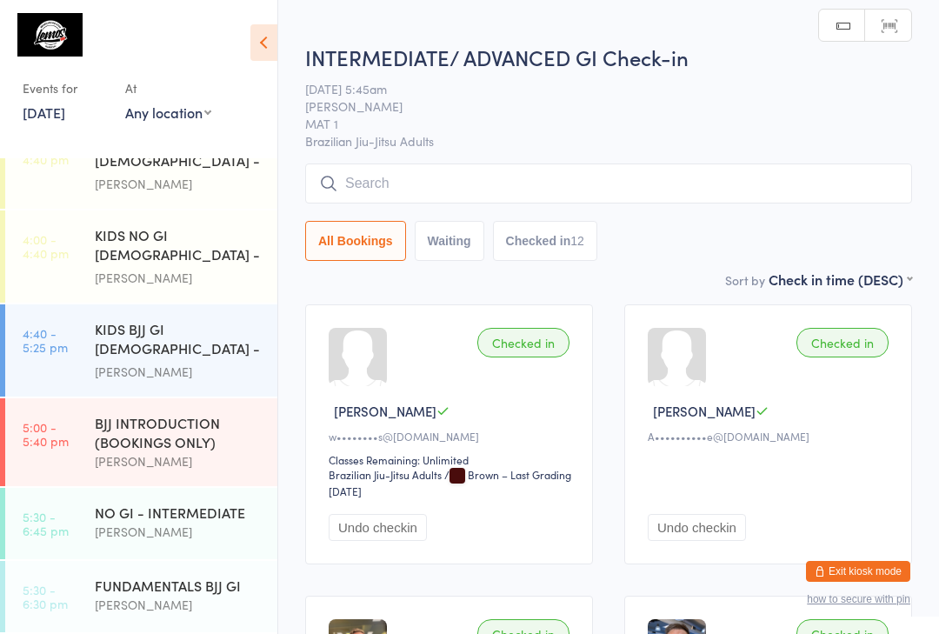
click at [196, 344] on div "KIDS BJJ GI [DEMOGRAPHIC_DATA] - Level 1/2" at bounding box center [179, 340] width 168 height 43
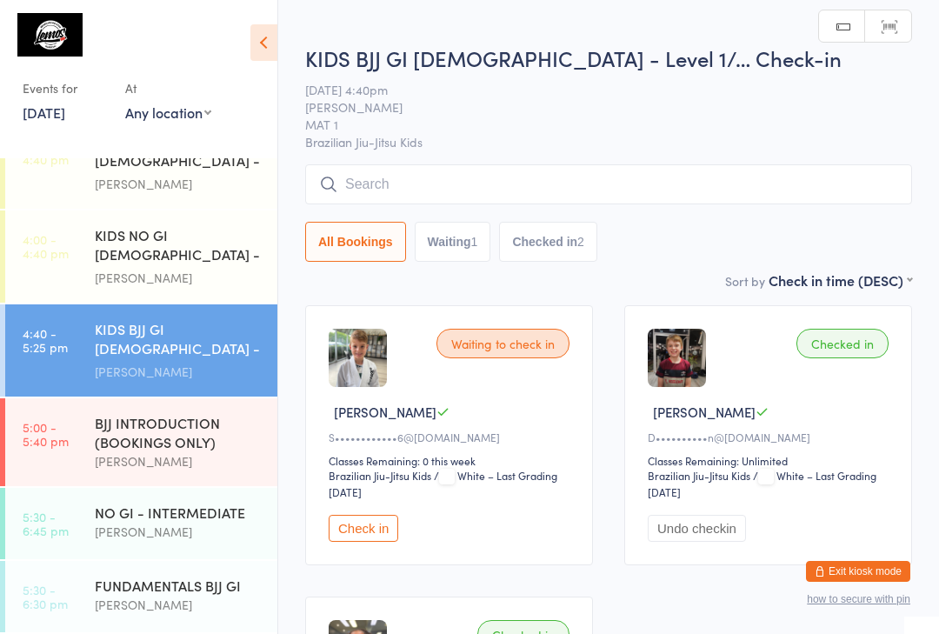
click at [668, 187] on input "search" at bounding box center [608, 184] width 607 height 40
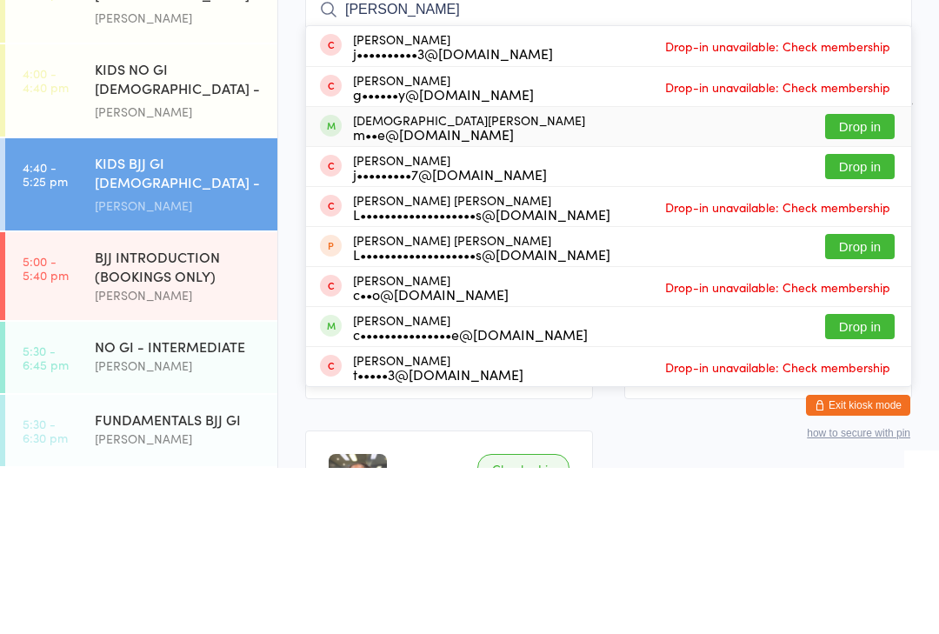
type input "[PERSON_NAME]"
click at [477, 273] on div "[DEMOGRAPHIC_DATA][PERSON_NAME] m••e@[DOMAIN_NAME] Drop in" at bounding box center [608, 292] width 605 height 39
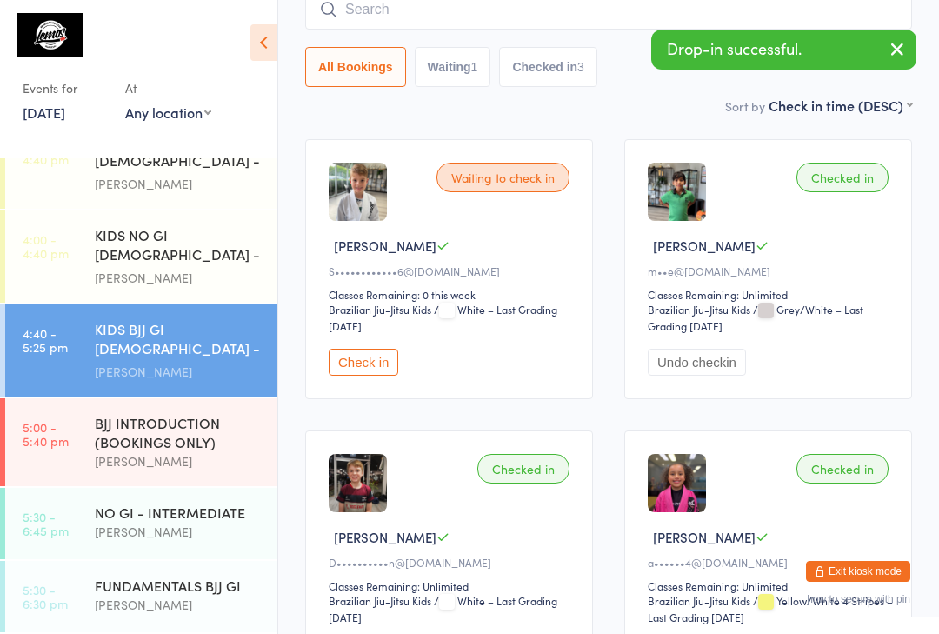
click at [451, 30] on input "search" at bounding box center [608, 10] width 607 height 40
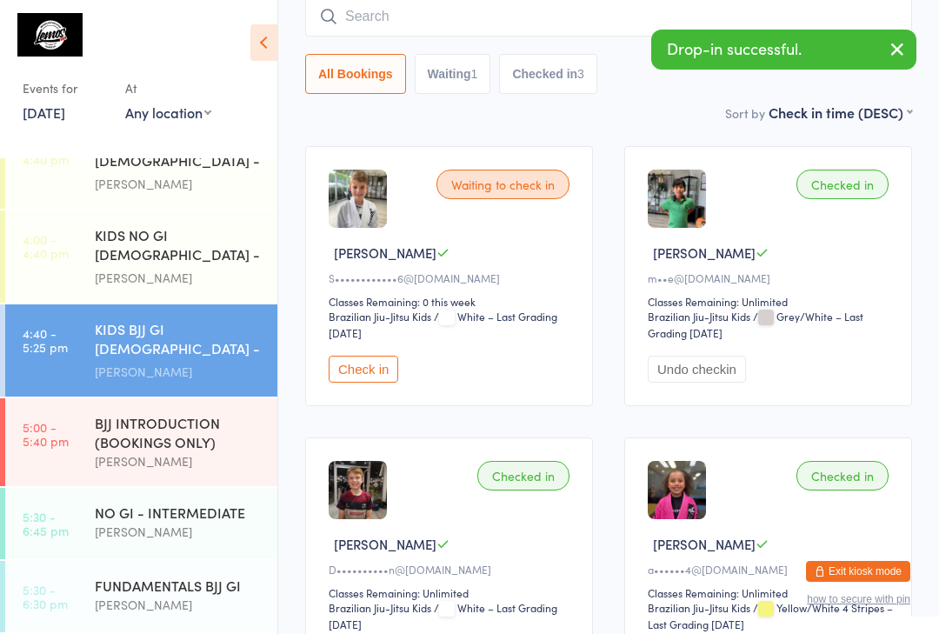
scroll to position [157, 0]
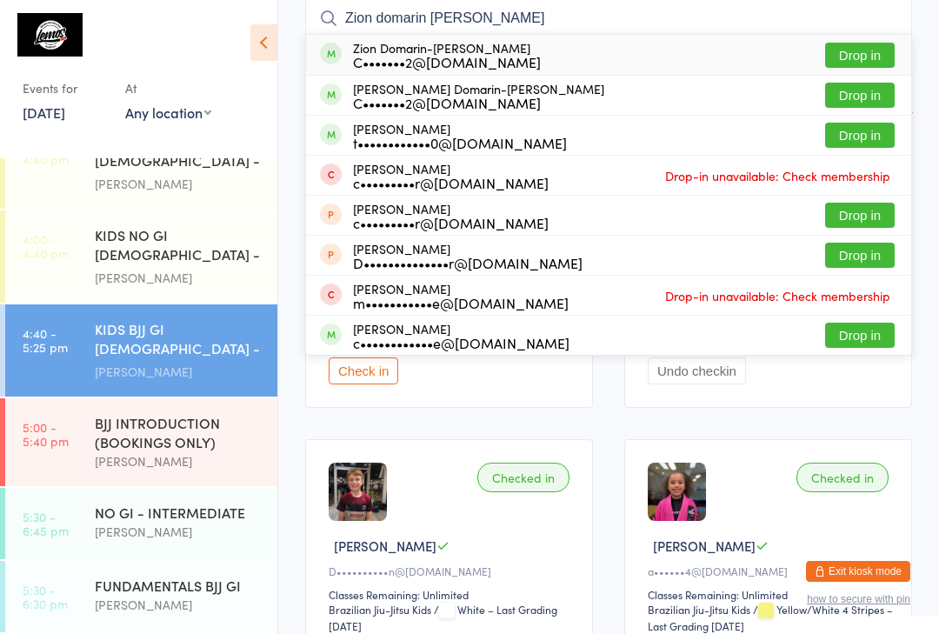
type input "Zion domarin [PERSON_NAME]"
click at [568, 62] on div "Zion Domarin-[PERSON_NAME] C•••••••2@[DOMAIN_NAME] Drop in" at bounding box center [608, 55] width 605 height 40
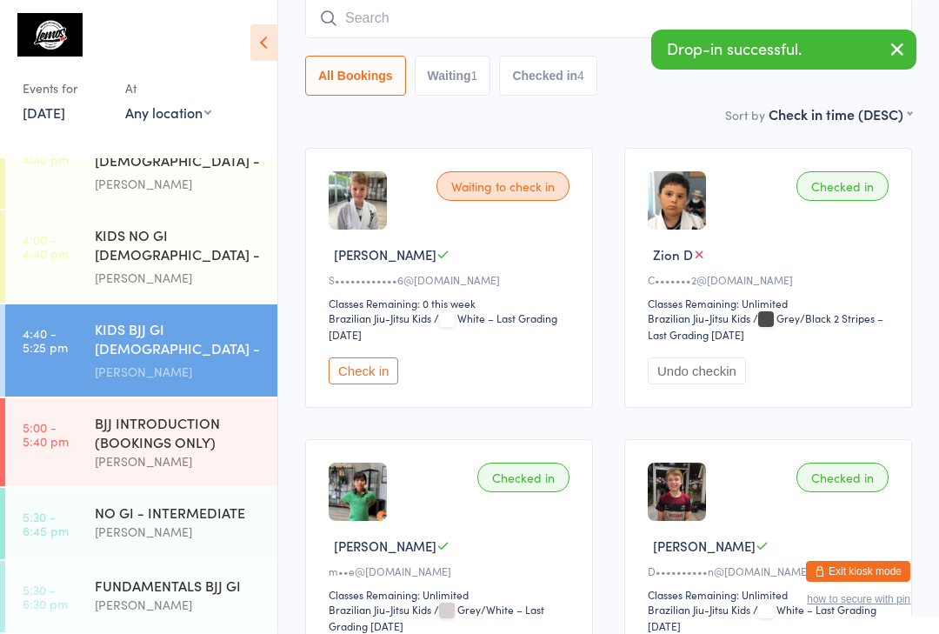
click at [582, 32] on input "search" at bounding box center [608, 18] width 607 height 40
click at [642, 17] on input "search" at bounding box center [608, 18] width 607 height 40
click at [581, 30] on input "search" at bounding box center [608, 18] width 607 height 40
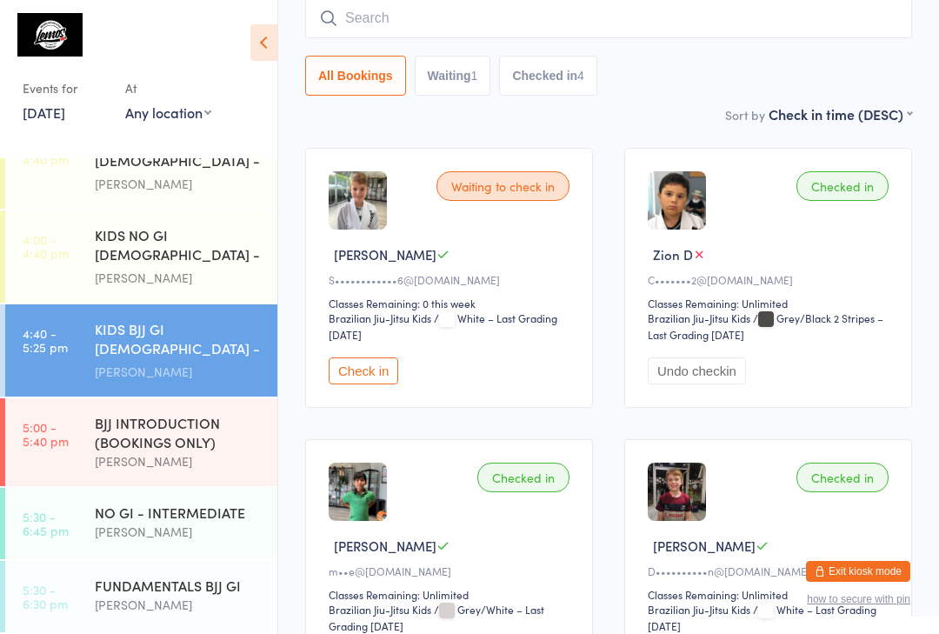
click at [491, 14] on input "search" at bounding box center [608, 18] width 607 height 40
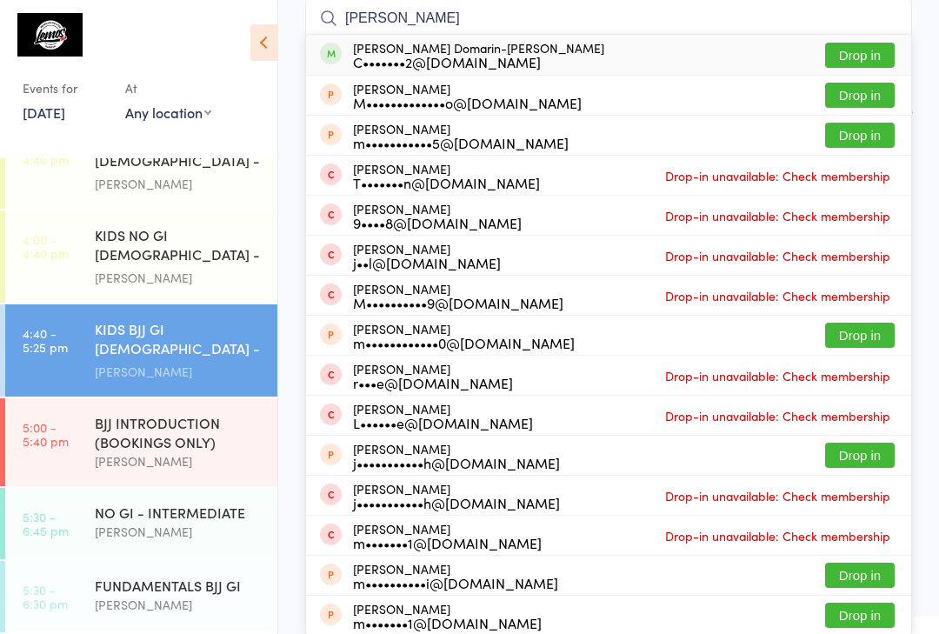
type input "[PERSON_NAME]"
click at [798, 50] on div "[PERSON_NAME]-[PERSON_NAME] C•••••••2@[DOMAIN_NAME] Drop in" at bounding box center [608, 55] width 605 height 40
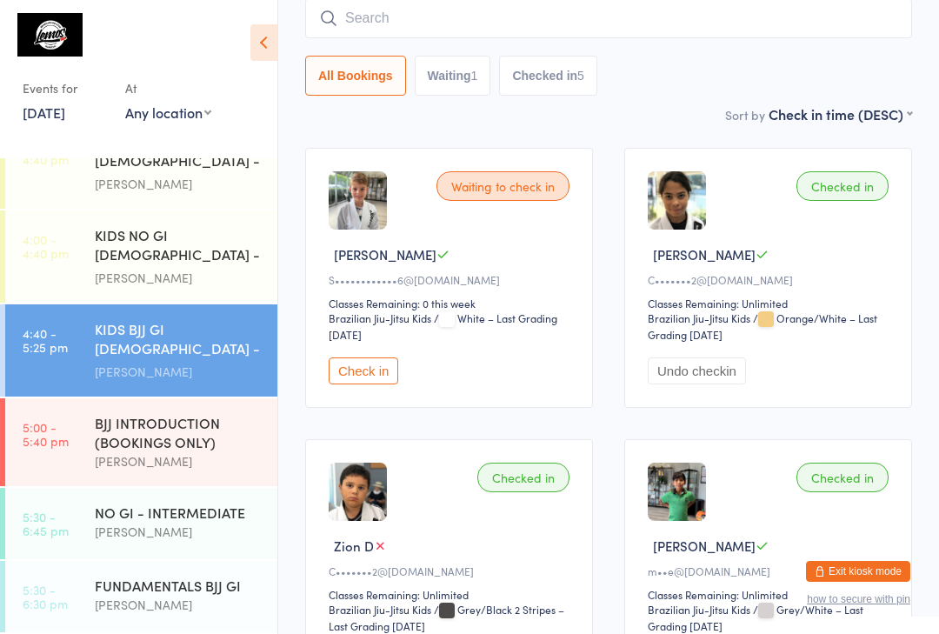
click at [404, 32] on input "search" at bounding box center [608, 18] width 607 height 40
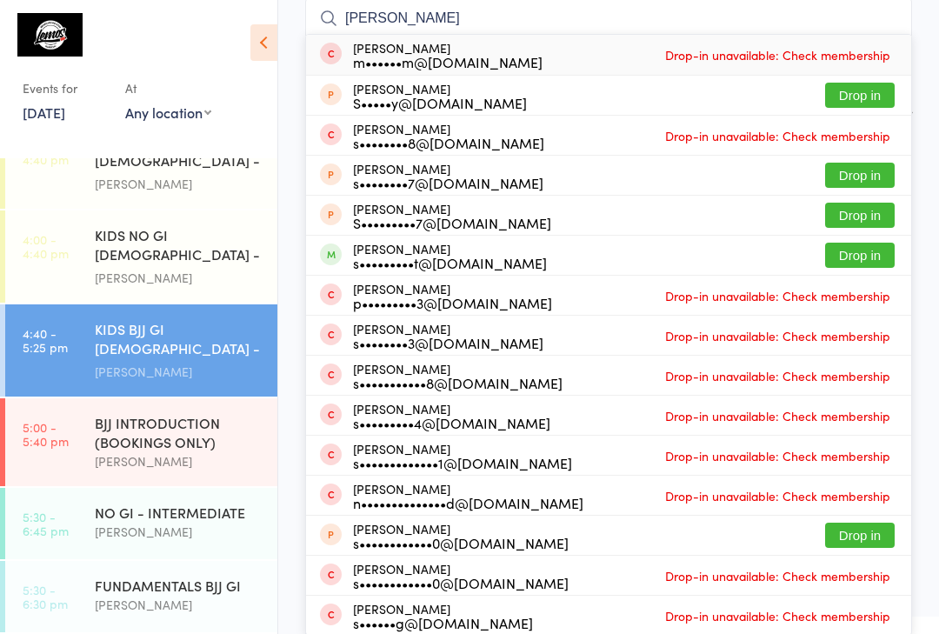
type input "[PERSON_NAME]"
click at [881, 255] on button "Drop in" at bounding box center [860, 255] width 70 height 25
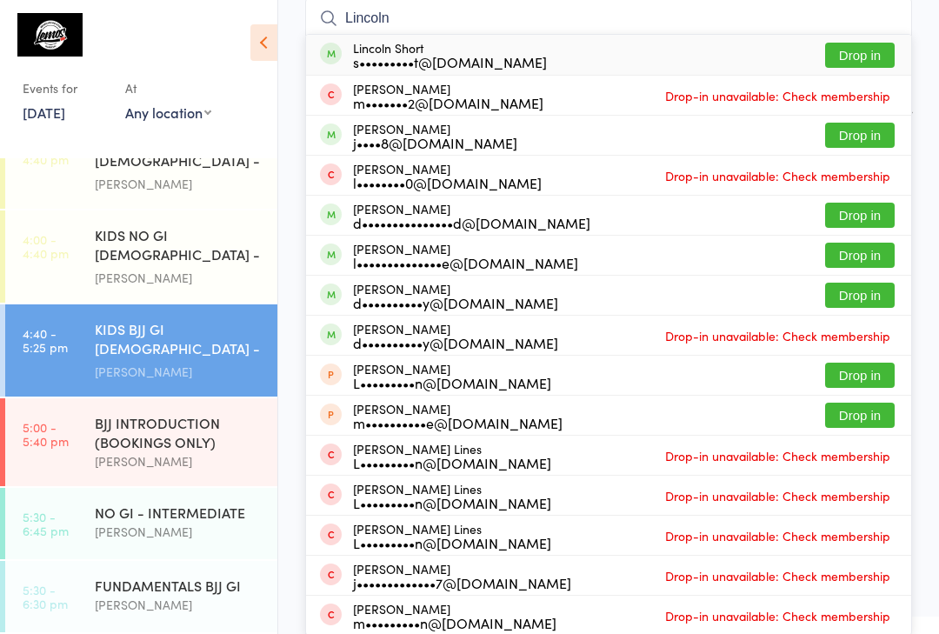
type input "Lincoln"
click at [873, 60] on button "Drop in" at bounding box center [860, 55] width 70 height 25
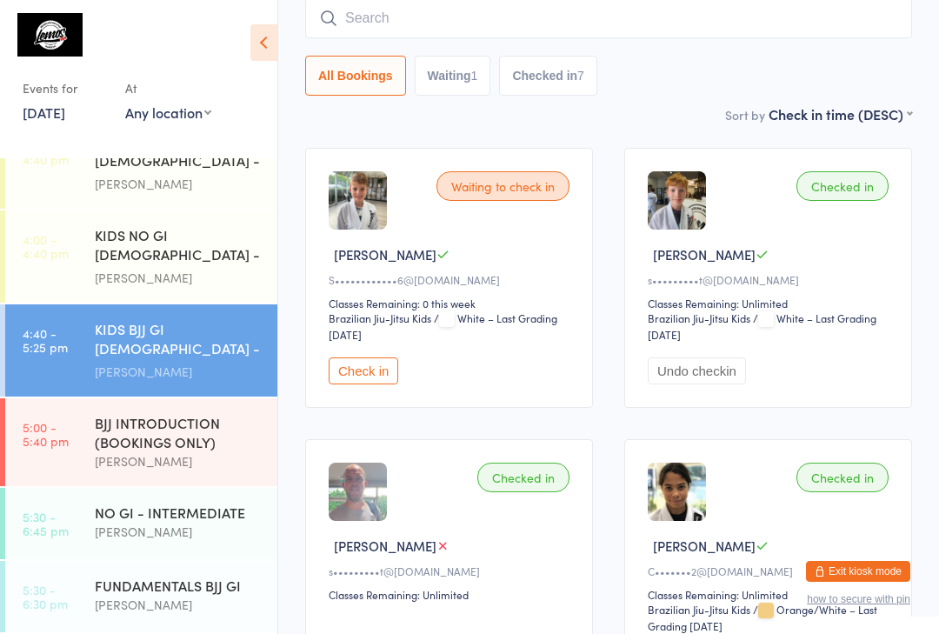
click at [203, 597] on div "[PERSON_NAME]" at bounding box center [179, 605] width 168 height 20
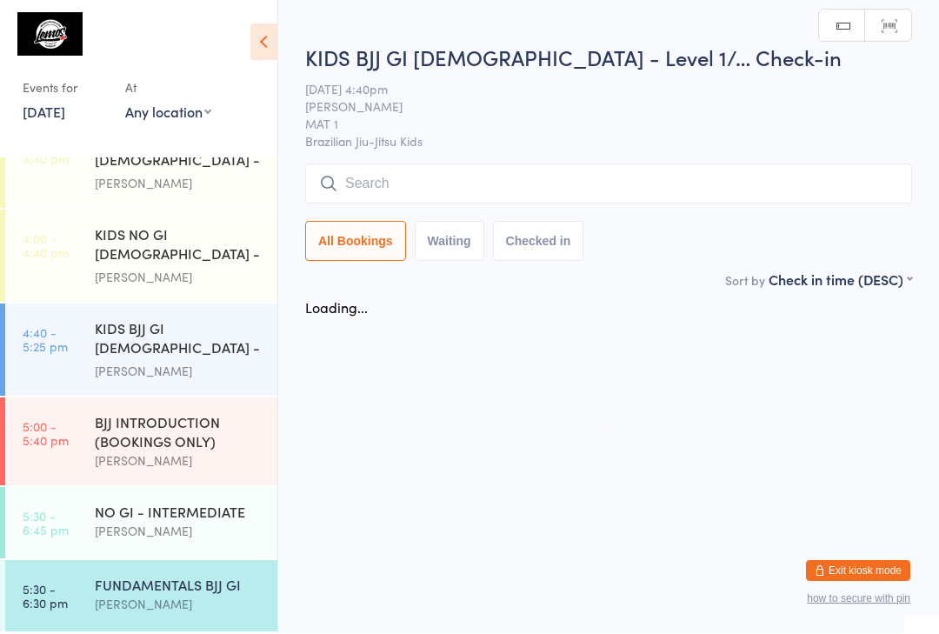
scroll to position [1, 0]
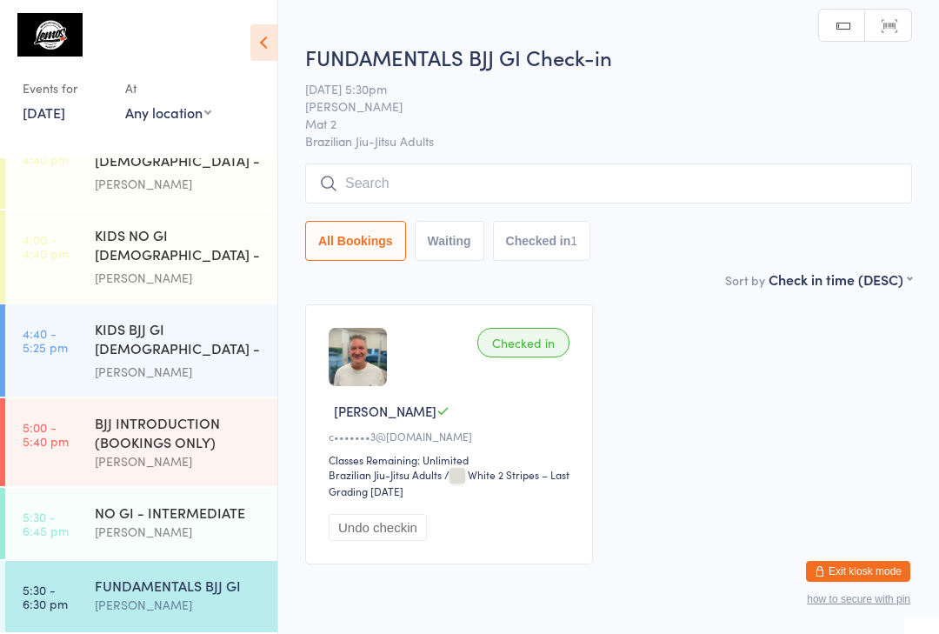
click at [854, 177] on input "search" at bounding box center [608, 184] width 607 height 40
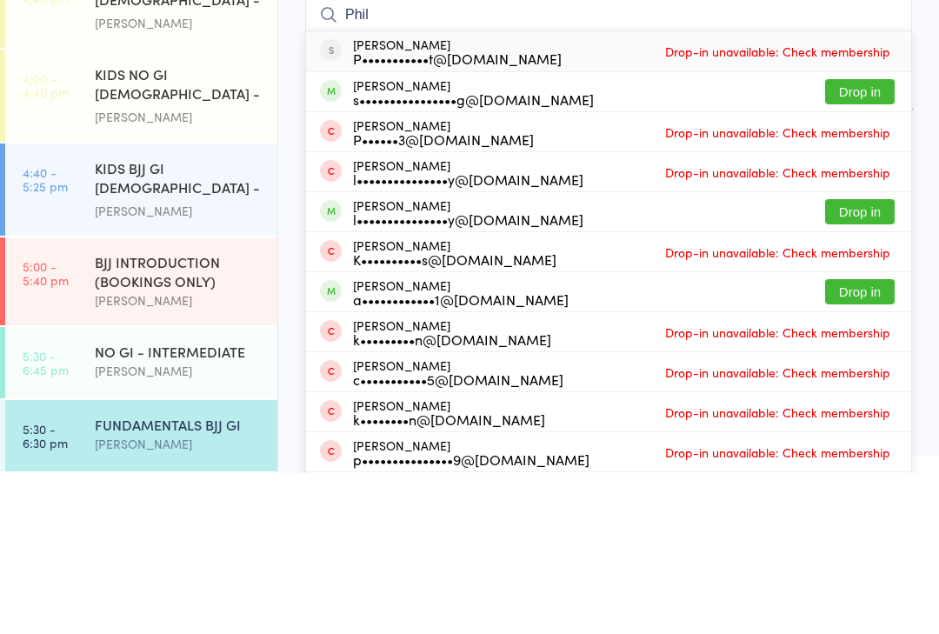
type input "Phil"
click at [878, 240] on button "Drop in" at bounding box center [860, 252] width 70 height 25
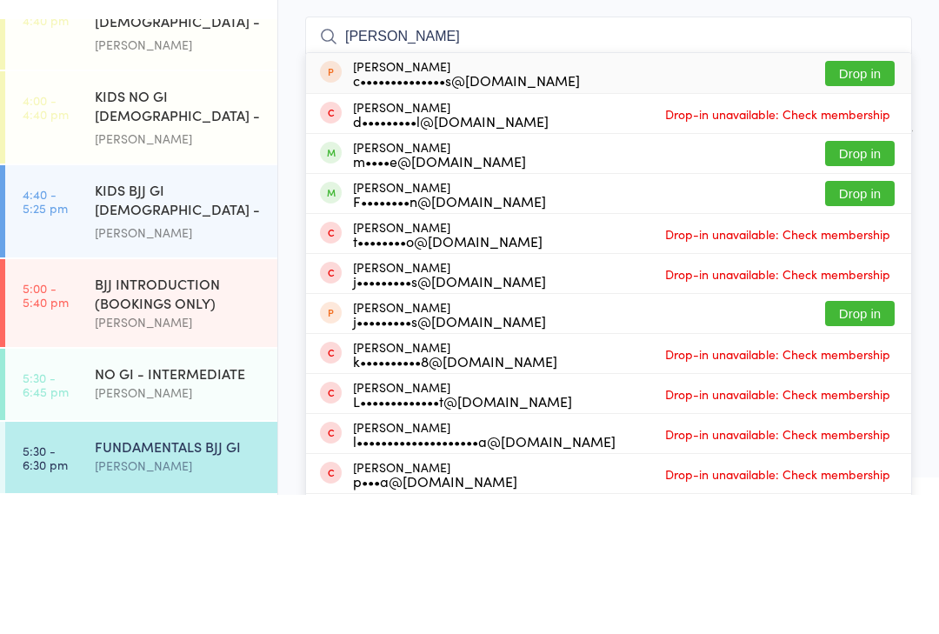
type input "[PERSON_NAME]"
click at [865, 280] on button "Drop in" at bounding box center [860, 292] width 70 height 25
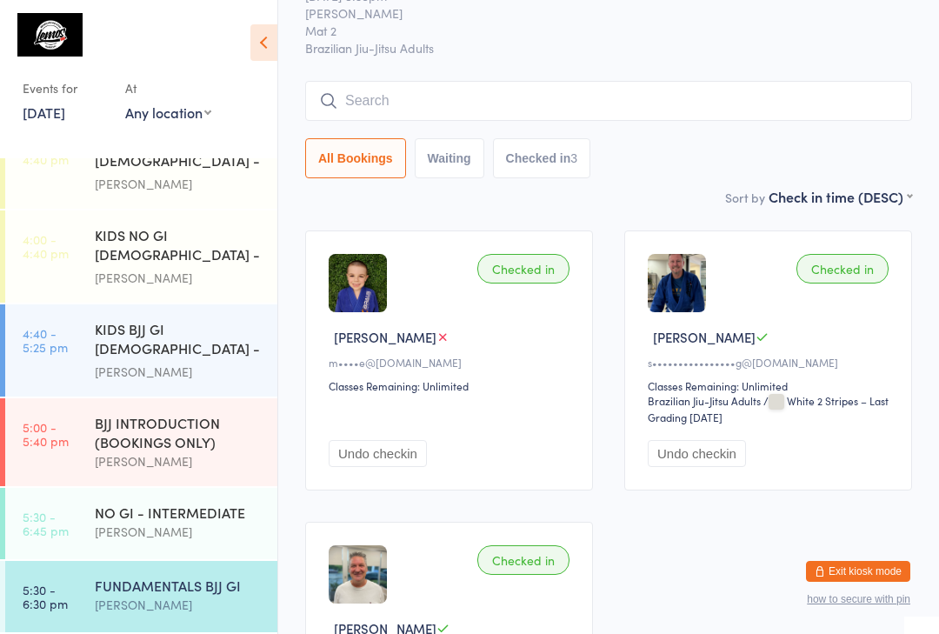
click at [684, 87] on input "search" at bounding box center [608, 101] width 607 height 40
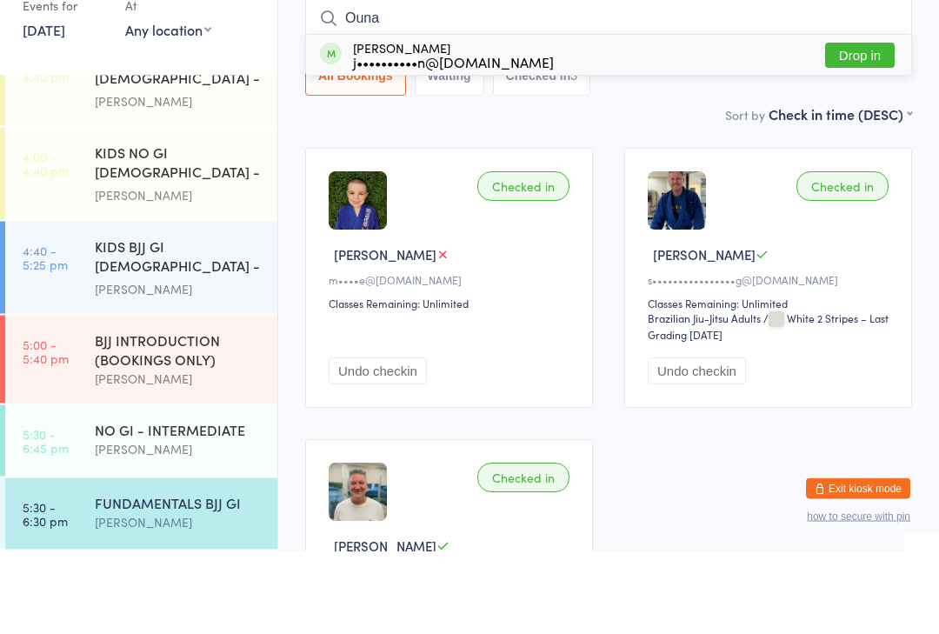
type input "Ouna"
click at [858, 126] on button "Drop in" at bounding box center [860, 138] width 70 height 25
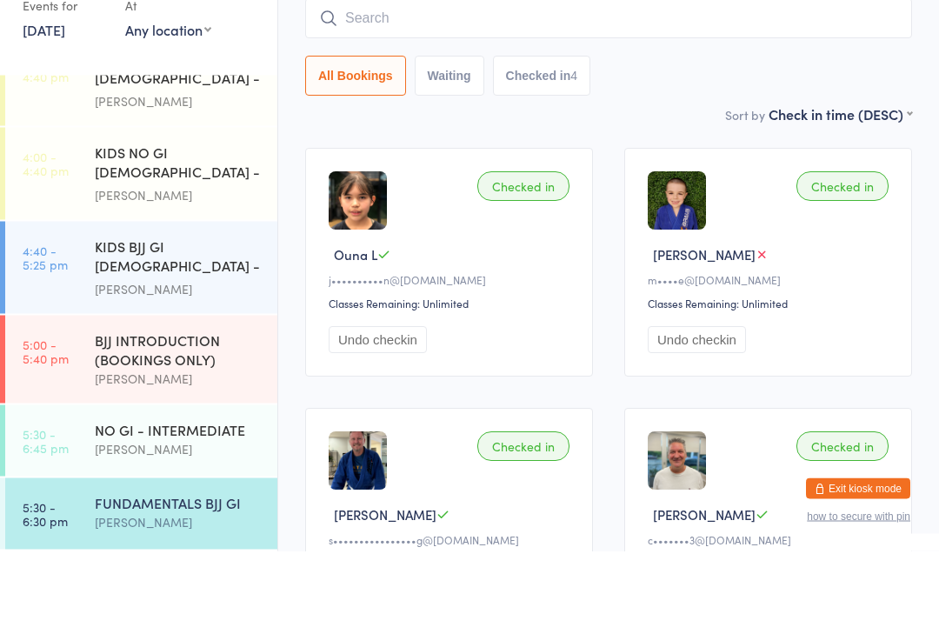
click at [704, 139] on div "All Bookings Waiting Checked in 4" at bounding box center [608, 159] width 607 height 40
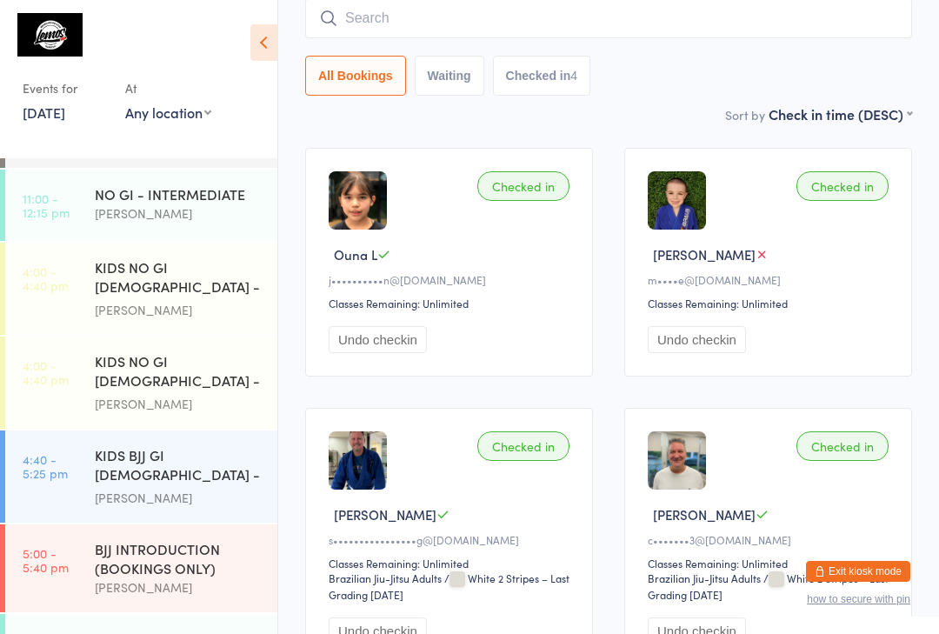
scroll to position [223, 0]
click at [197, 381] on div "KIDS NO GI [DEMOGRAPHIC_DATA] - Level 2" at bounding box center [179, 374] width 168 height 43
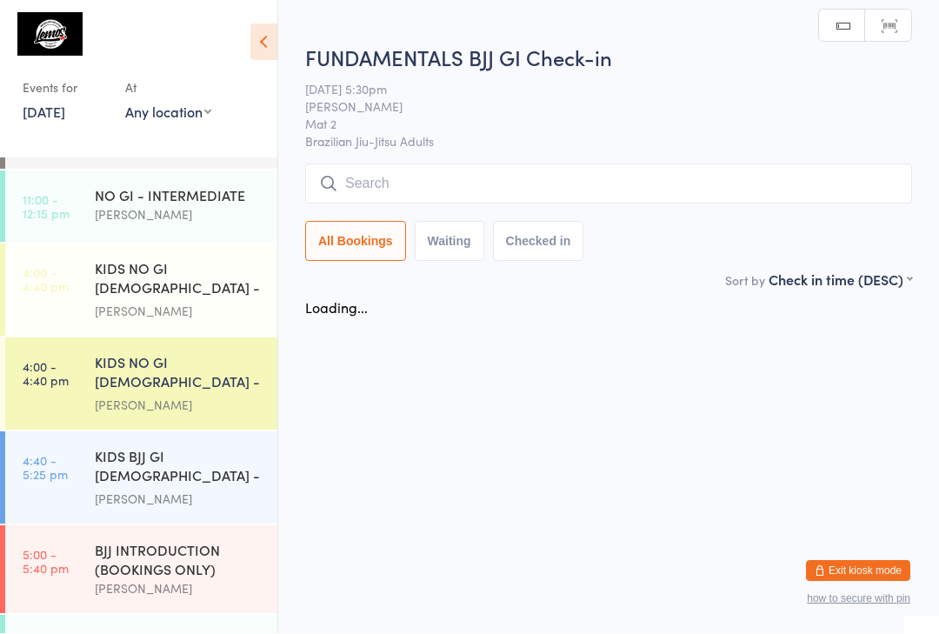
scroll to position [1, 0]
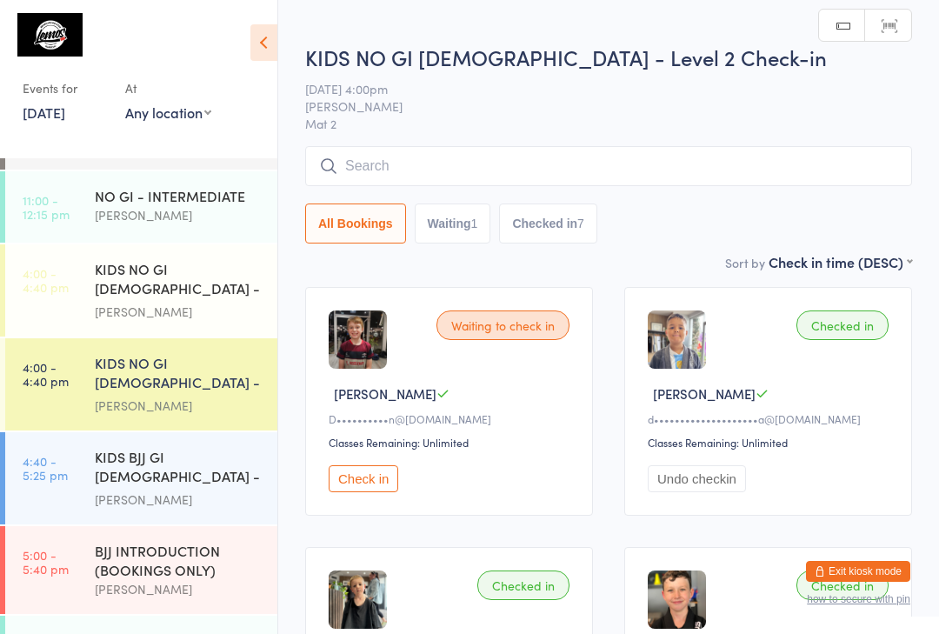
click at [544, 157] on input "search" at bounding box center [608, 166] width 607 height 40
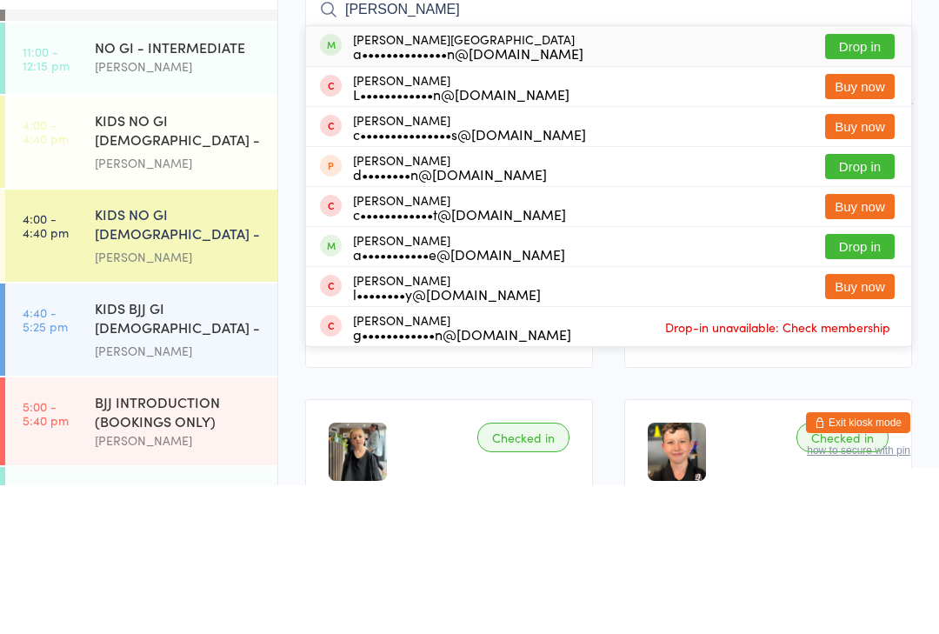
type input "[PERSON_NAME]"
click at [880, 183] on button "Drop in" at bounding box center [860, 195] width 70 height 25
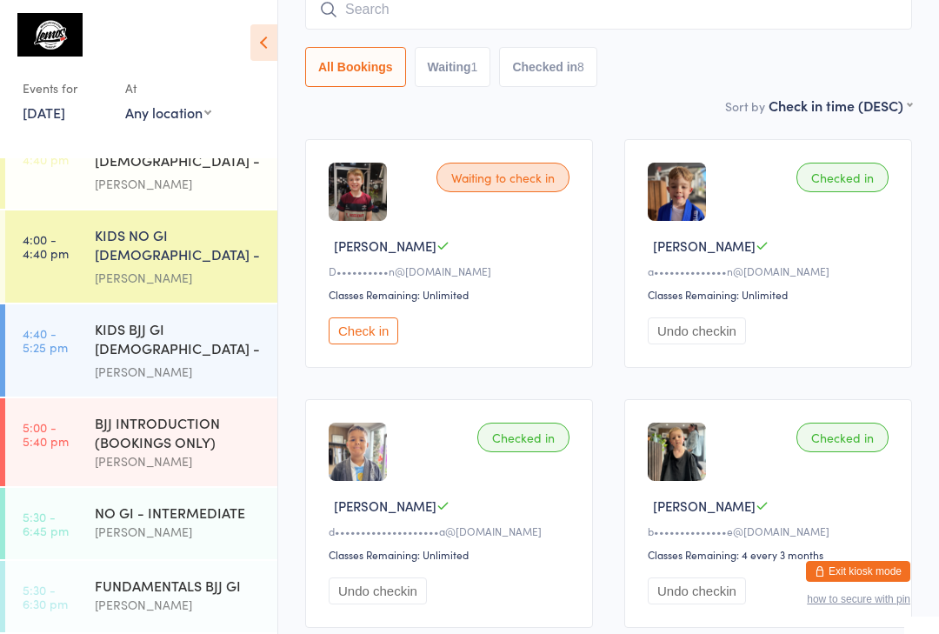
scroll to position [355, 0]
click at [194, 591] on div "FUNDAMENTALS BJJ GI" at bounding box center [179, 585] width 168 height 19
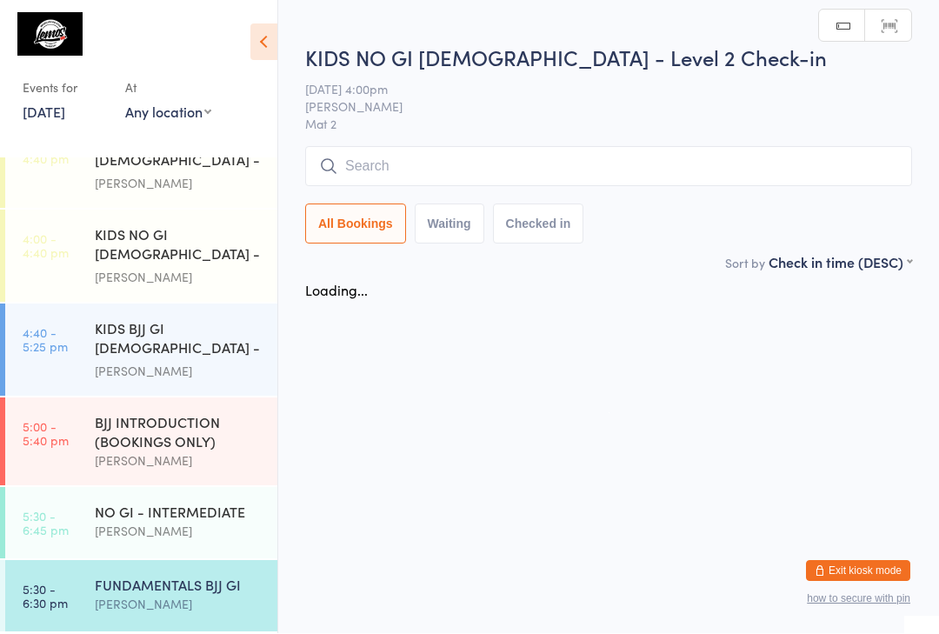
scroll to position [1, 0]
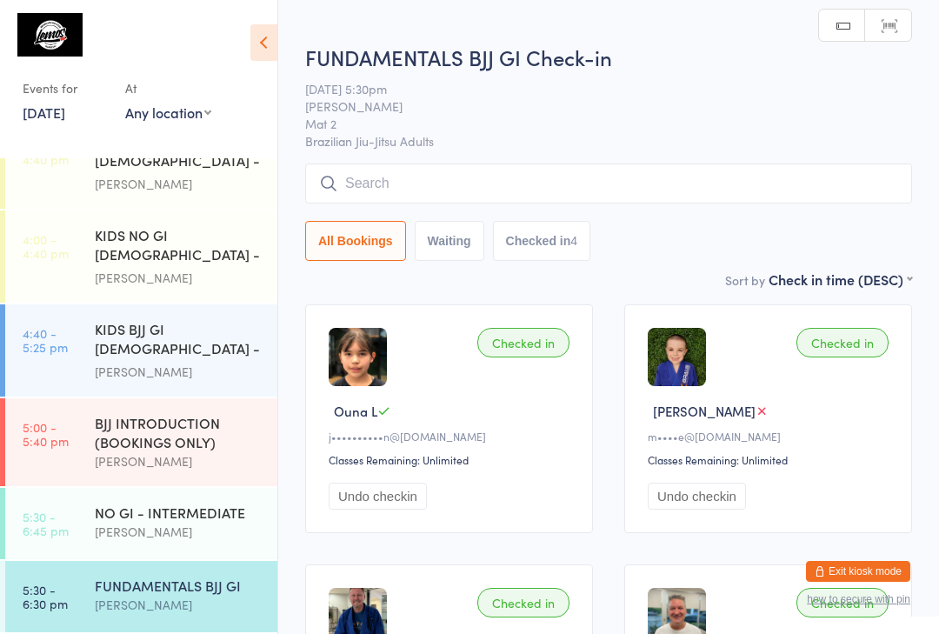
click at [470, 168] on input "search" at bounding box center [608, 184] width 607 height 40
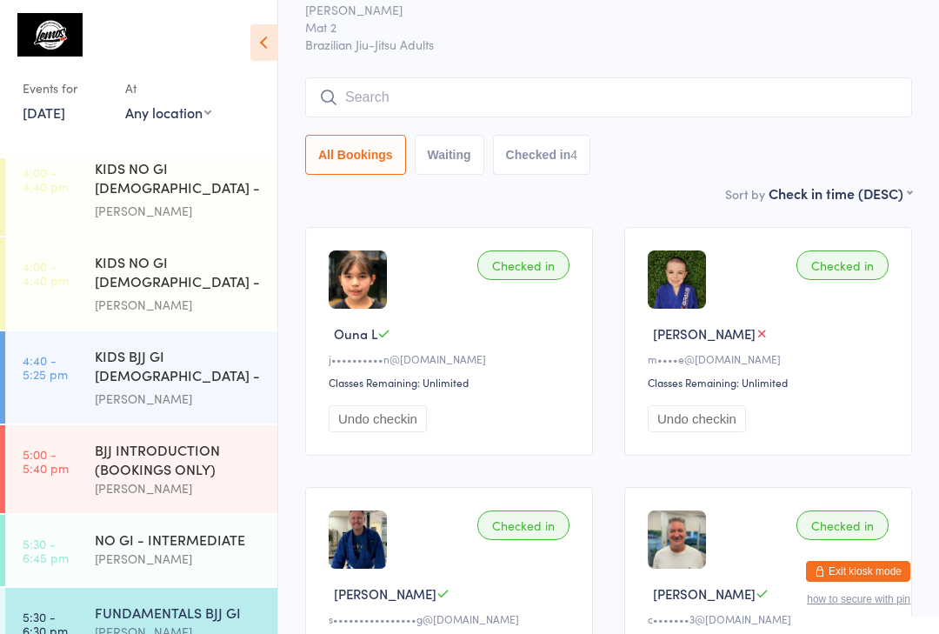
scroll to position [0, 0]
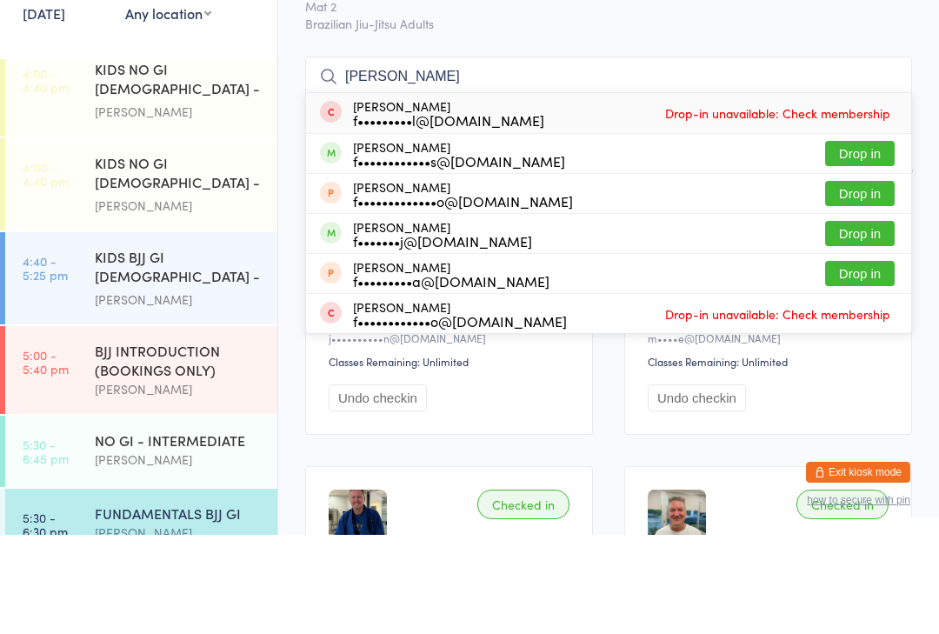
type input "[PERSON_NAME]"
click at [886, 240] on button "Drop in" at bounding box center [860, 252] width 70 height 25
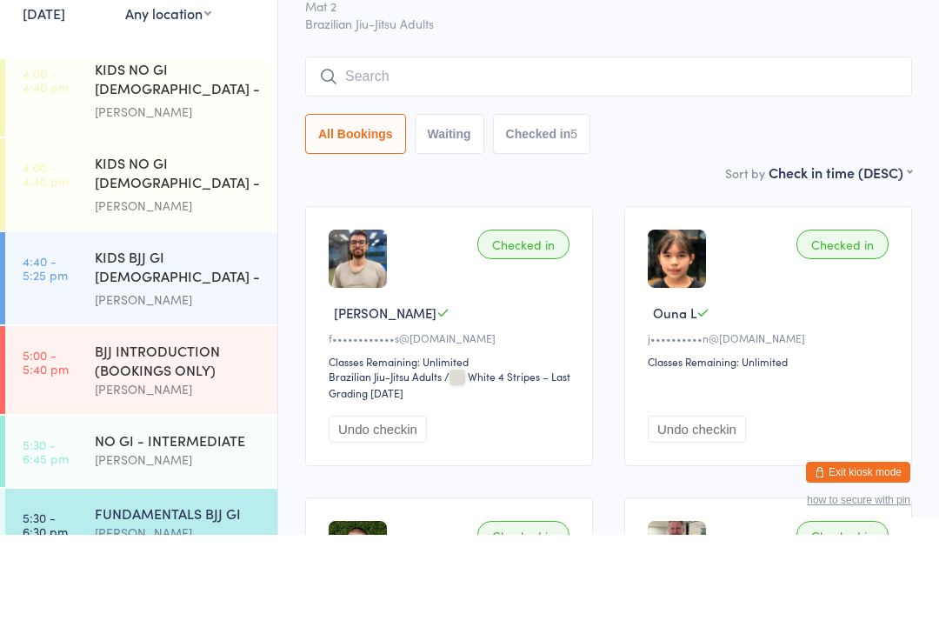
click at [665, 262] on div "Sort by Check in time (DESC) First name (ASC) First name (DESC) Last name (ASC)…" at bounding box center [608, 271] width 607 height 19
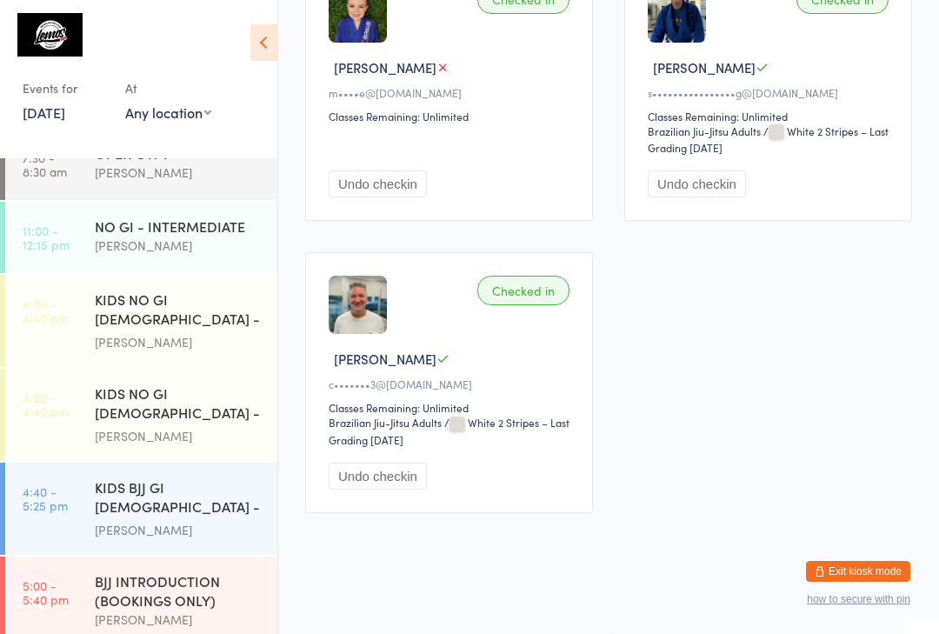
scroll to position [179, 0]
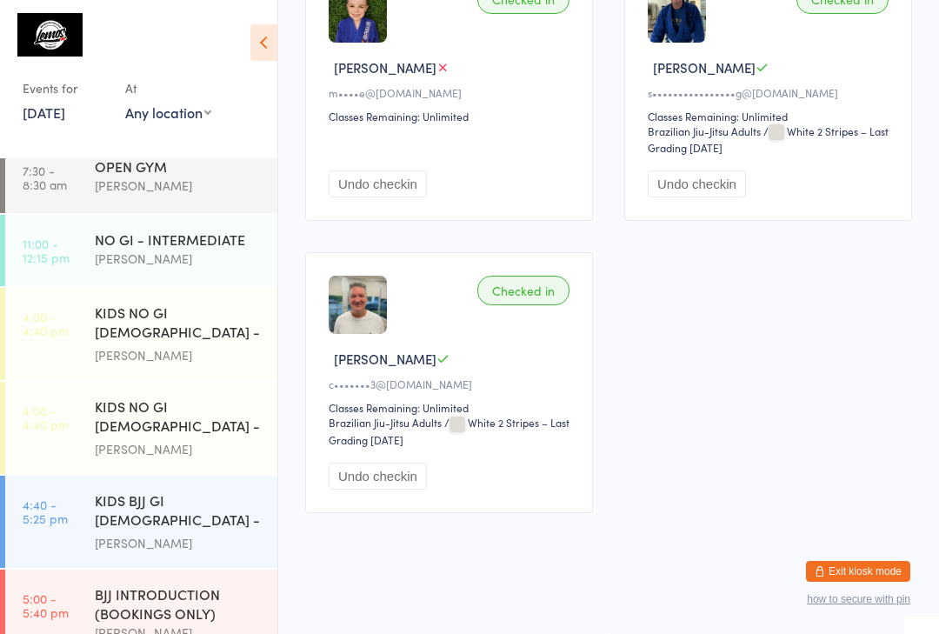
click at [141, 531] on div "KIDS BJJ GI [DEMOGRAPHIC_DATA] - Level 1/2" at bounding box center [179, 512] width 168 height 43
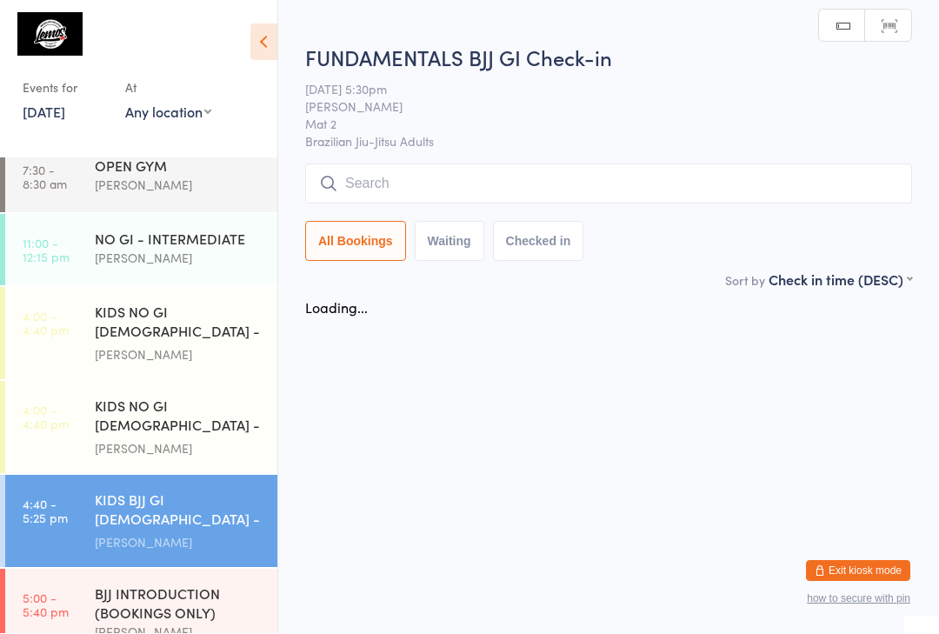
scroll to position [1, 0]
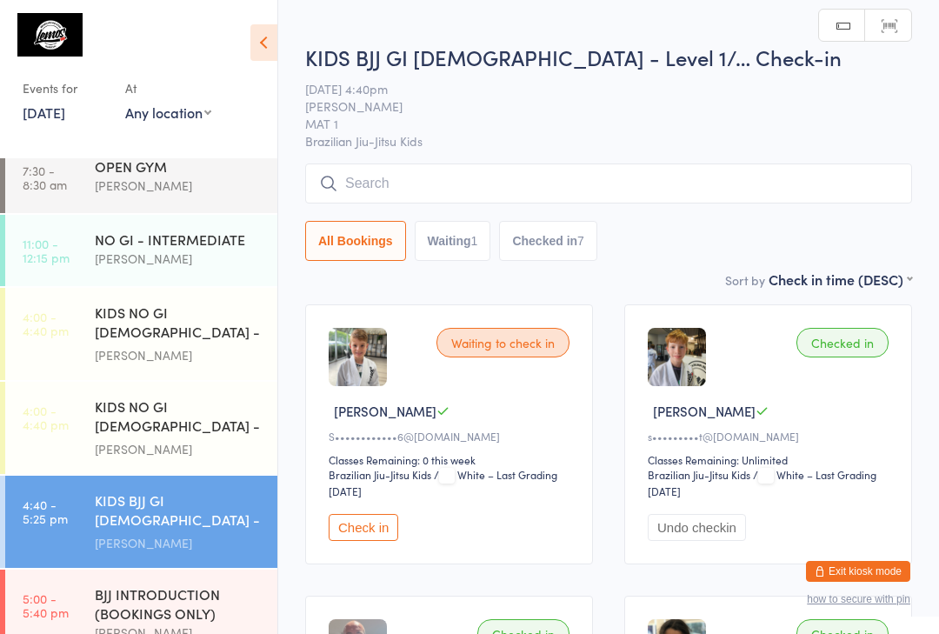
click at [435, 174] on input "search" at bounding box center [608, 184] width 607 height 40
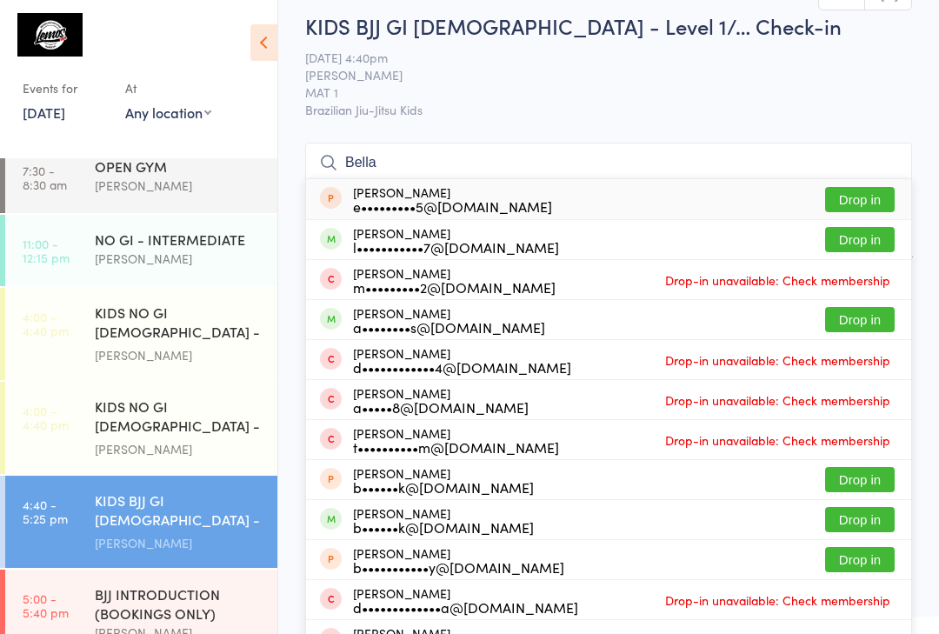
scroll to position [0, 0]
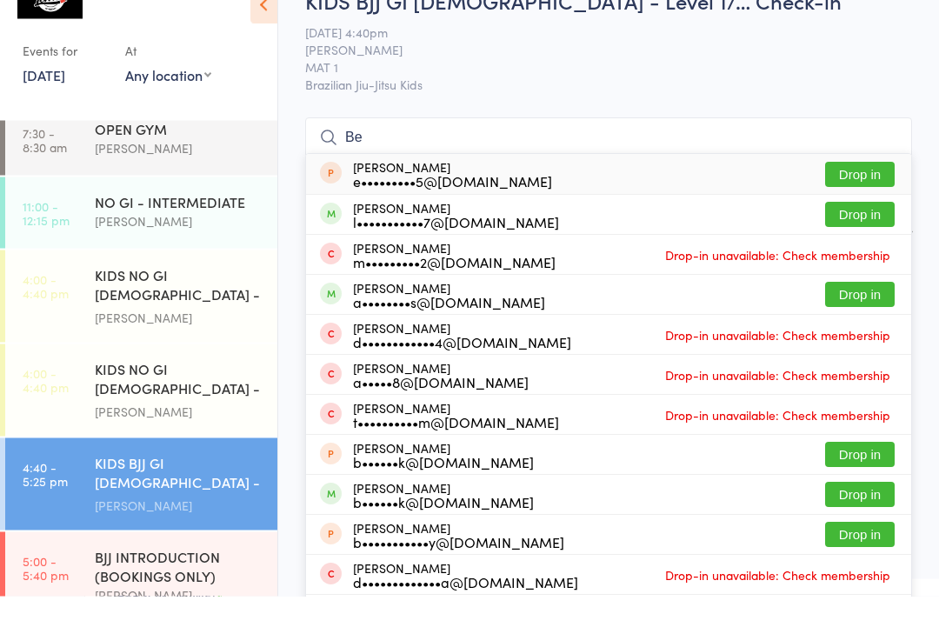
type input "B"
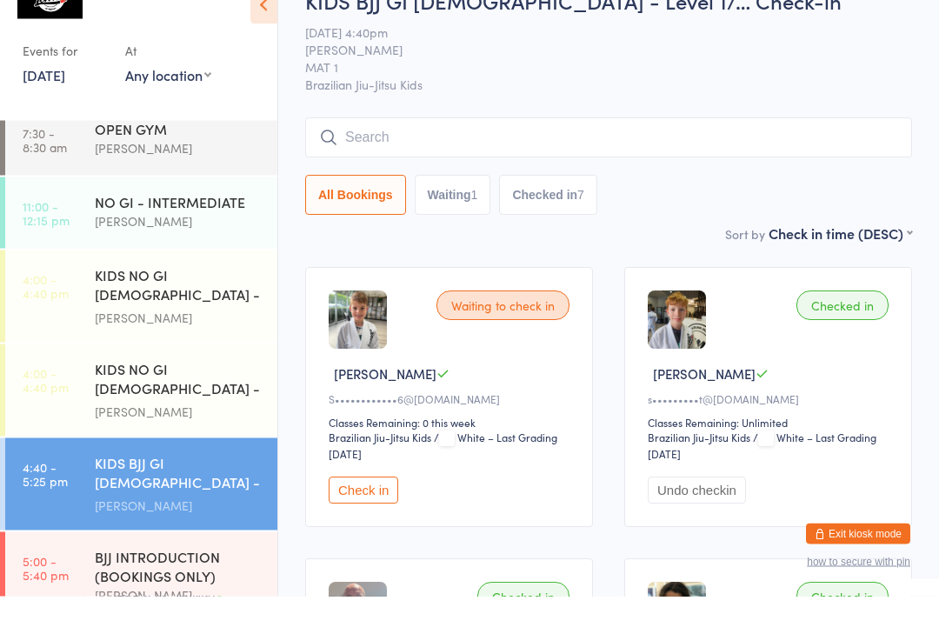
click at [770, 114] on span "Brazilian Jiu-Jitsu Kids" at bounding box center [608, 122] width 607 height 17
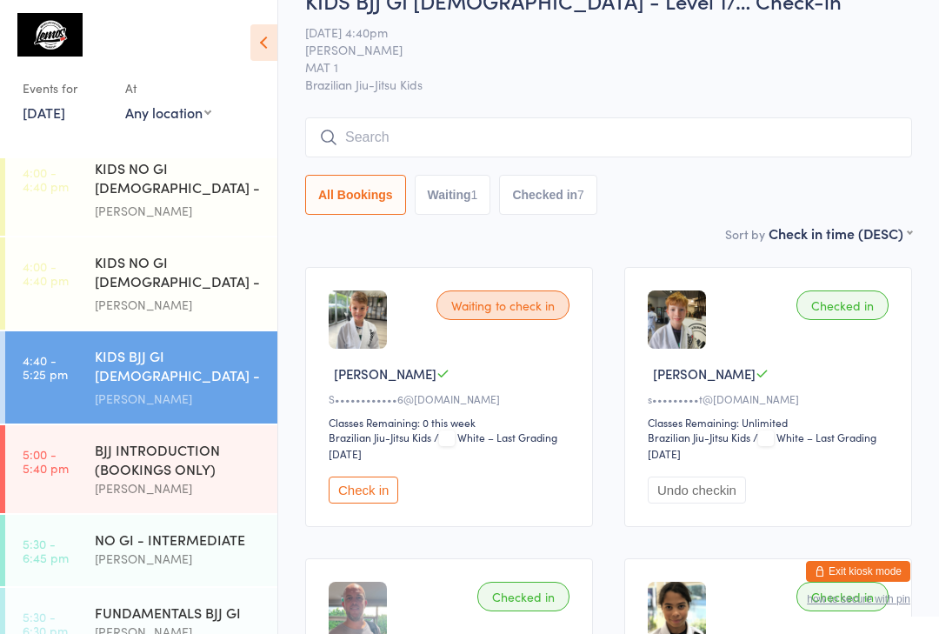
scroll to position [324, 0]
click at [120, 622] on div "FUNDAMENTALS BJJ GI" at bounding box center [179, 612] width 168 height 19
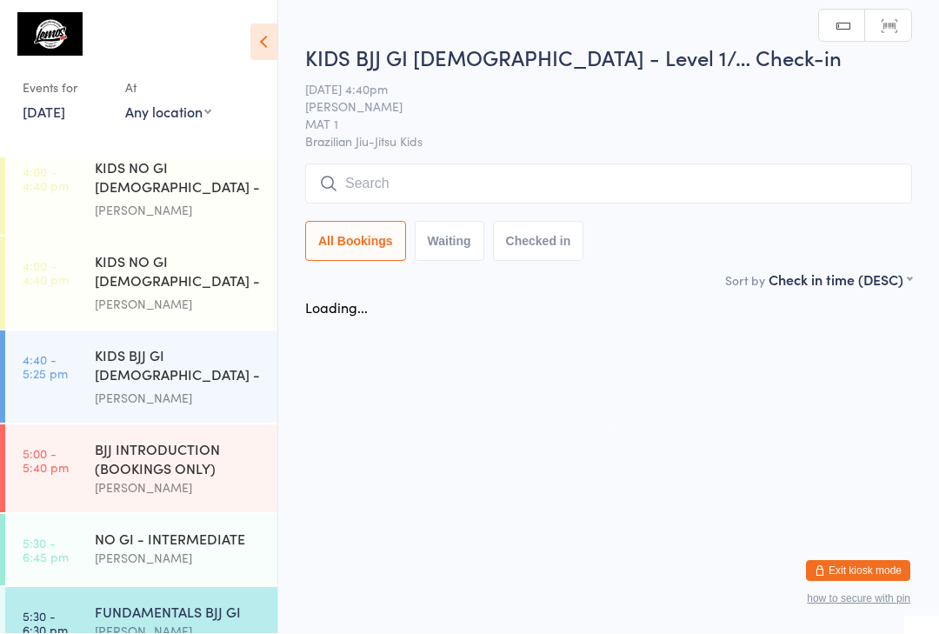
scroll to position [1, 0]
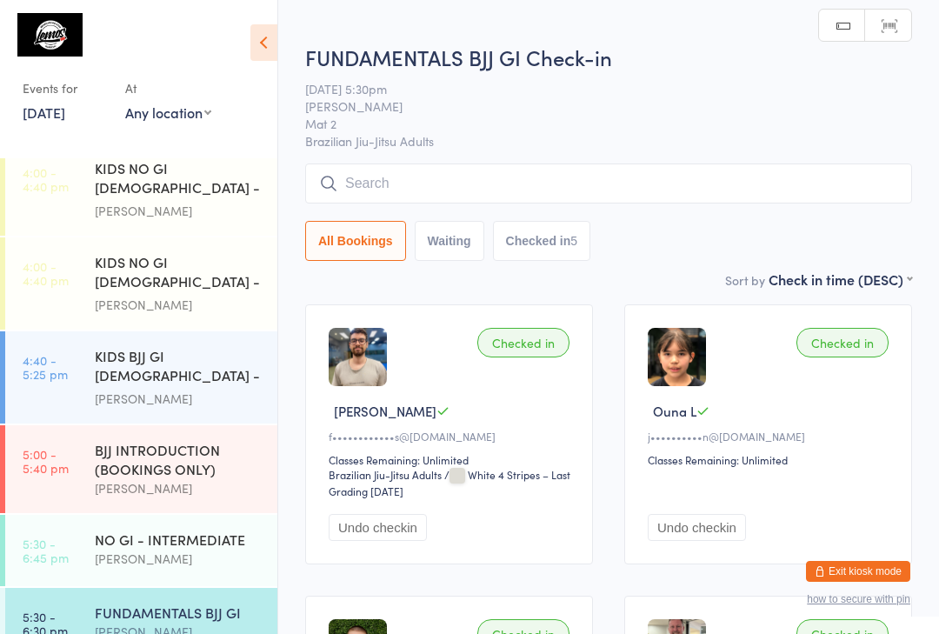
click at [358, 189] on input "search" at bounding box center [608, 184] width 607 height 40
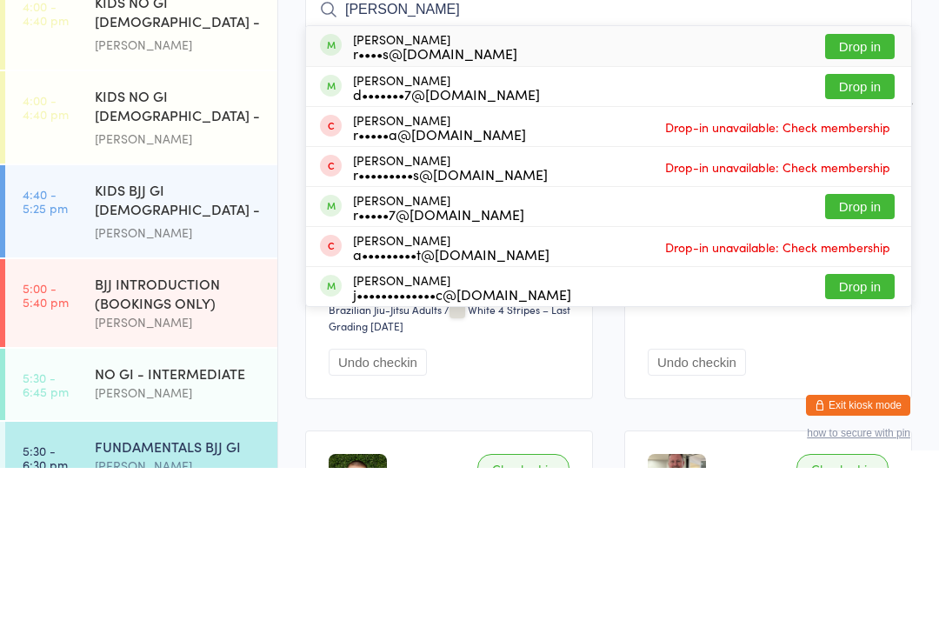
type input "[PERSON_NAME]"
click at [841, 200] on button "Drop in" at bounding box center [860, 212] width 70 height 25
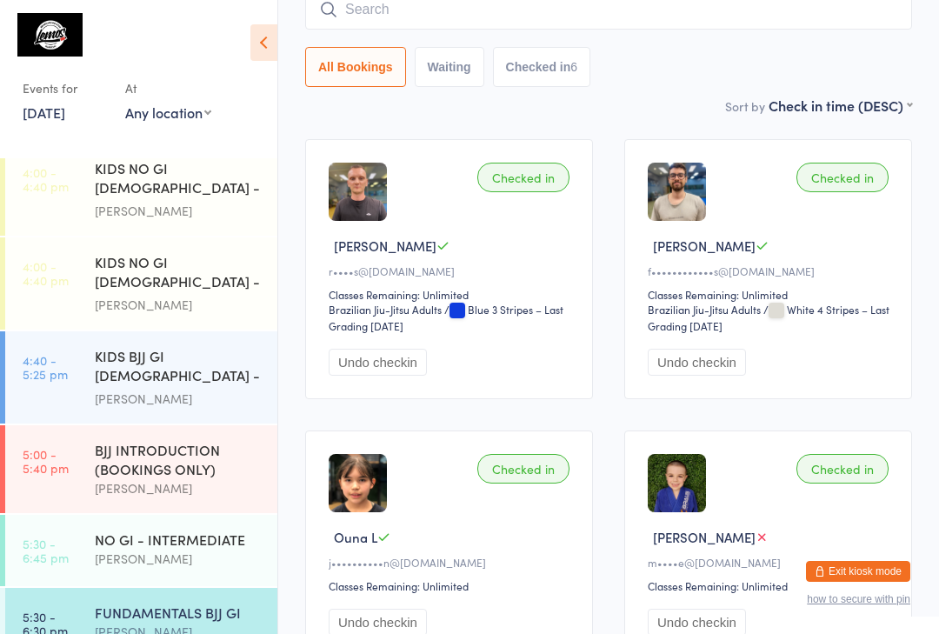
click at [191, 564] on div "[PERSON_NAME]" at bounding box center [179, 559] width 168 height 20
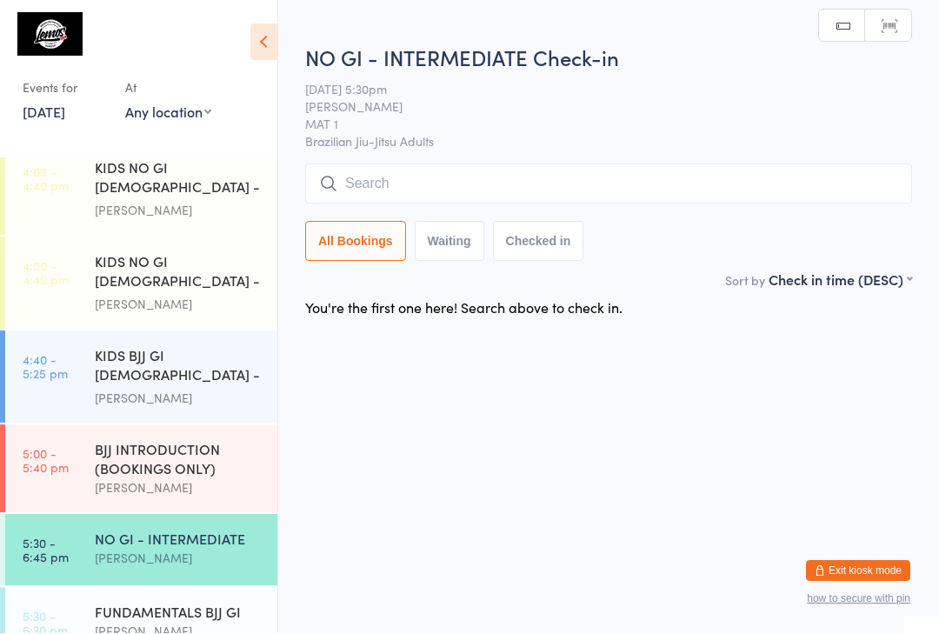
click at [610, 174] on input "search" at bounding box center [608, 184] width 607 height 40
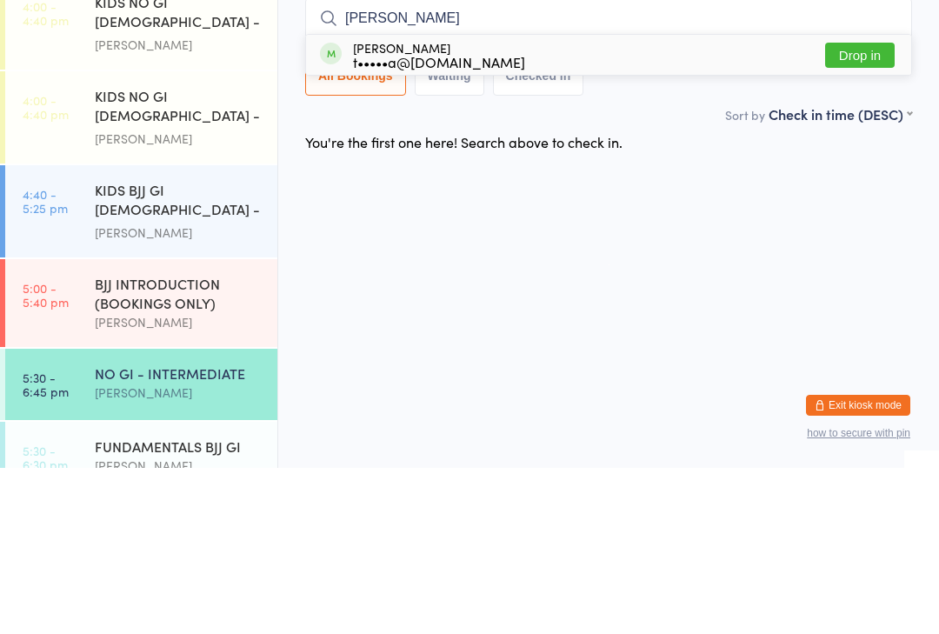
type input "[PERSON_NAME]"
click at [874, 209] on button "Drop in" at bounding box center [860, 221] width 70 height 25
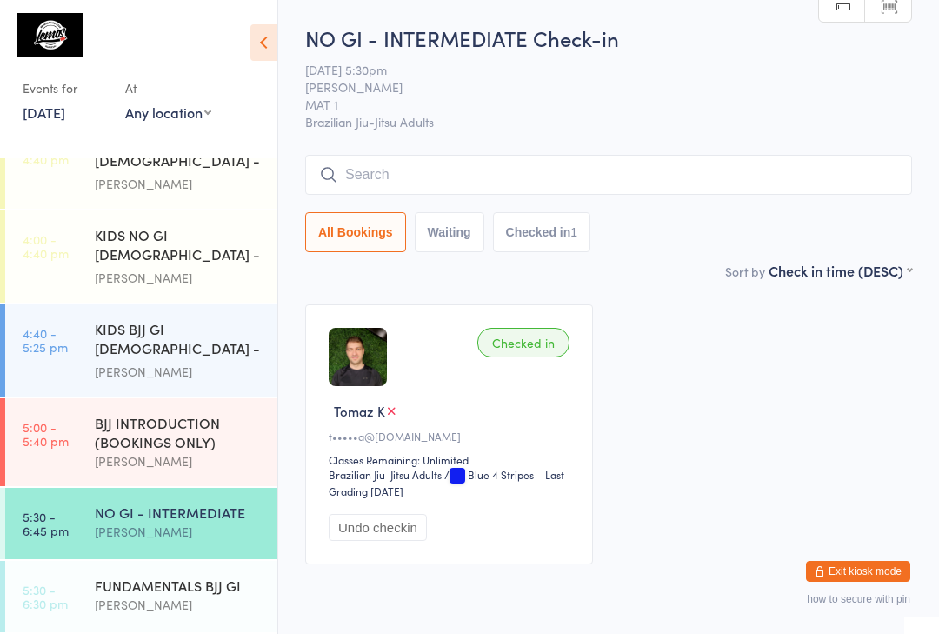
scroll to position [355, 0]
click at [173, 591] on div "FUNDAMENTALS BJJ GI" at bounding box center [179, 585] width 168 height 19
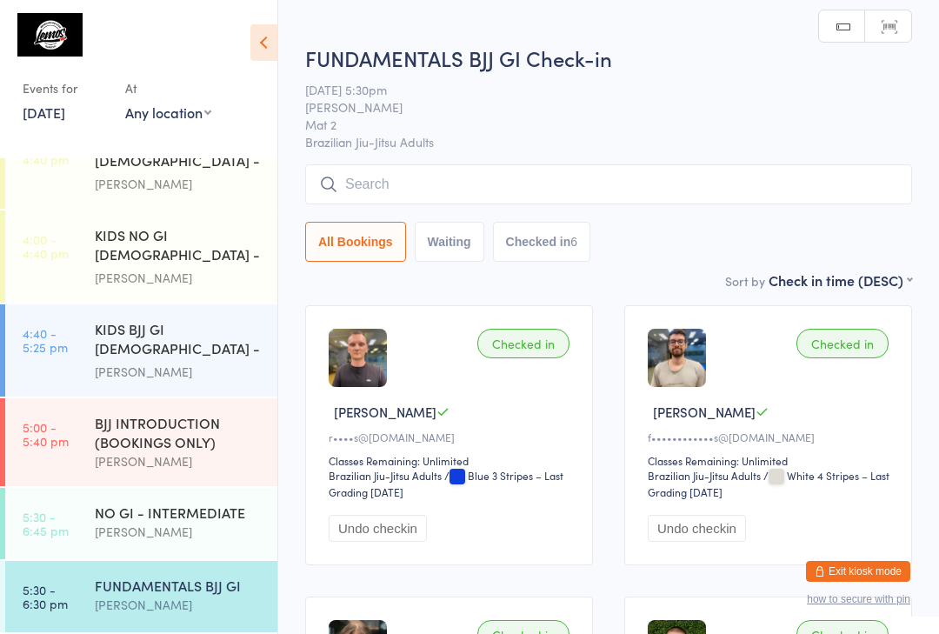
click at [499, 174] on input "search" at bounding box center [608, 184] width 607 height 40
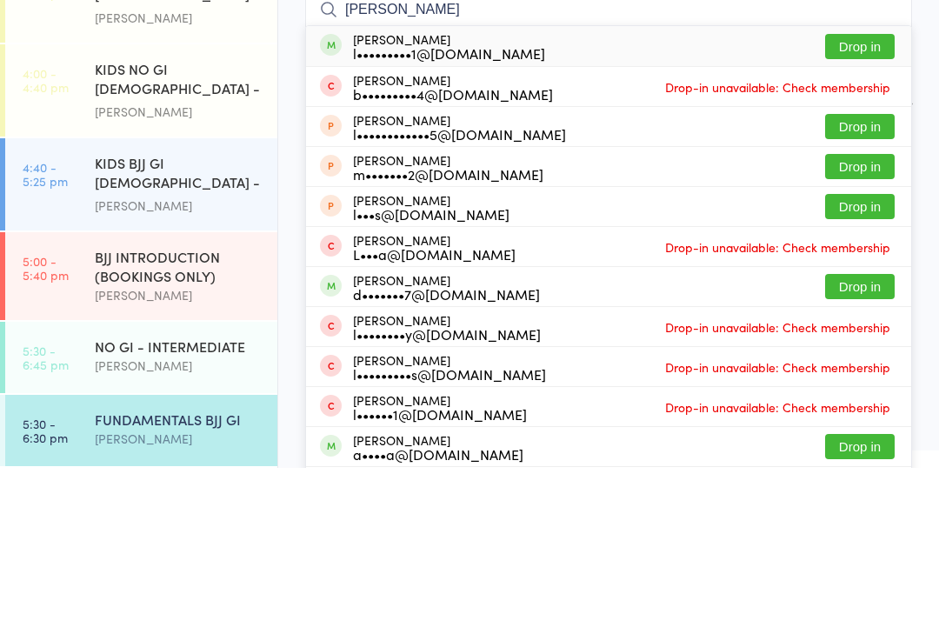
type input "[PERSON_NAME]"
click at [864, 200] on button "Drop in" at bounding box center [860, 212] width 70 height 25
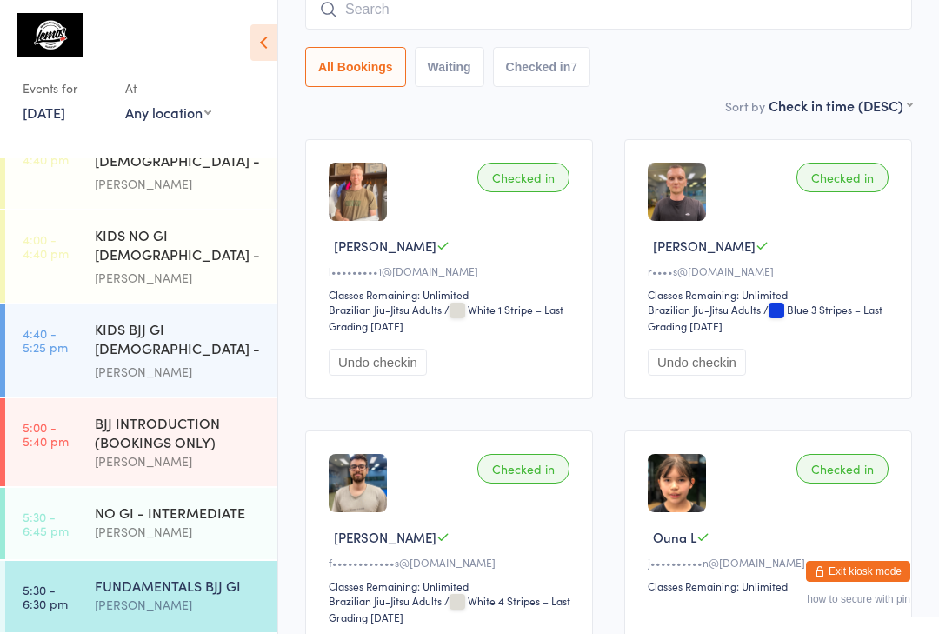
click at [345, 14] on input "search" at bounding box center [608, 10] width 607 height 40
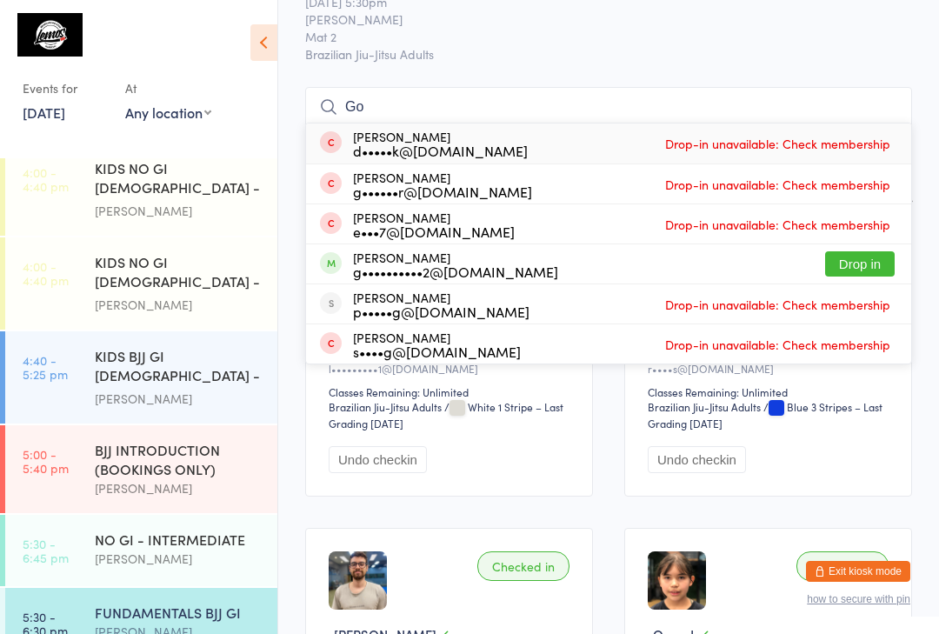
scroll to position [0, 0]
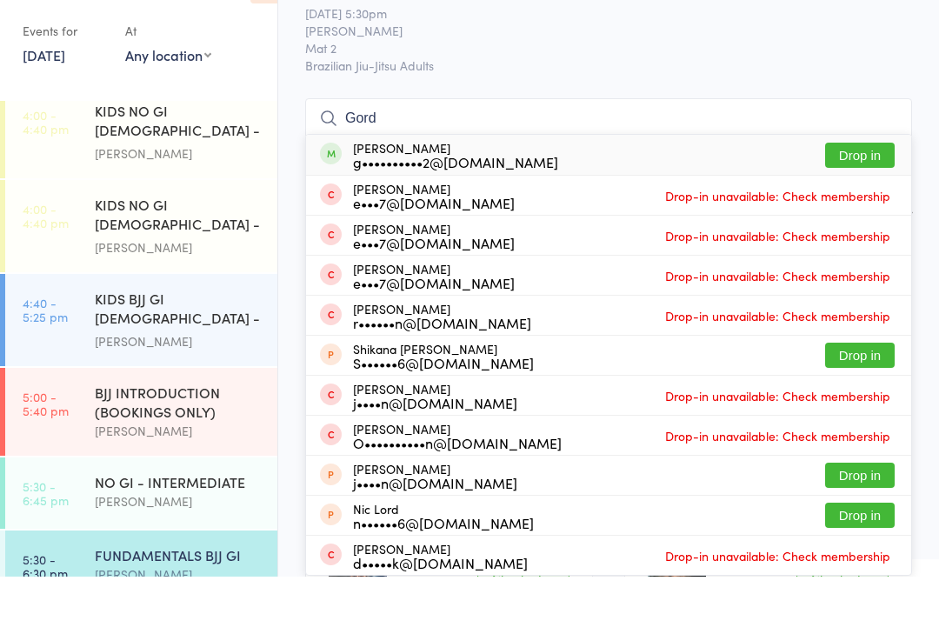
type input "Gord"
click at [858, 200] on button "Drop in" at bounding box center [860, 212] width 70 height 25
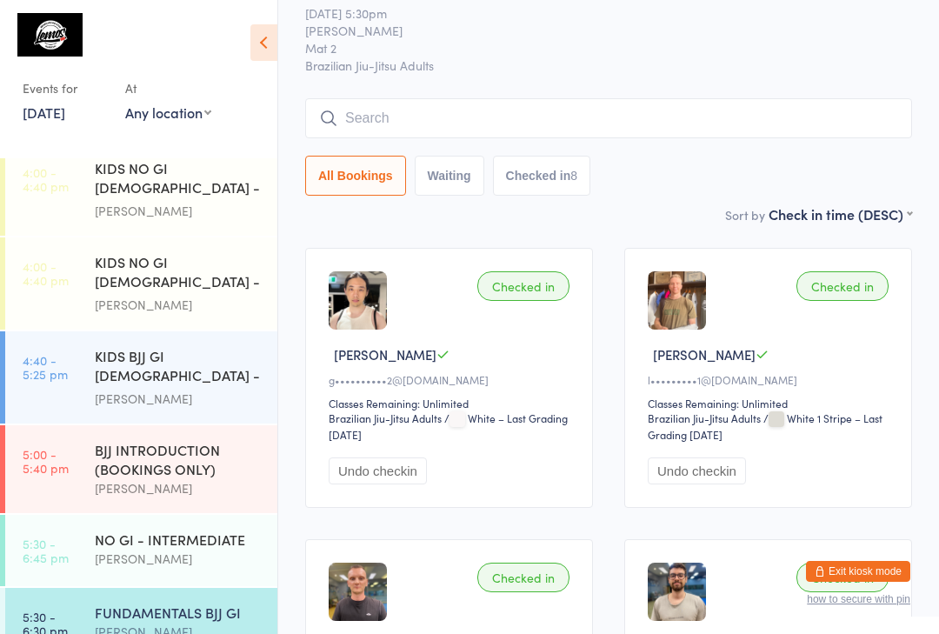
click at [197, 569] on div "[PERSON_NAME]" at bounding box center [179, 559] width 168 height 20
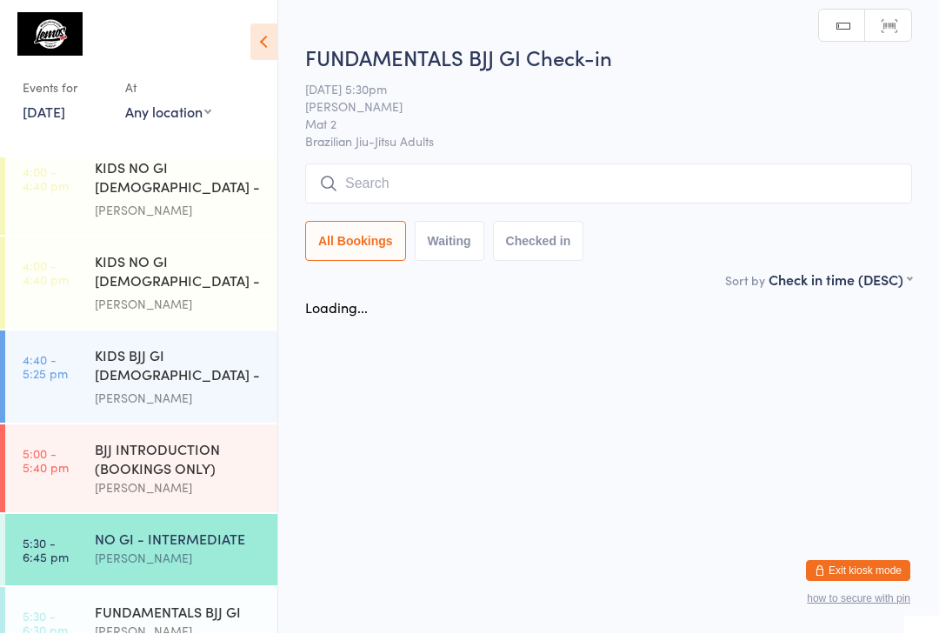
scroll to position [1, 0]
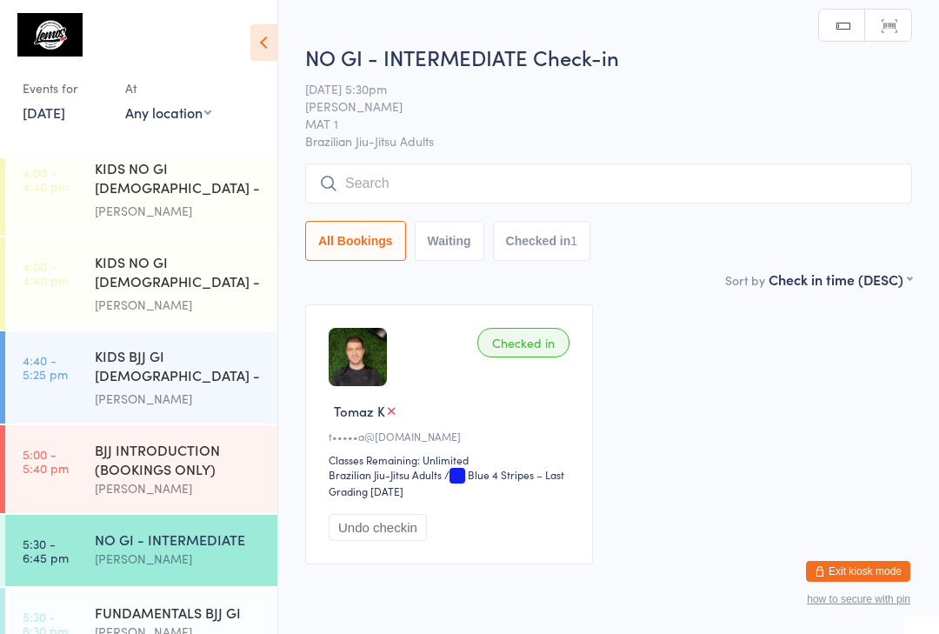
click at [590, 190] on input "search" at bounding box center [608, 184] width 607 height 40
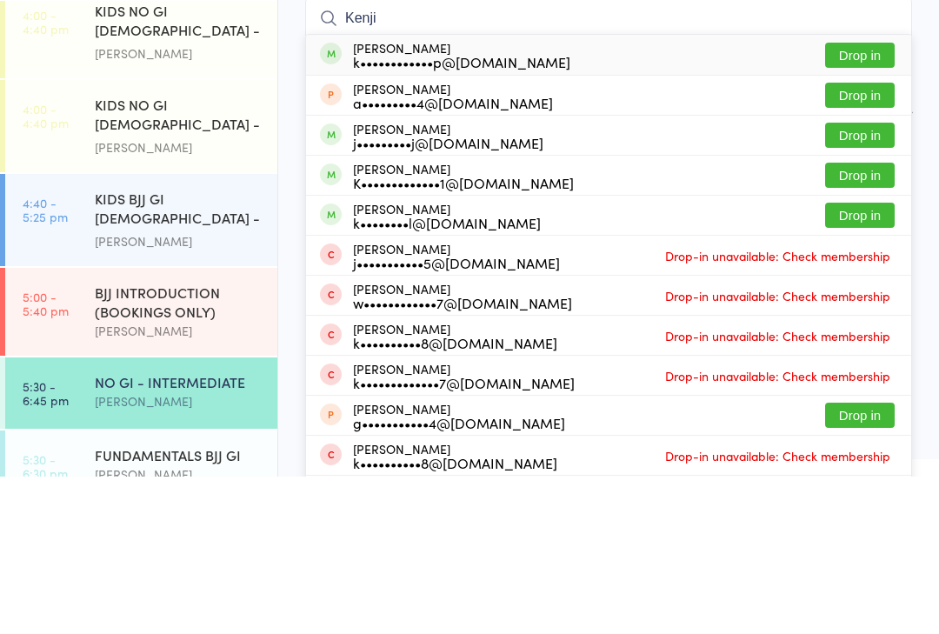
type input "Kenji"
click at [868, 200] on button "Drop in" at bounding box center [860, 212] width 70 height 25
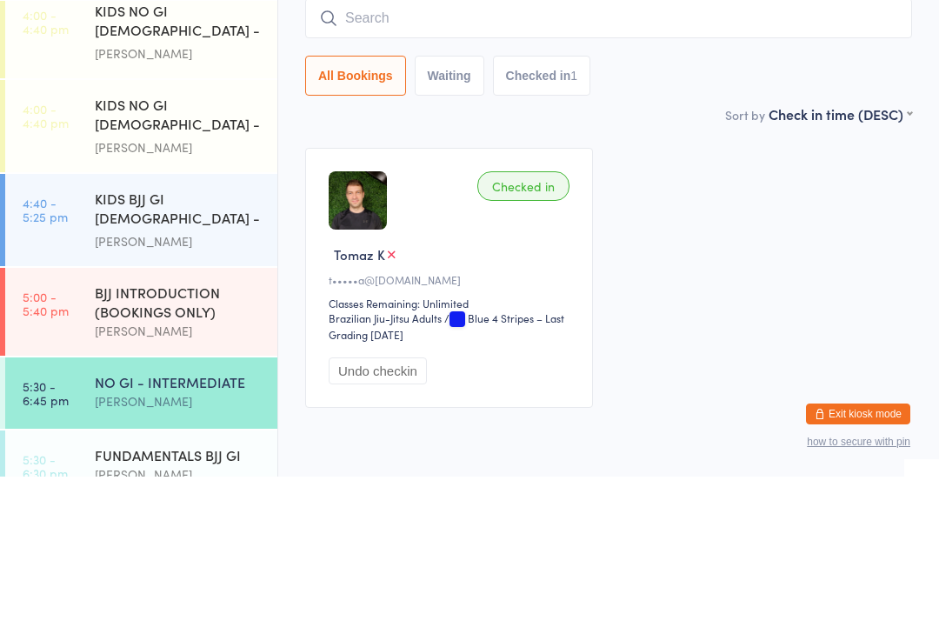
scroll to position [75, 0]
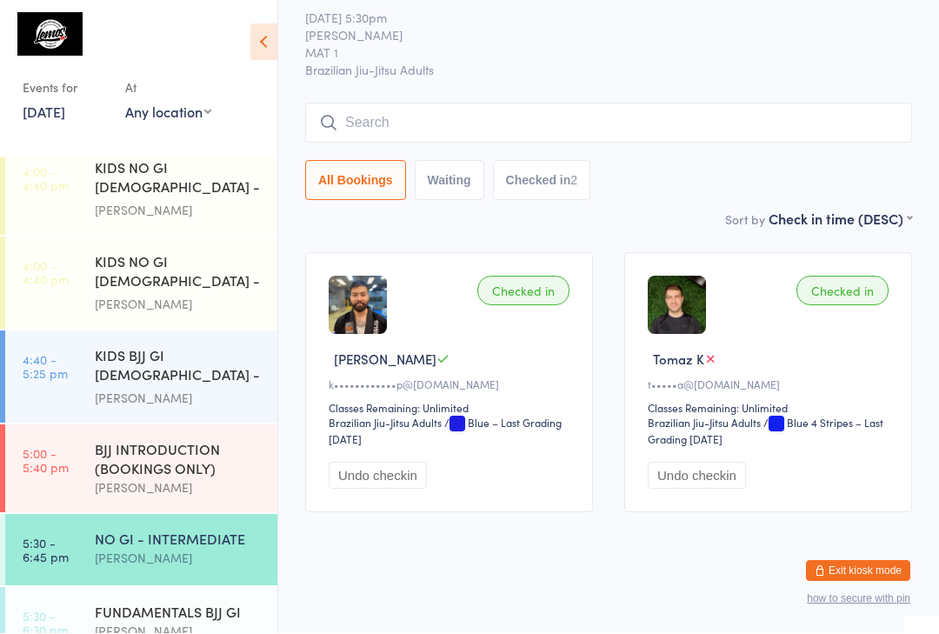
click at [391, 110] on input "search" at bounding box center [608, 123] width 607 height 40
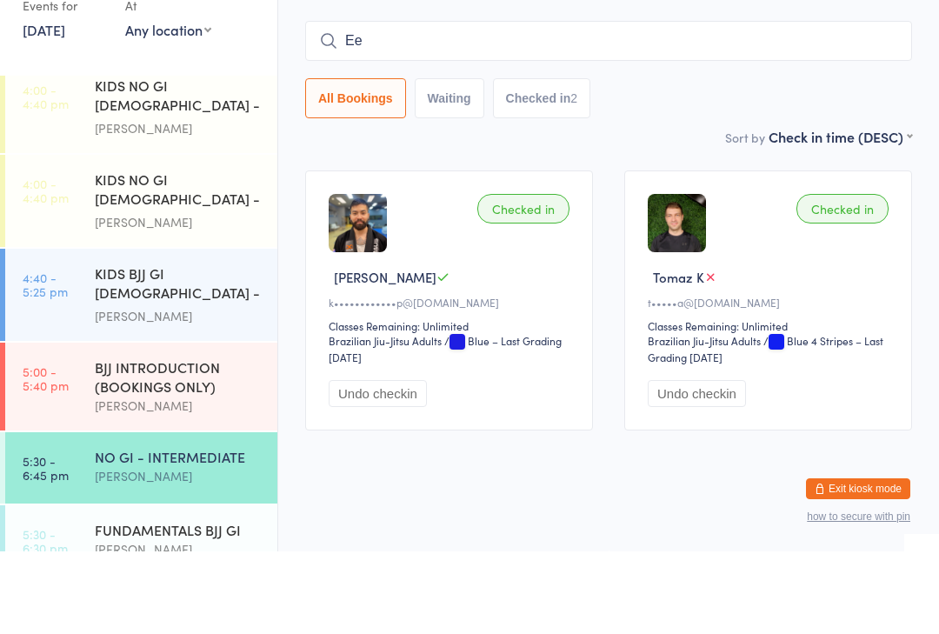
type input "E"
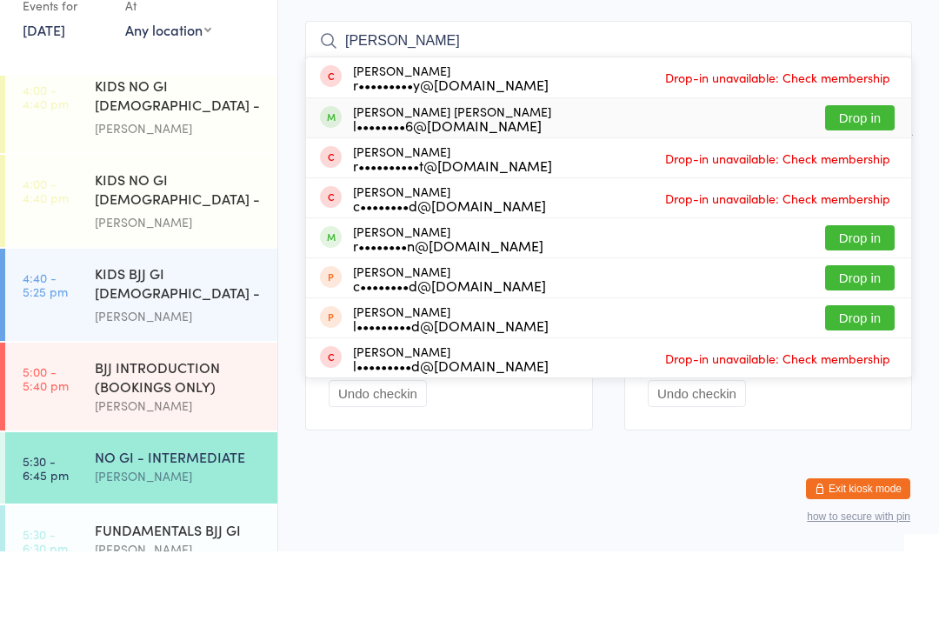
type input "[PERSON_NAME]"
click at [520, 181] on div "[PERSON_NAME] [PERSON_NAME] l••••••••6@[DOMAIN_NAME] Drop in" at bounding box center [608, 200] width 605 height 39
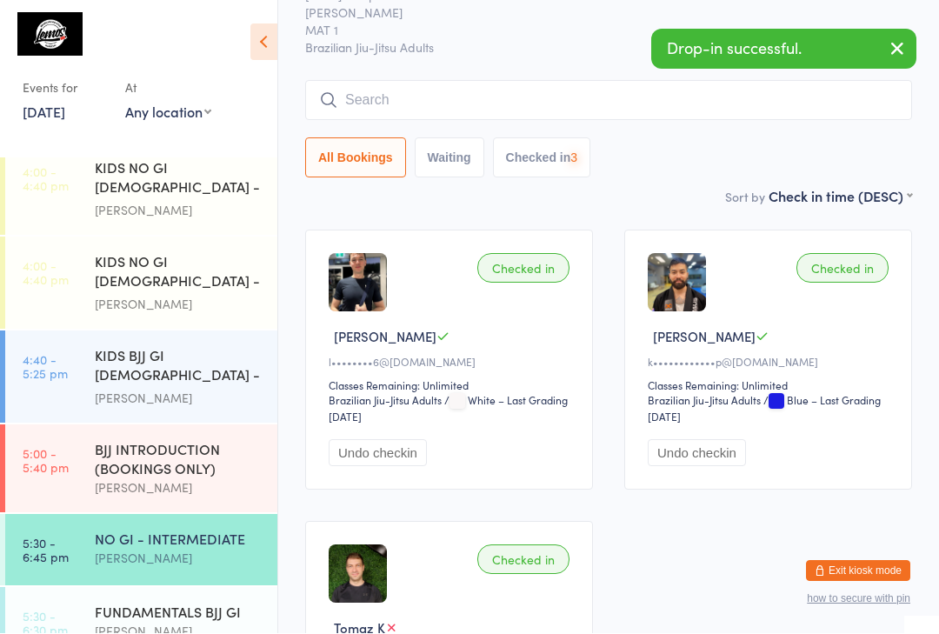
scroll to position [76, 0]
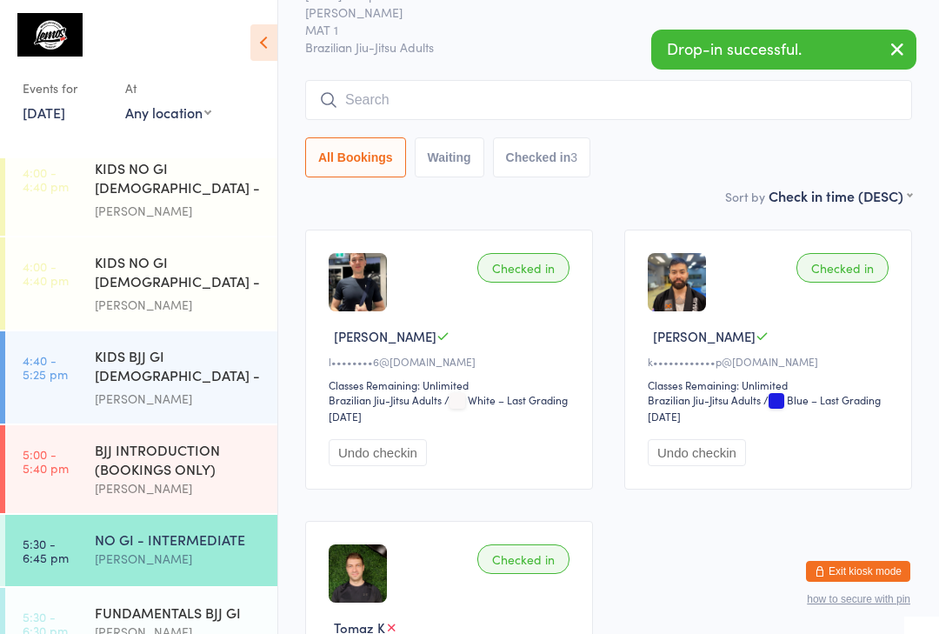
click at [110, 546] on div "NO GI - INTERMEDIATE" at bounding box center [179, 539] width 168 height 19
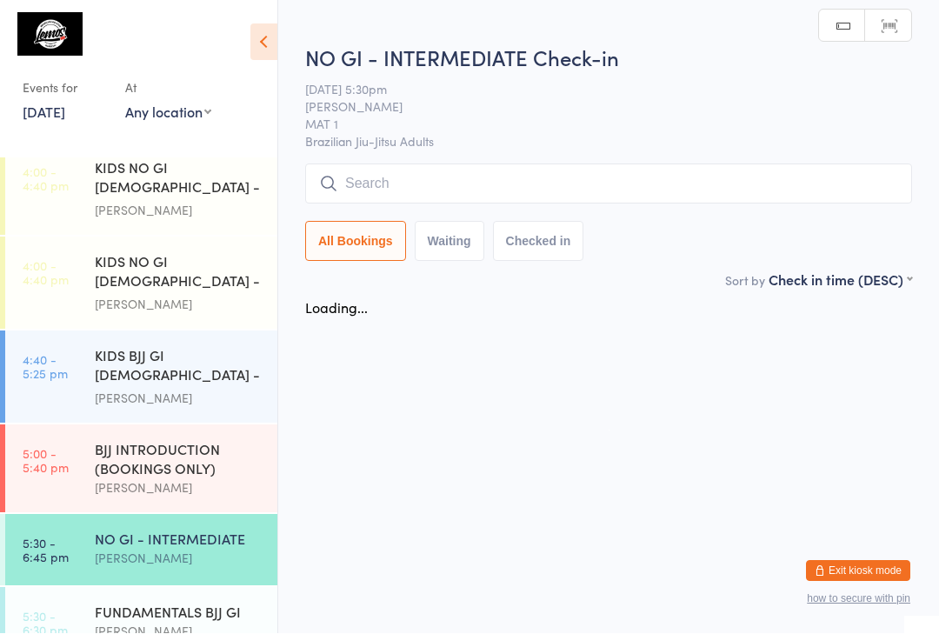
scroll to position [1, 0]
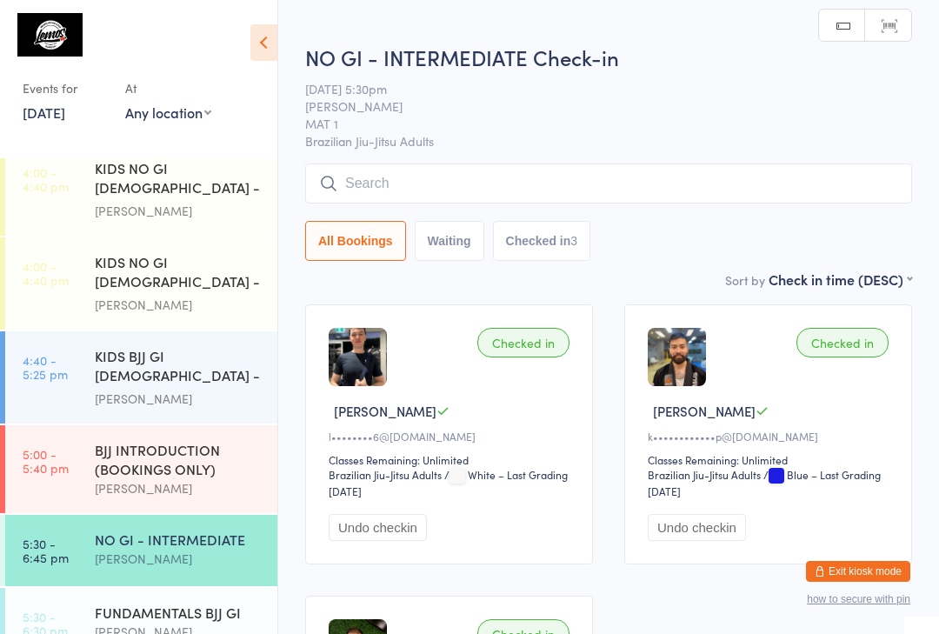
click at [454, 185] on input "search" at bounding box center [608, 184] width 607 height 40
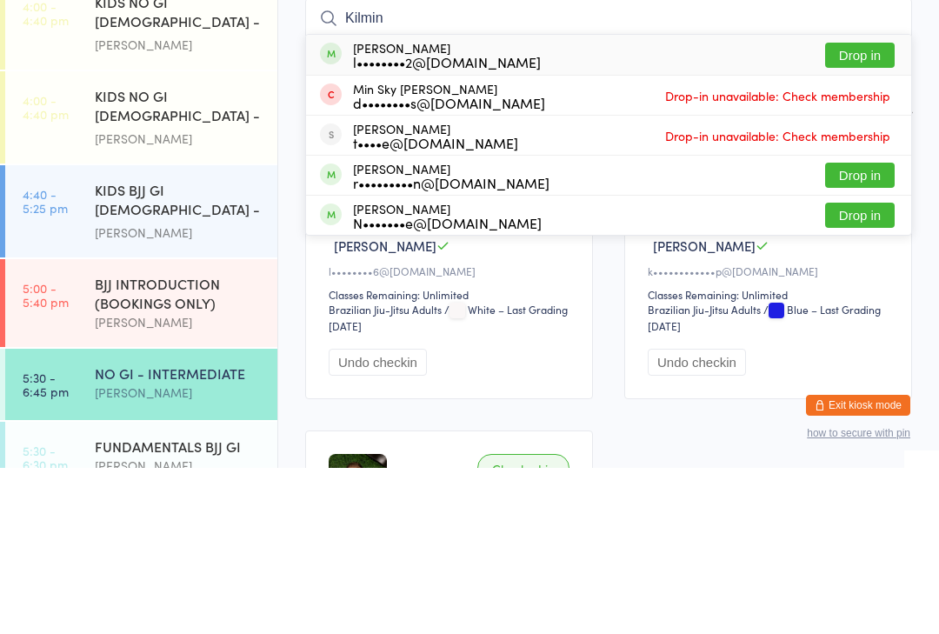
type input "Kilmin"
click at [869, 209] on button "Drop in" at bounding box center [860, 221] width 70 height 25
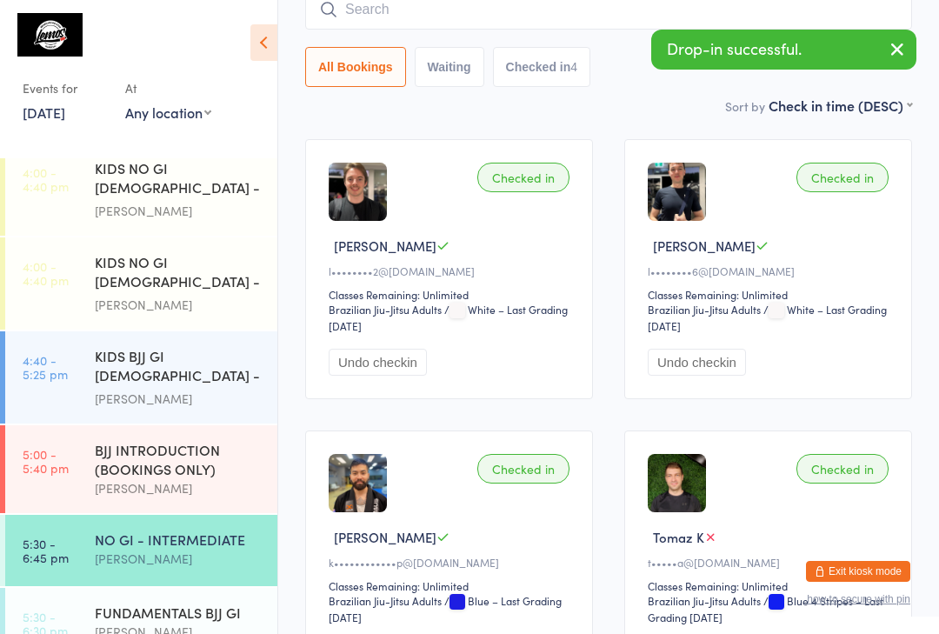
click at [478, 12] on input "search" at bounding box center [608, 10] width 607 height 40
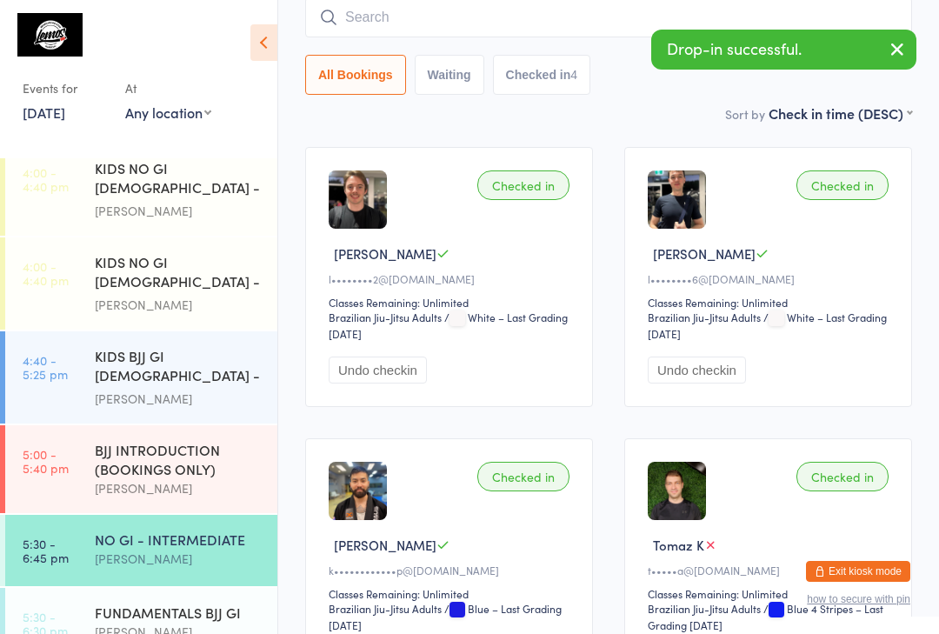
scroll to position [157, 0]
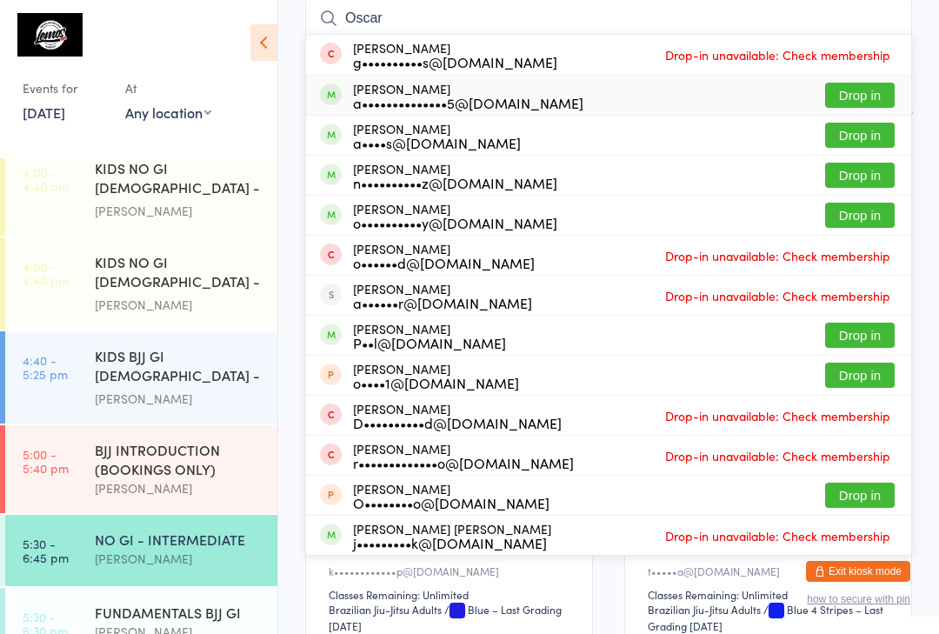
type input "Oscar"
click at [457, 92] on div "[PERSON_NAME] a••••••••••••••5@[DOMAIN_NAME]" at bounding box center [468, 96] width 230 height 28
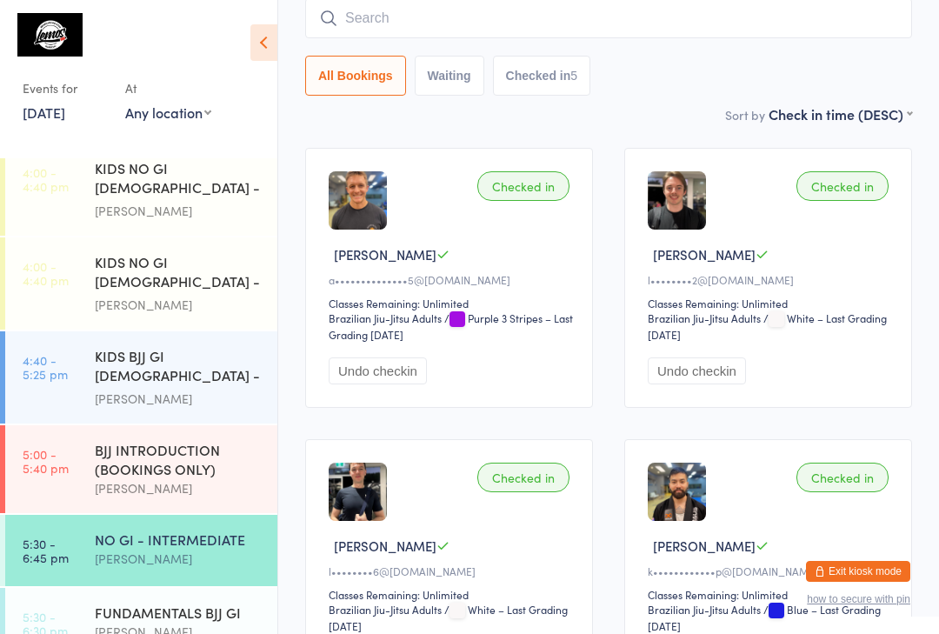
click at [368, 17] on input "search" at bounding box center [608, 18] width 607 height 40
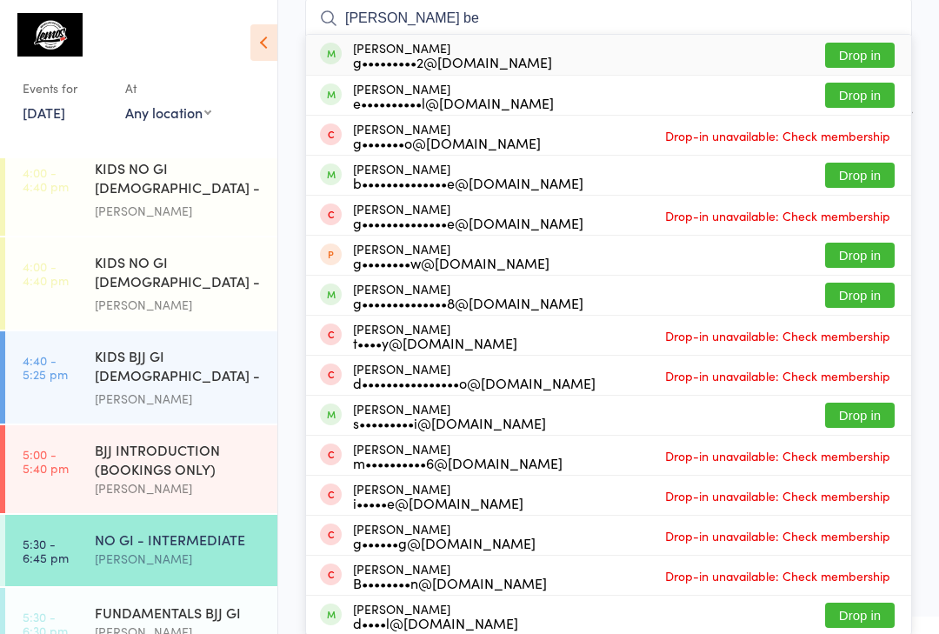
type input "[PERSON_NAME] be"
click at [839, 55] on button "Drop in" at bounding box center [860, 55] width 70 height 25
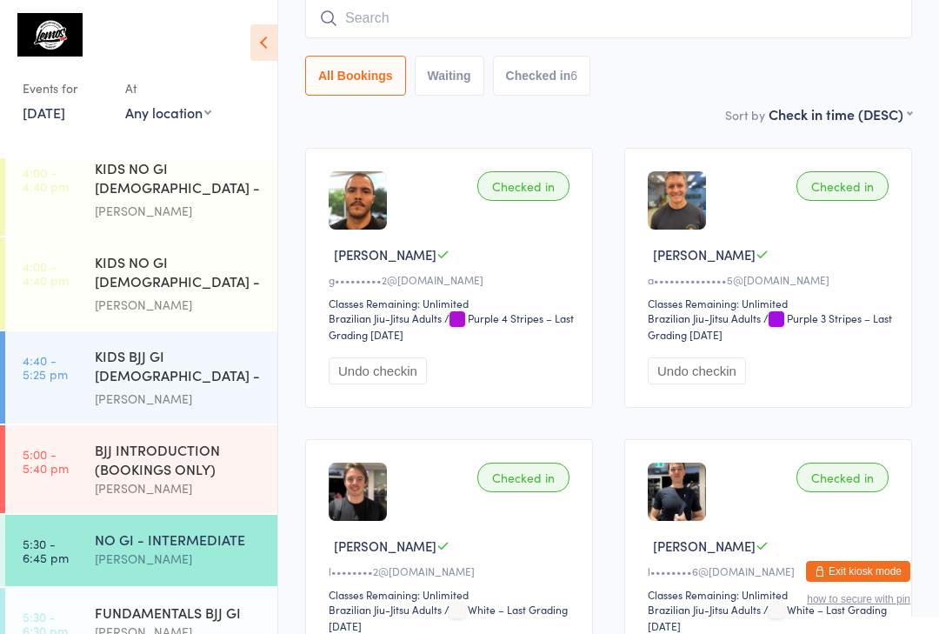
click at [427, 11] on input "search" at bounding box center [608, 18] width 607 height 40
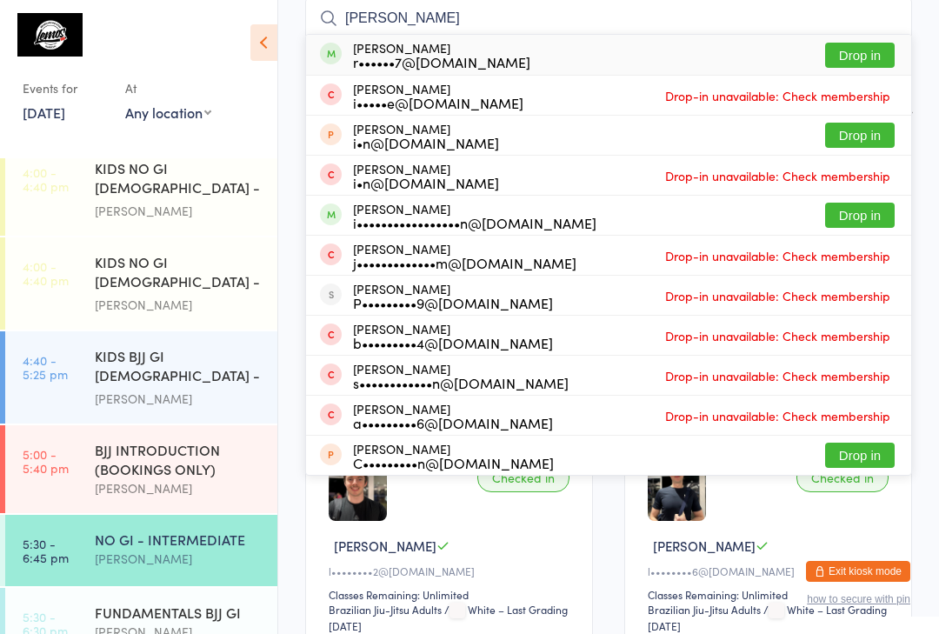
type input "[PERSON_NAME]"
click at [871, 58] on button "Drop in" at bounding box center [860, 55] width 70 height 25
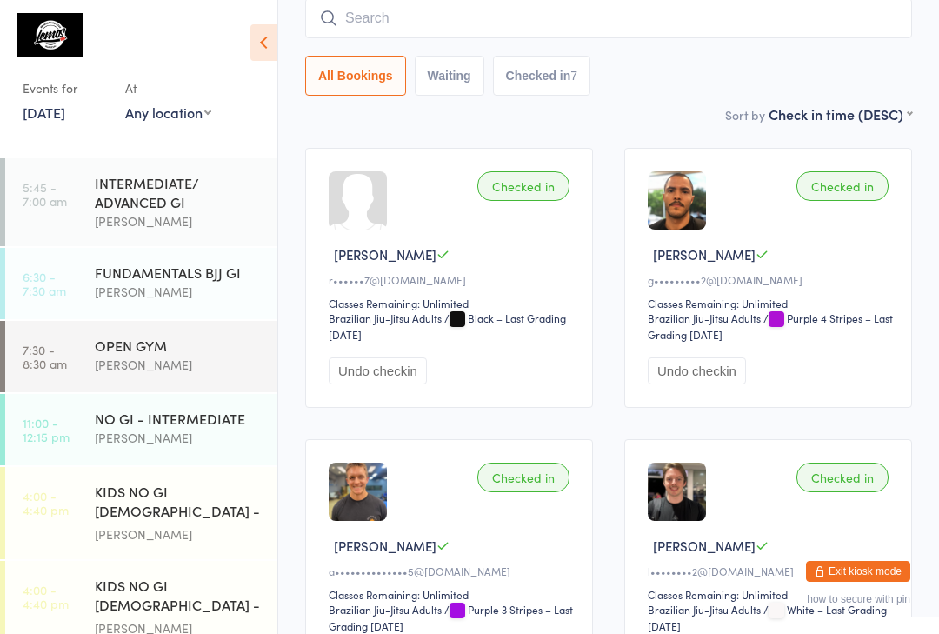
scroll to position [0, 0]
click at [127, 282] on div "FUNDAMENTALS BJJ GI" at bounding box center [179, 272] width 168 height 19
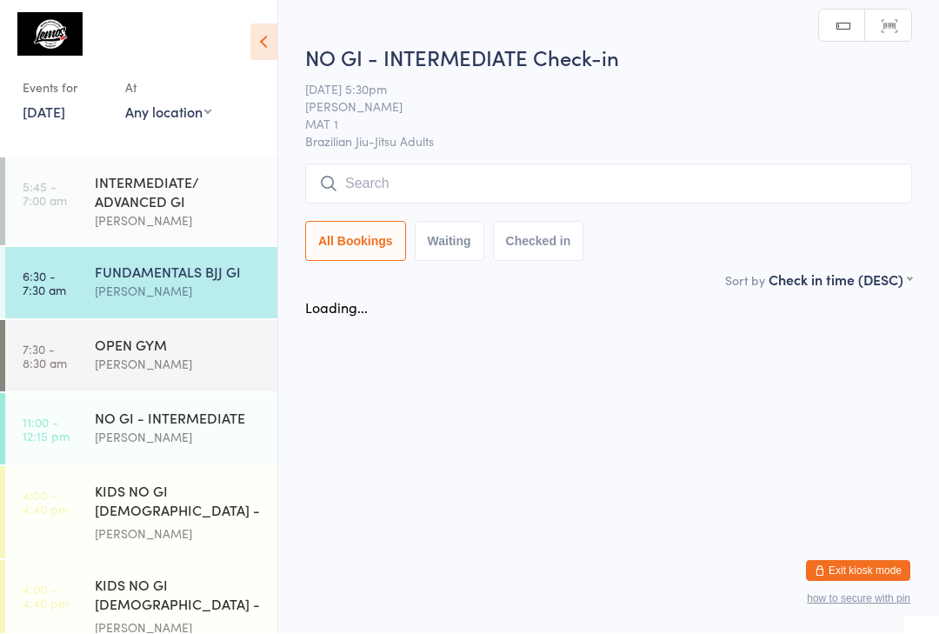
scroll to position [1, 0]
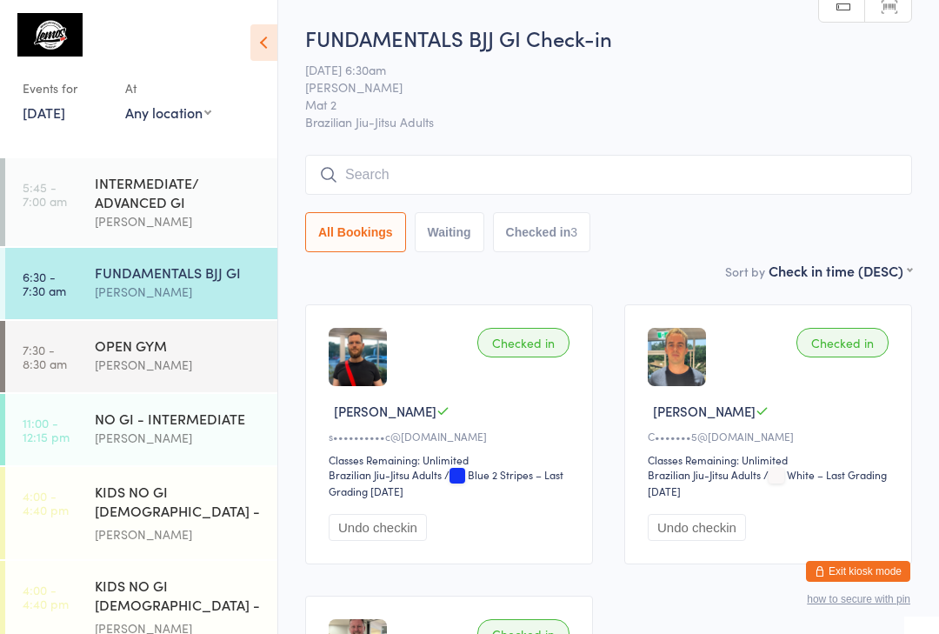
click at [410, 176] on input "search" at bounding box center [608, 175] width 607 height 40
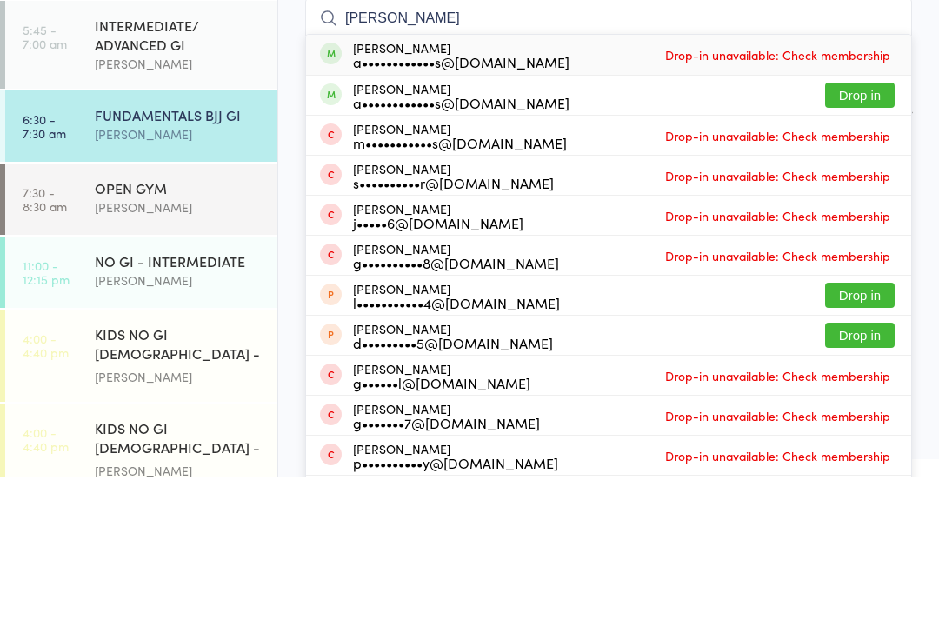
type input "[PERSON_NAME]"
click at [859, 240] on button "Drop in" at bounding box center [860, 252] width 70 height 25
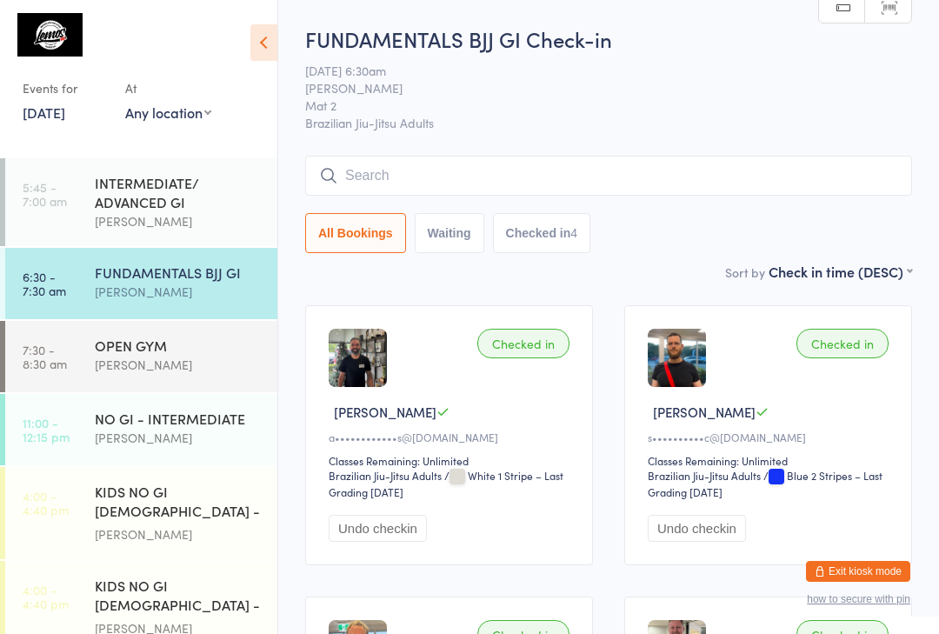
click at [180, 282] on div "FUNDAMENTALS BJJ GI" at bounding box center [179, 272] width 168 height 19
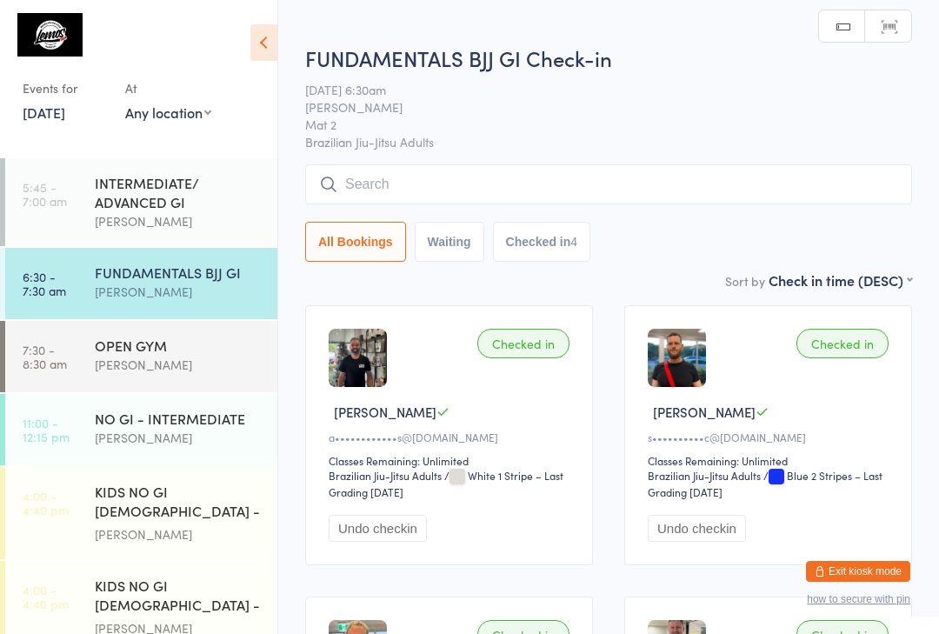
click at [375, 183] on input "search" at bounding box center [608, 184] width 607 height 40
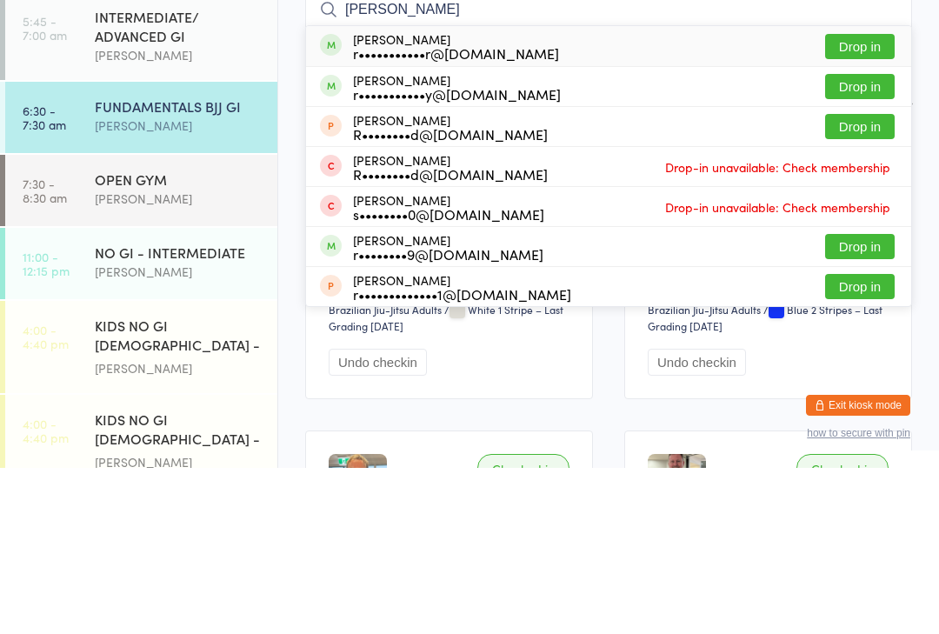
type input "[PERSON_NAME]"
click at [867, 240] on button "Drop in" at bounding box center [860, 252] width 70 height 25
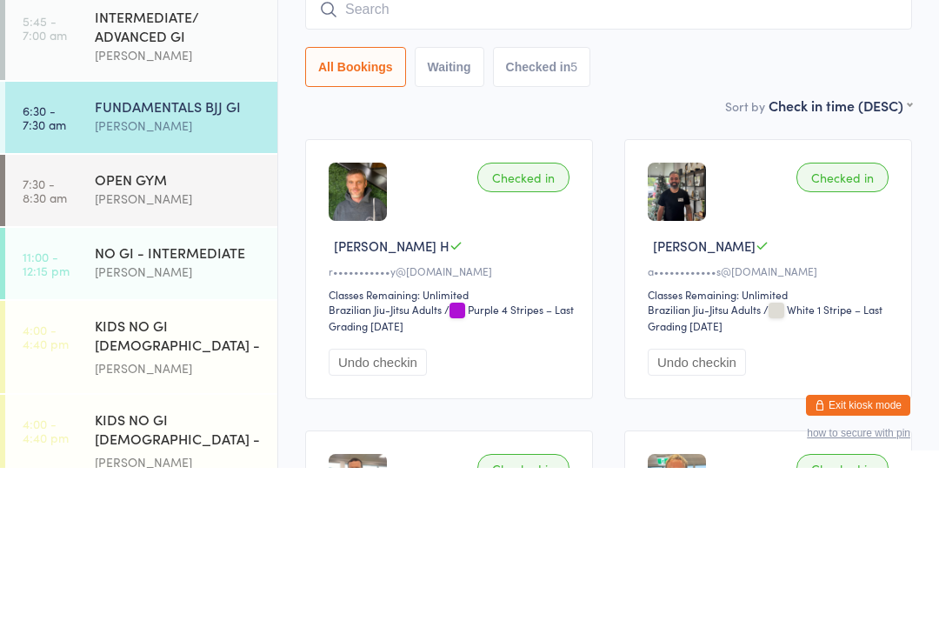
click at [482, 156] on input "search" at bounding box center [608, 176] width 607 height 40
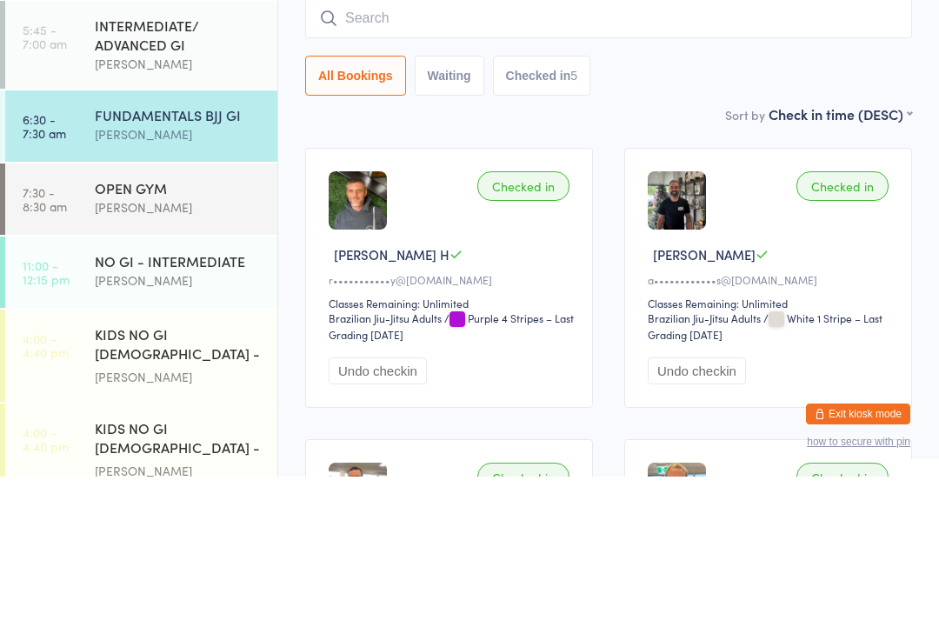
type input "L"
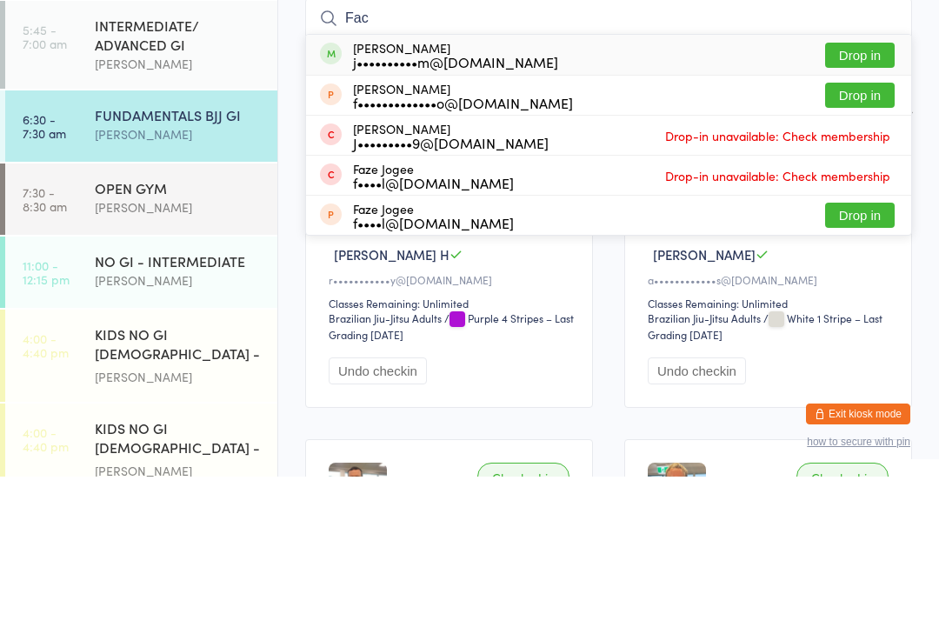
type input "Fac"
click at [859, 200] on button "Drop in" at bounding box center [860, 212] width 70 height 25
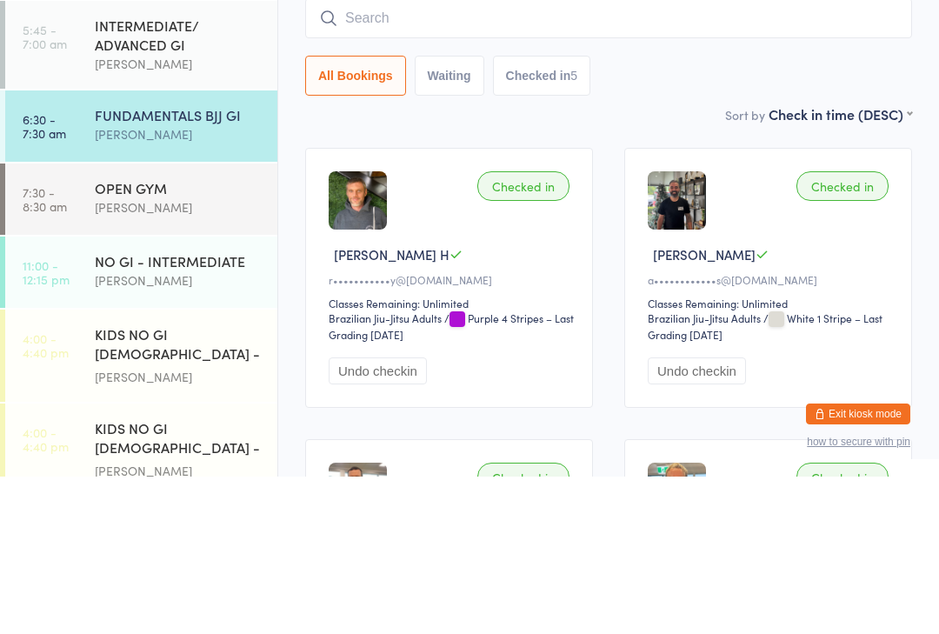
scroll to position [157, 0]
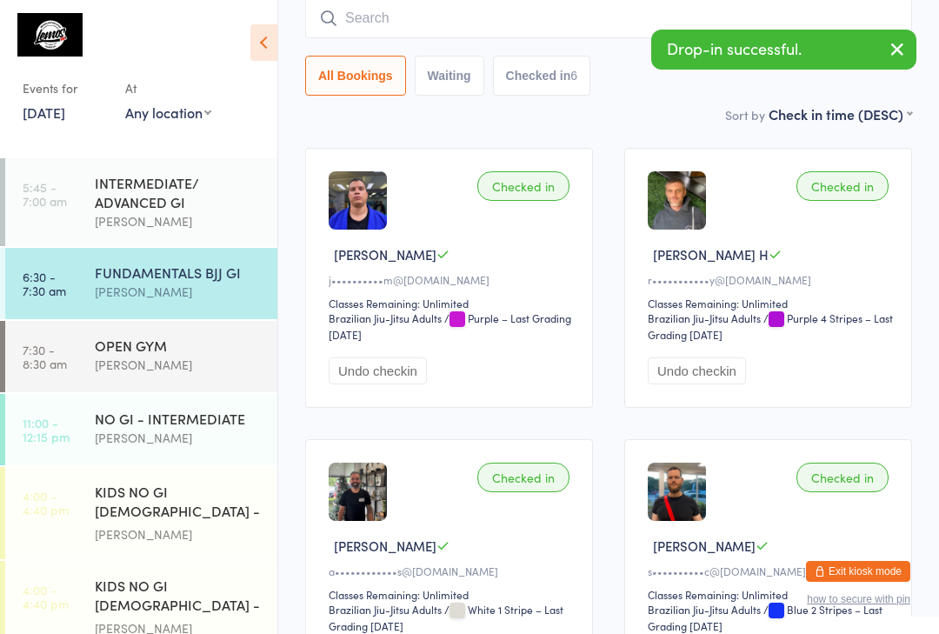
click at [564, 10] on input "search" at bounding box center [608, 18] width 607 height 40
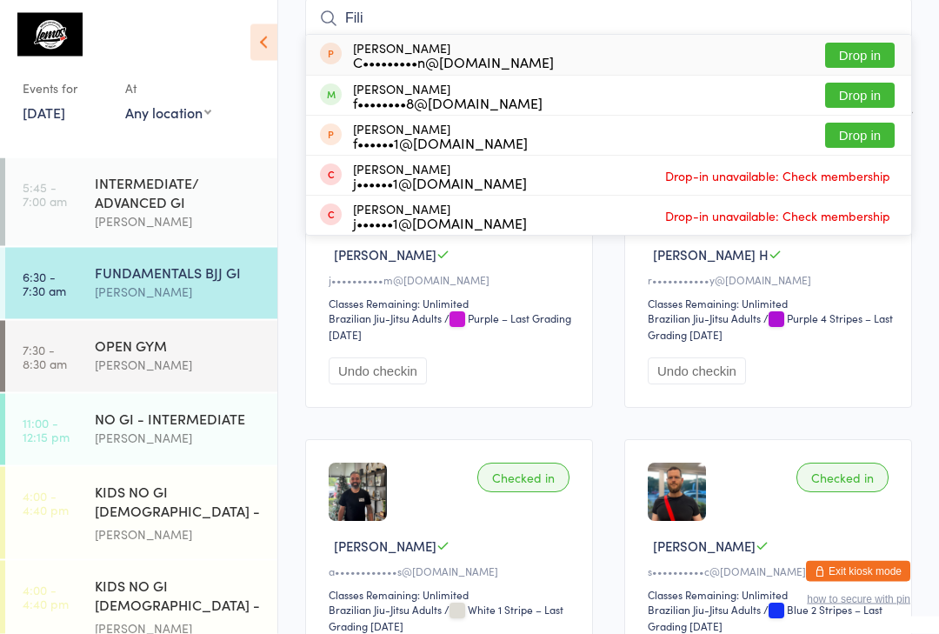
type input "Fili"
click at [866, 101] on button "Drop in" at bounding box center [860, 95] width 70 height 25
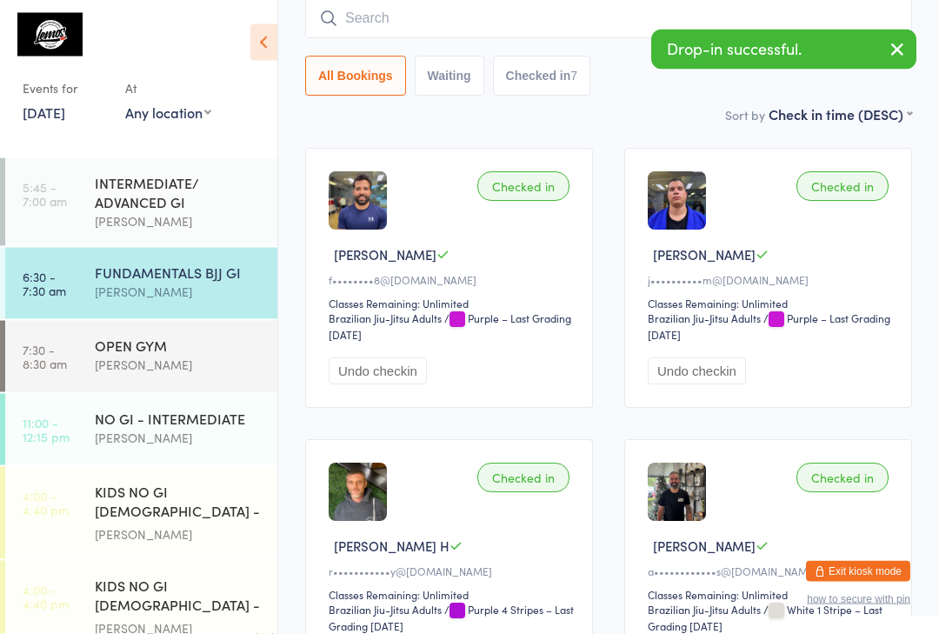
click at [490, 35] on input "search" at bounding box center [608, 19] width 607 height 40
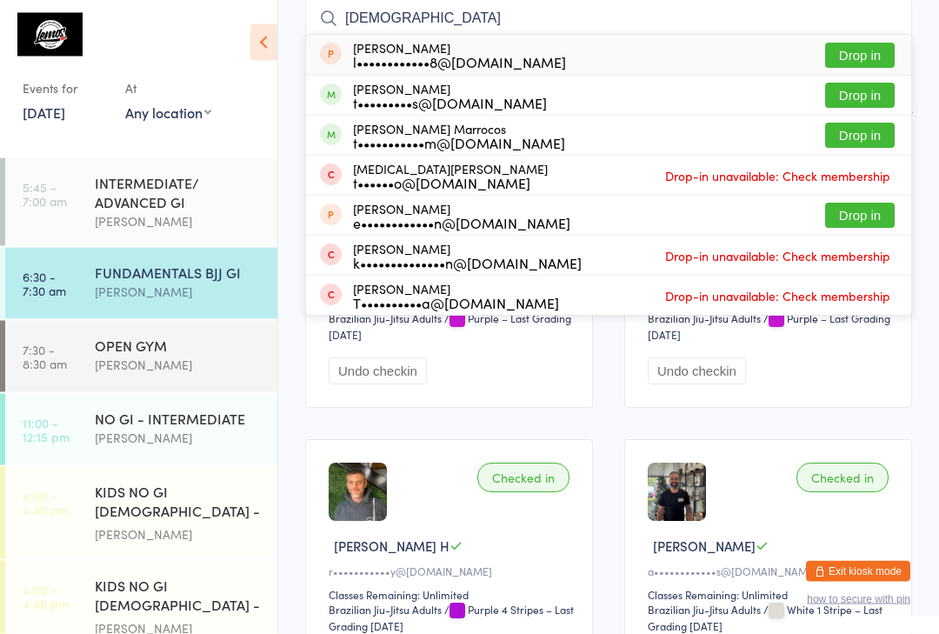
type input "[DEMOGRAPHIC_DATA]"
click at [866, 134] on button "Drop in" at bounding box center [860, 136] width 70 height 25
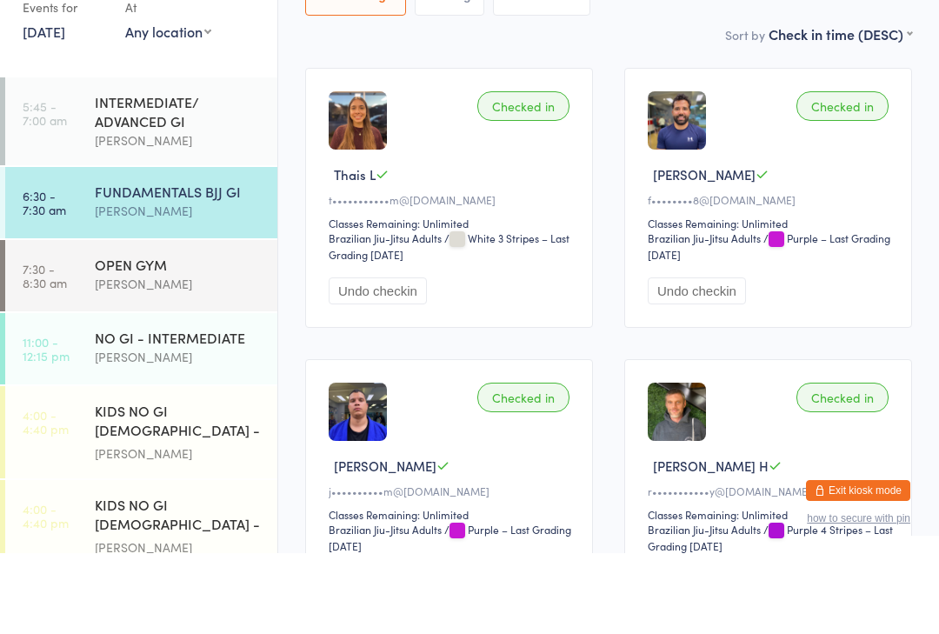
scroll to position [23, 0]
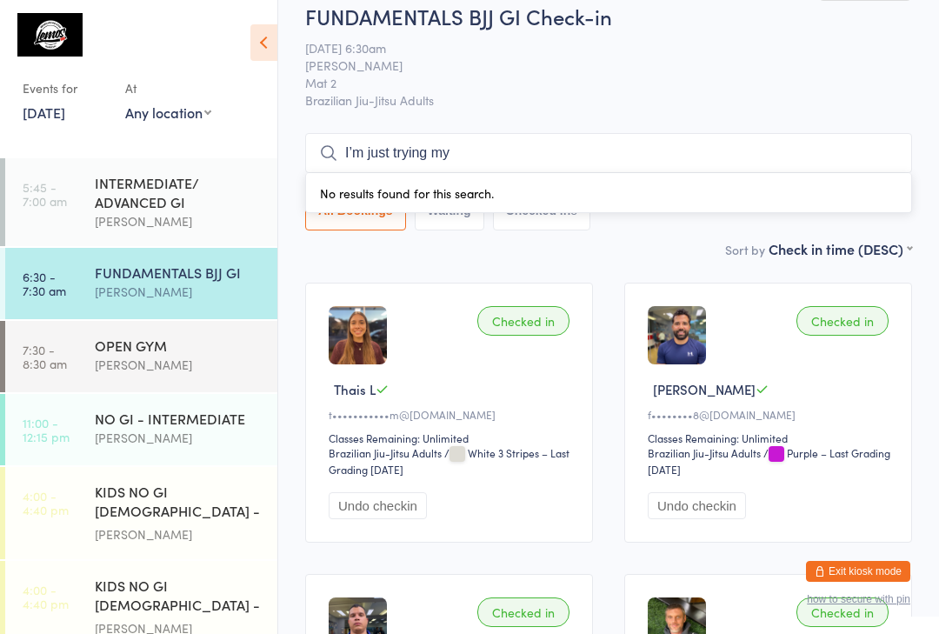
type input "I’m just"
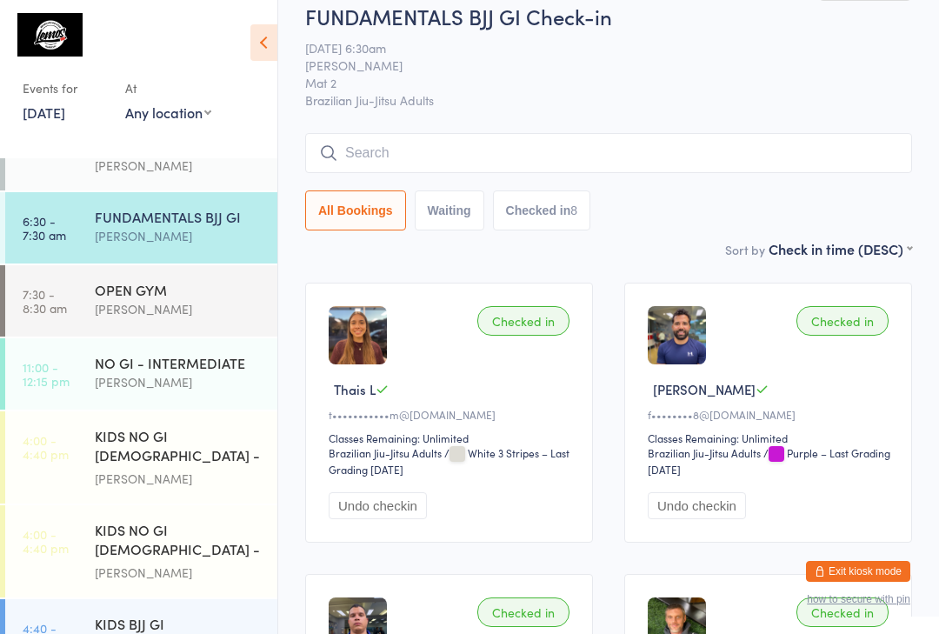
scroll to position [53, 0]
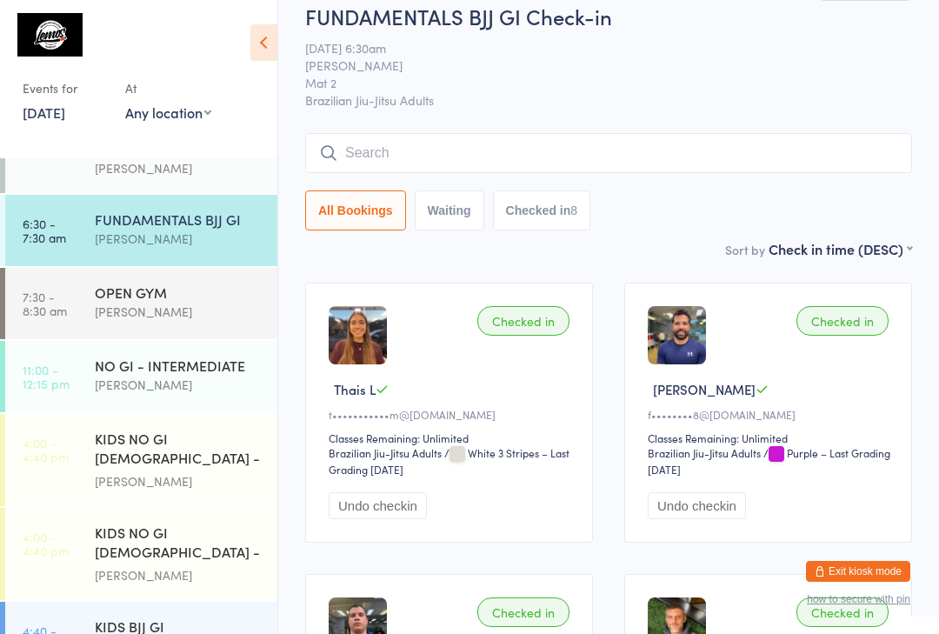
click at [77, 250] on link "6:30 - 7:30 am FUNDAMENTALS [PERSON_NAME]" at bounding box center [141, 230] width 272 height 71
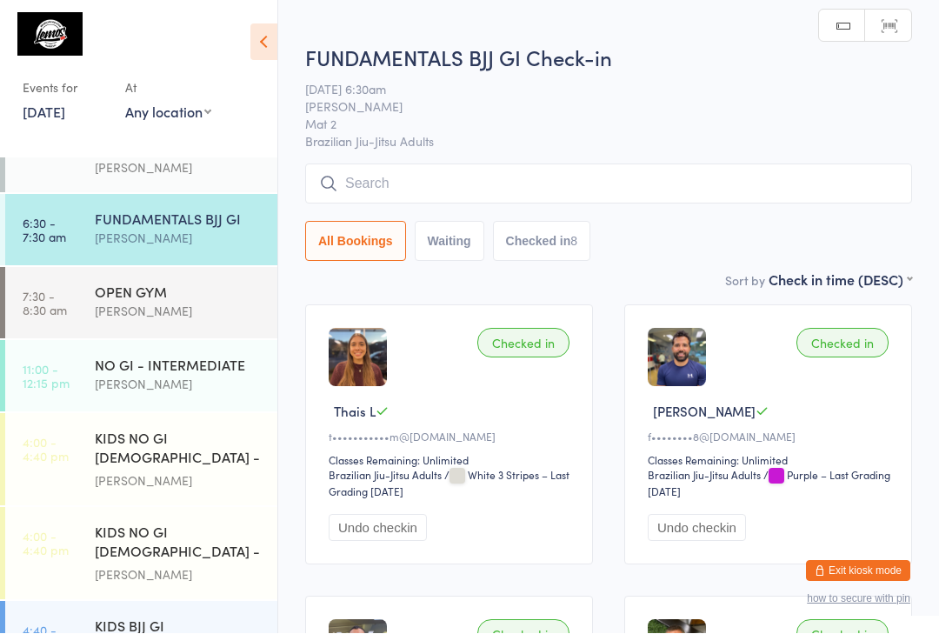
scroll to position [1, 0]
click at [457, 188] on input "search" at bounding box center [608, 184] width 607 height 40
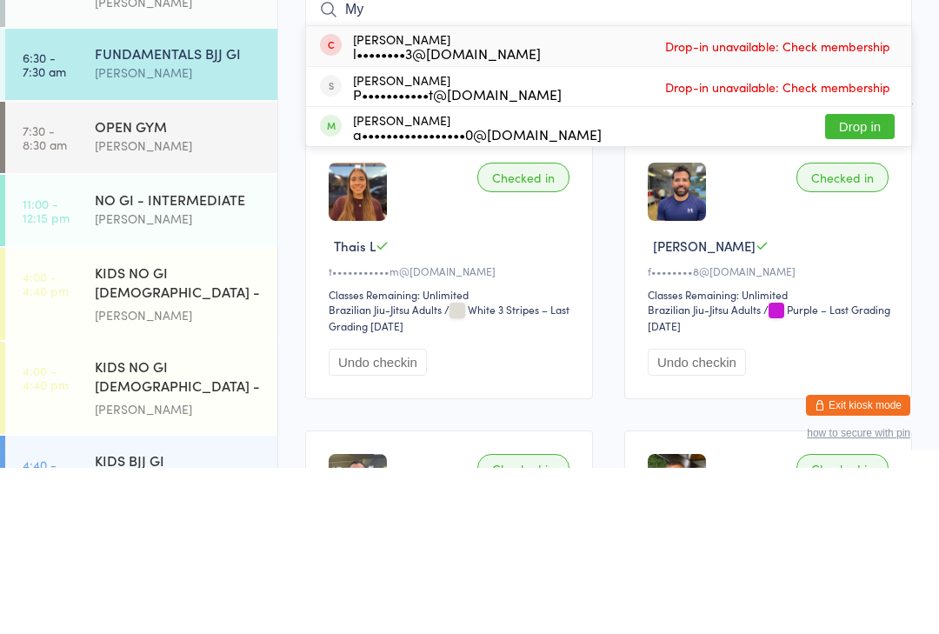
type input "M"
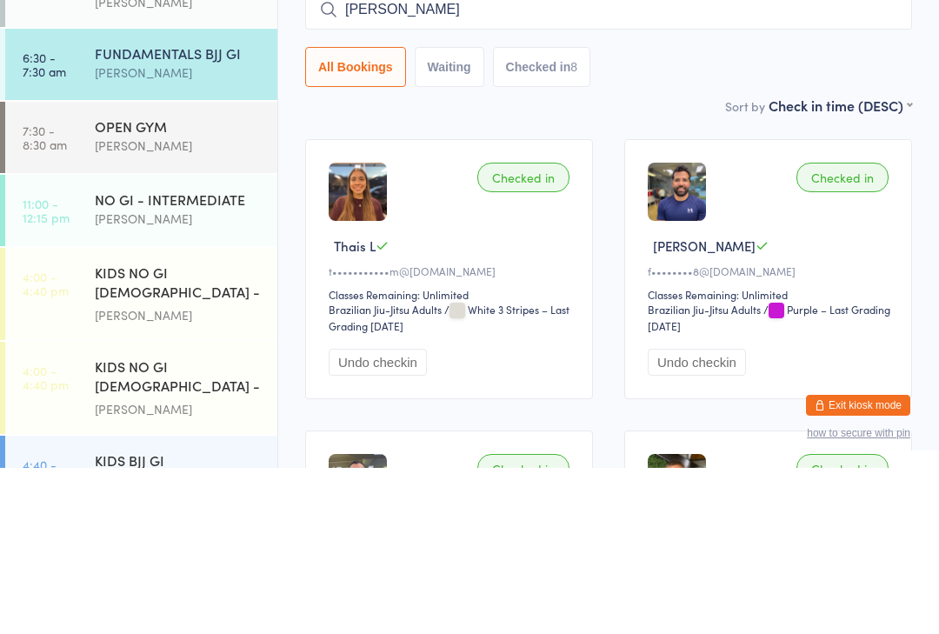
type input "Jyla"
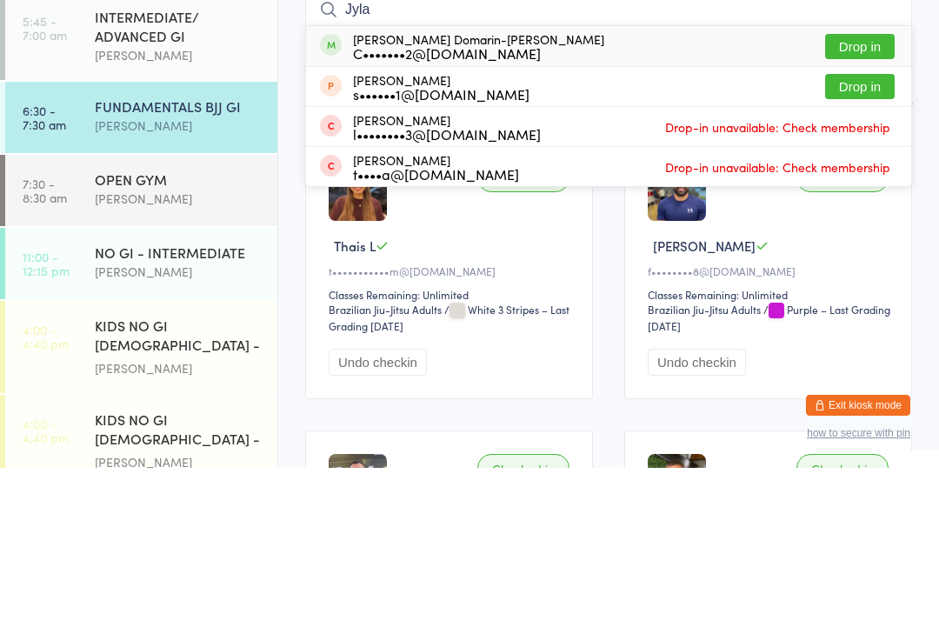
click at [194, 211] on div "[PERSON_NAME]" at bounding box center [179, 221] width 168 height 20
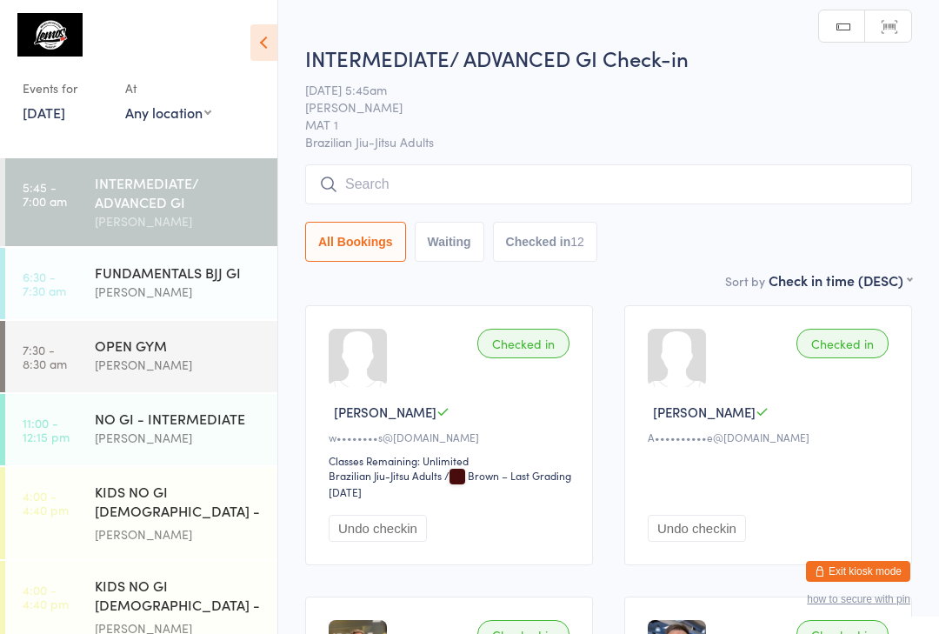
click at [621, 184] on input "search" at bounding box center [608, 184] width 607 height 40
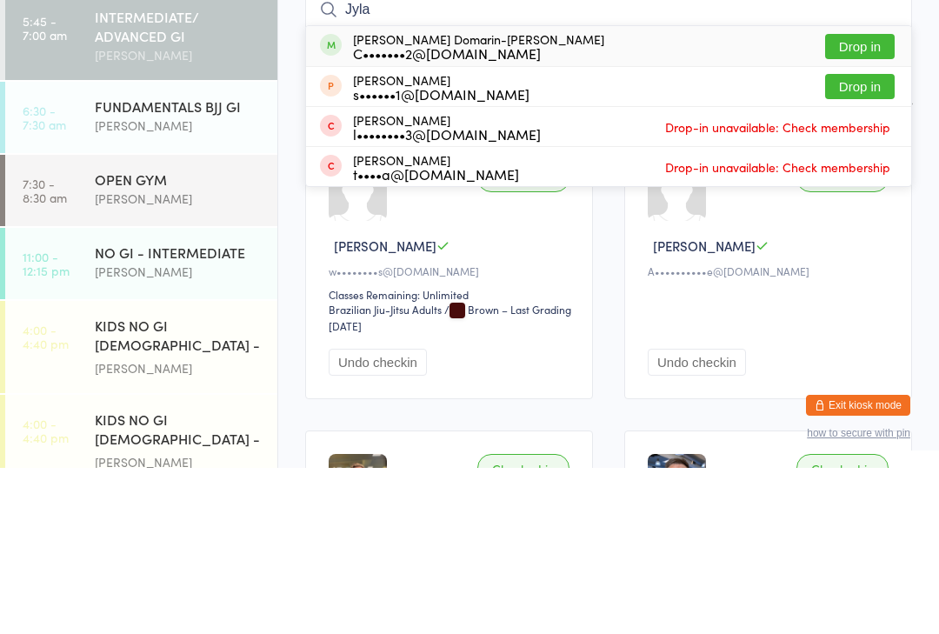
type input "Jyla"
click at [881, 200] on button "Drop in" at bounding box center [860, 212] width 70 height 25
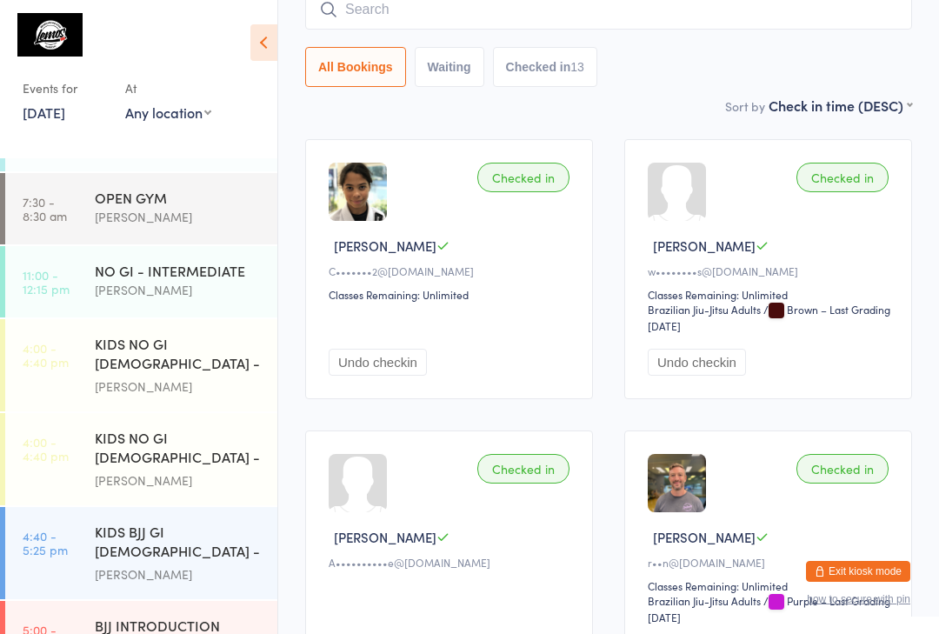
scroll to position [152, 0]
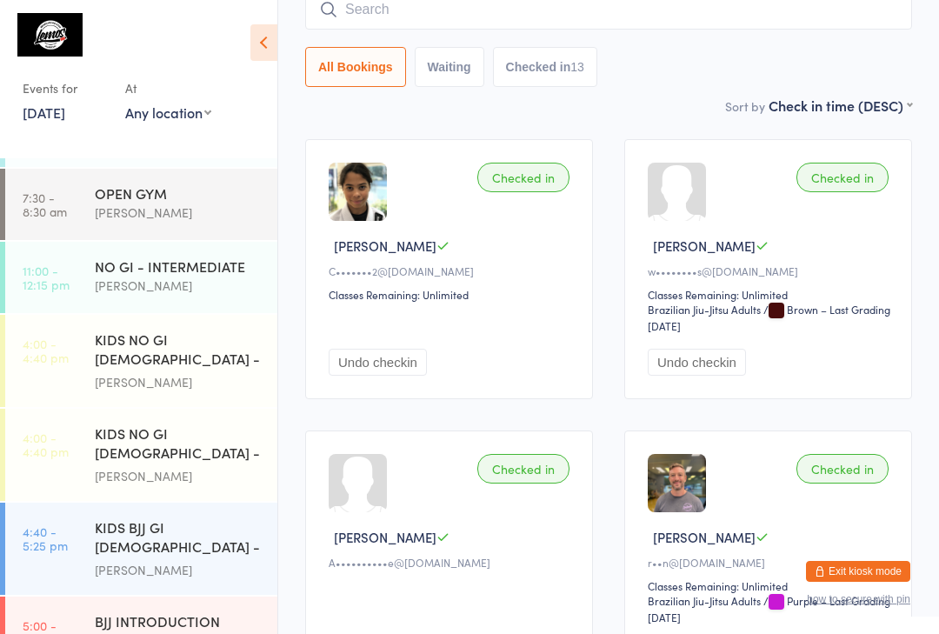
click at [209, 451] on div "KIDS NO GI [DEMOGRAPHIC_DATA] - Level 2" at bounding box center [179, 445] width 168 height 43
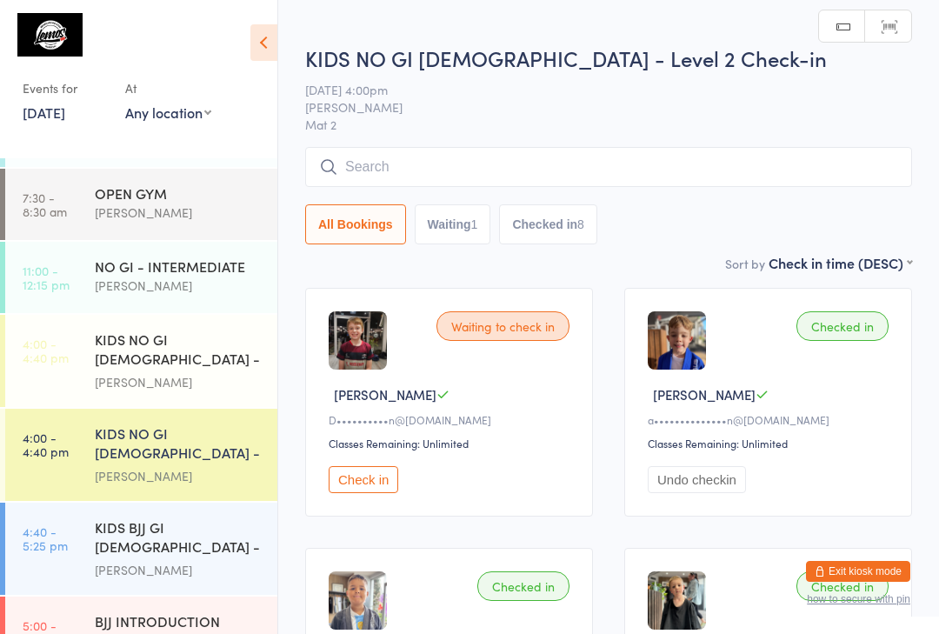
click at [409, 164] on input "search" at bounding box center [608, 167] width 607 height 40
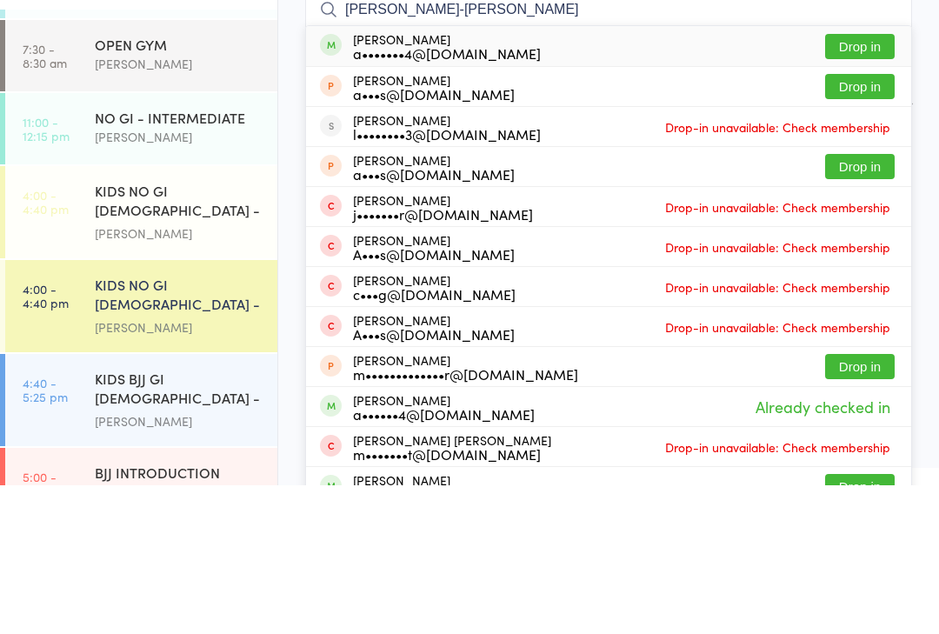
type input "[PERSON_NAME]"
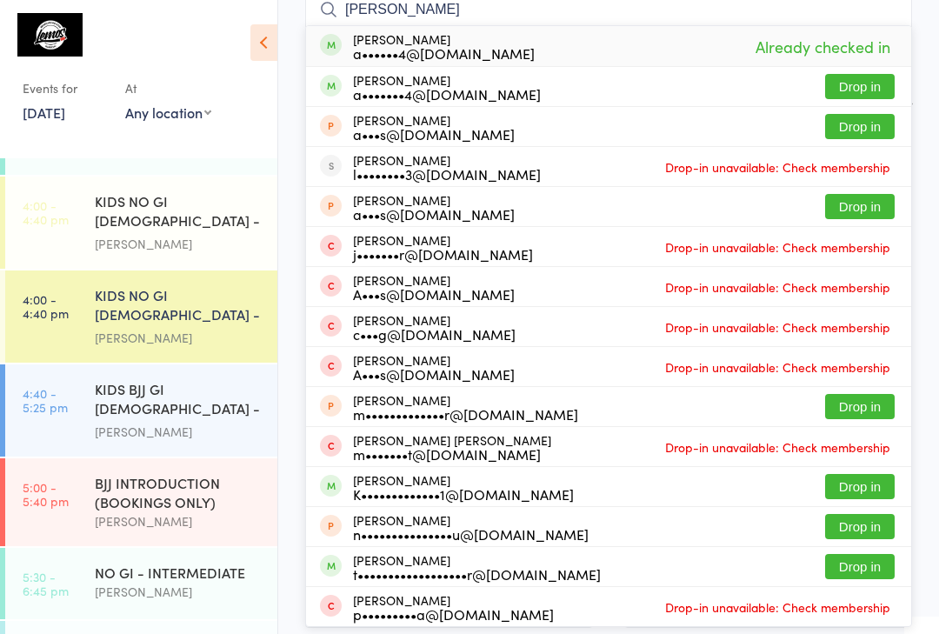
scroll to position [333, 0]
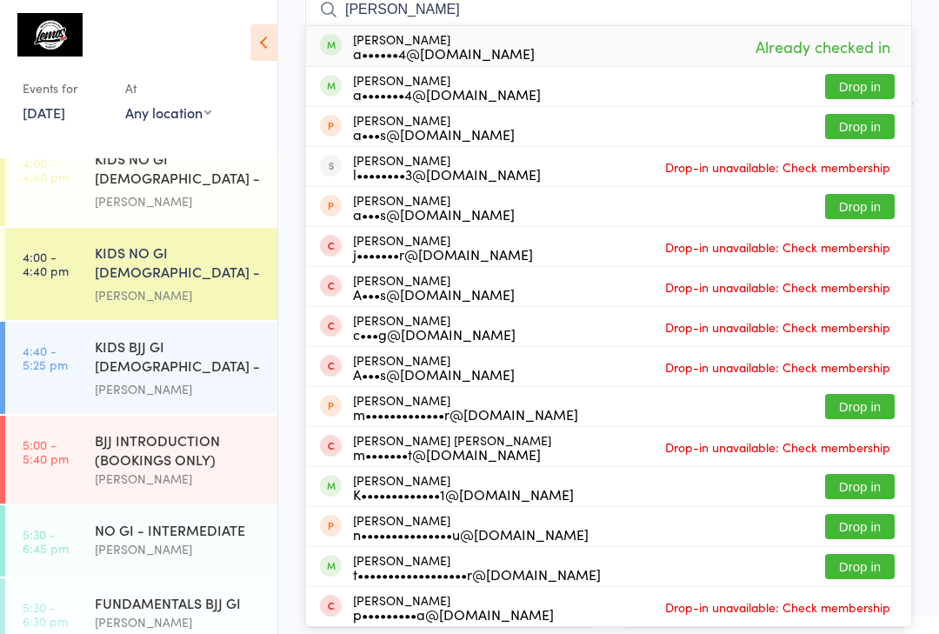
click at [187, 369] on div "KIDS BJJ GI [DEMOGRAPHIC_DATA] - Level 1/2" at bounding box center [179, 358] width 168 height 43
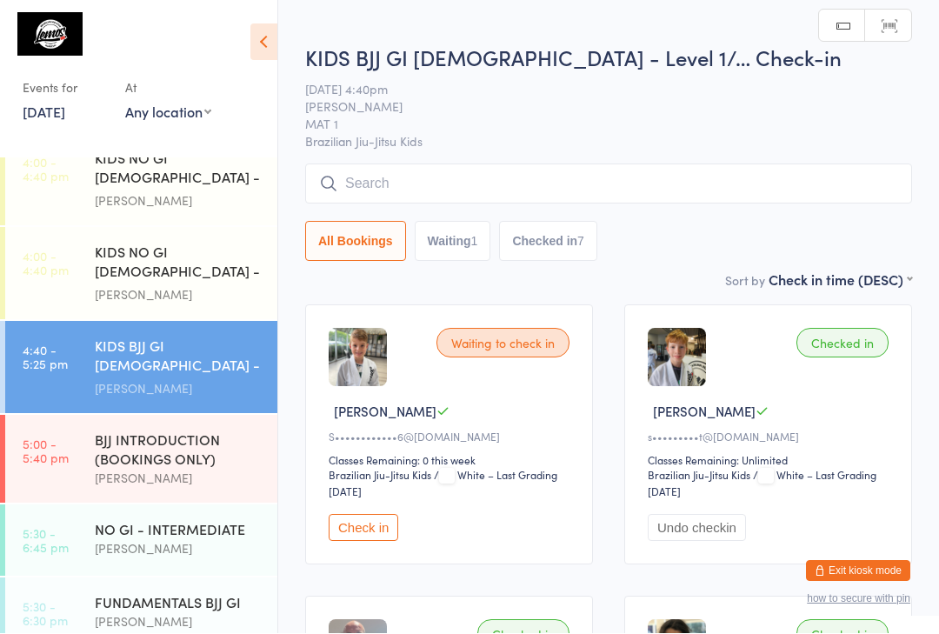
scroll to position [1, 0]
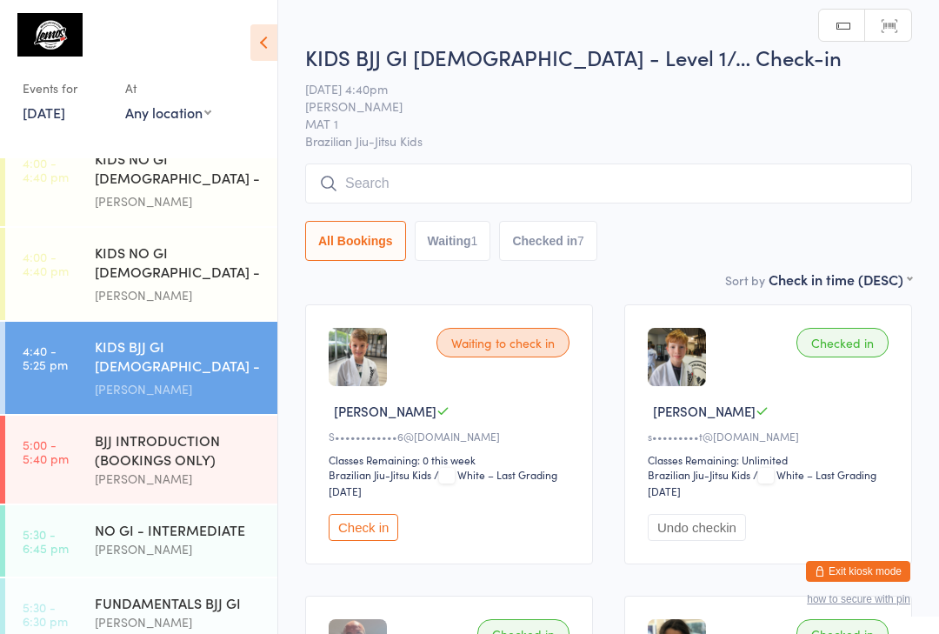
click at [404, 184] on input "search" at bounding box center [608, 184] width 607 height 40
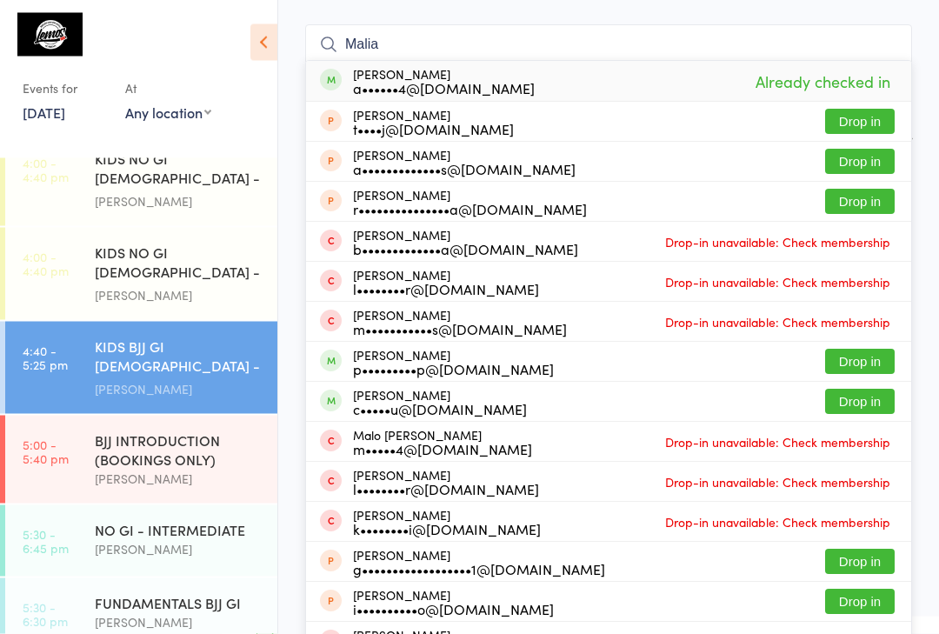
scroll to position [100, 0]
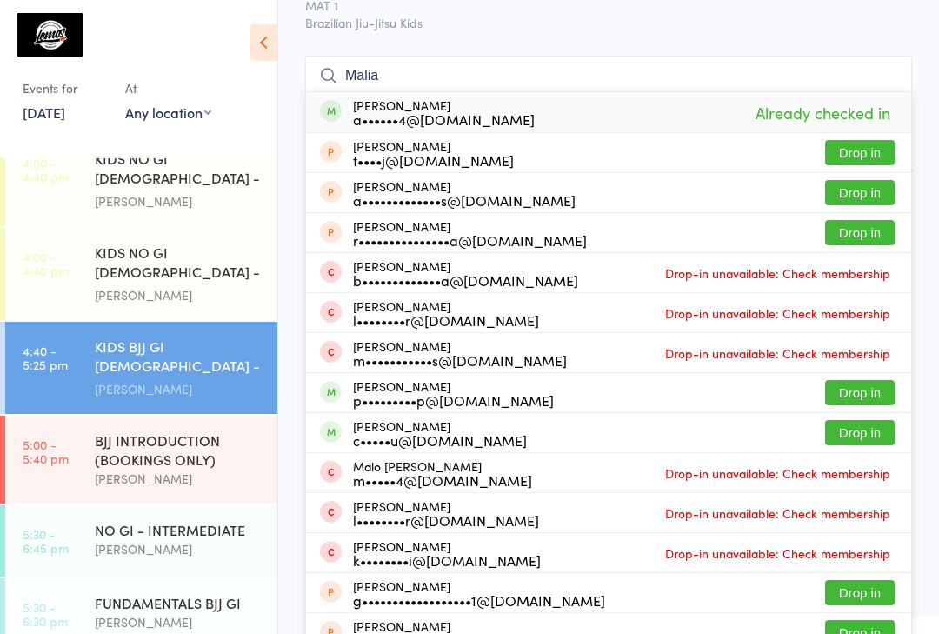
click at [571, 73] on input "Malia" at bounding box center [608, 76] width 607 height 40
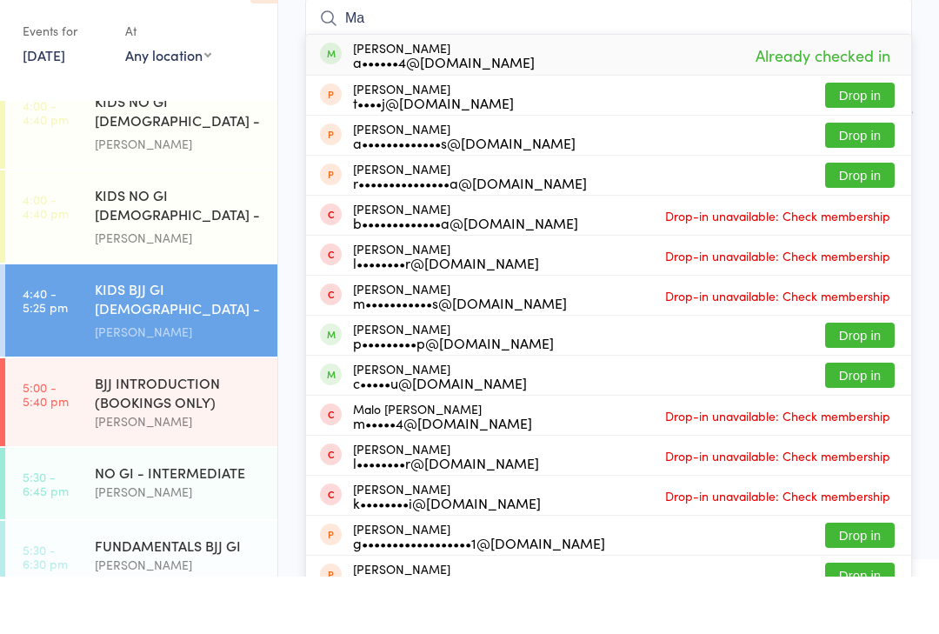
type input "M"
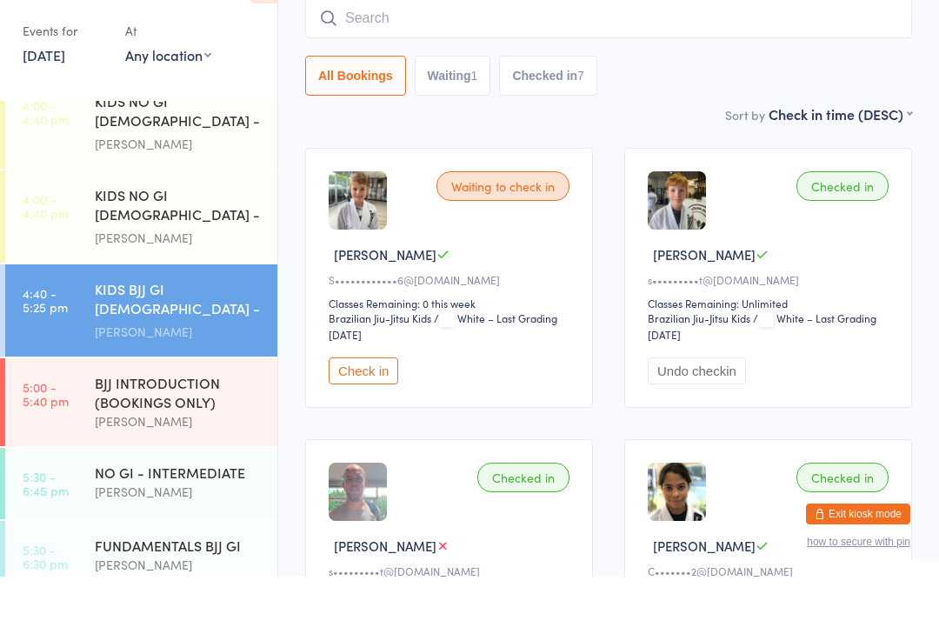
click at [691, 113] on div "All Bookings Waiting 1 Checked in 7" at bounding box center [608, 133] width 607 height 40
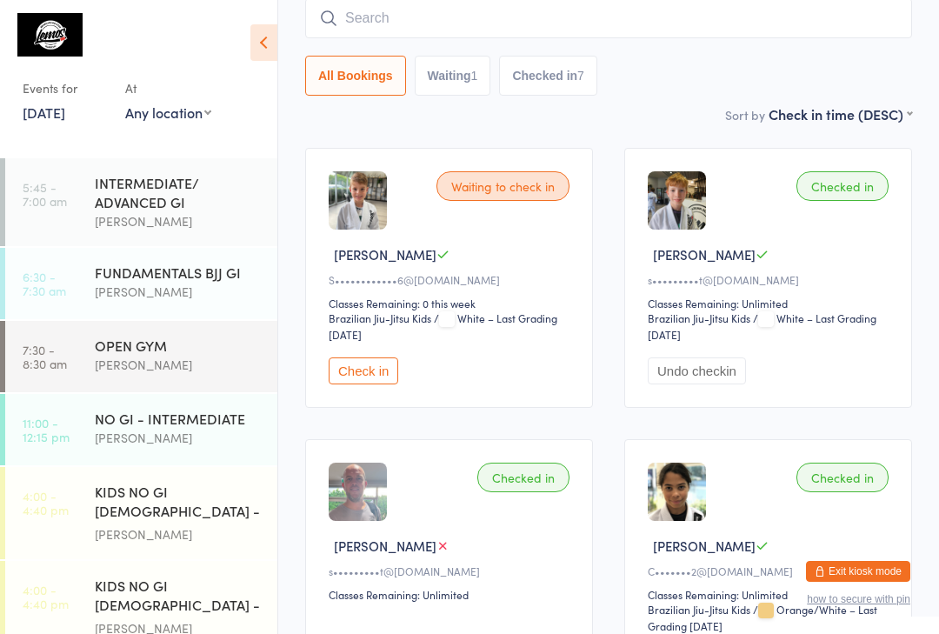
scroll to position [0, 0]
click at [219, 278] on div "FUNDAMENTALS BJJ GI" at bounding box center [179, 272] width 168 height 19
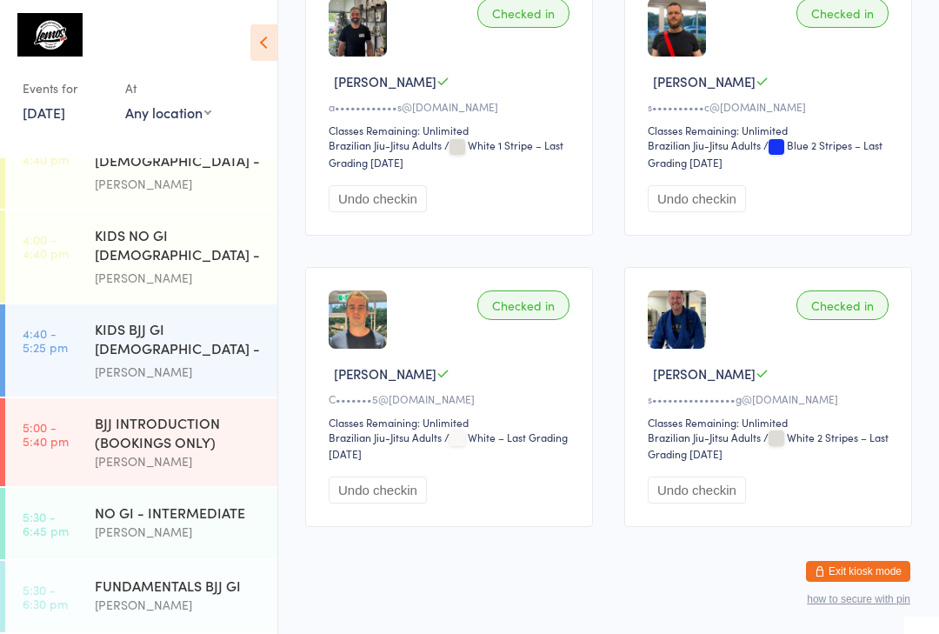
scroll to position [355, 0]
click at [202, 597] on div "[PERSON_NAME]" at bounding box center [179, 605] width 168 height 20
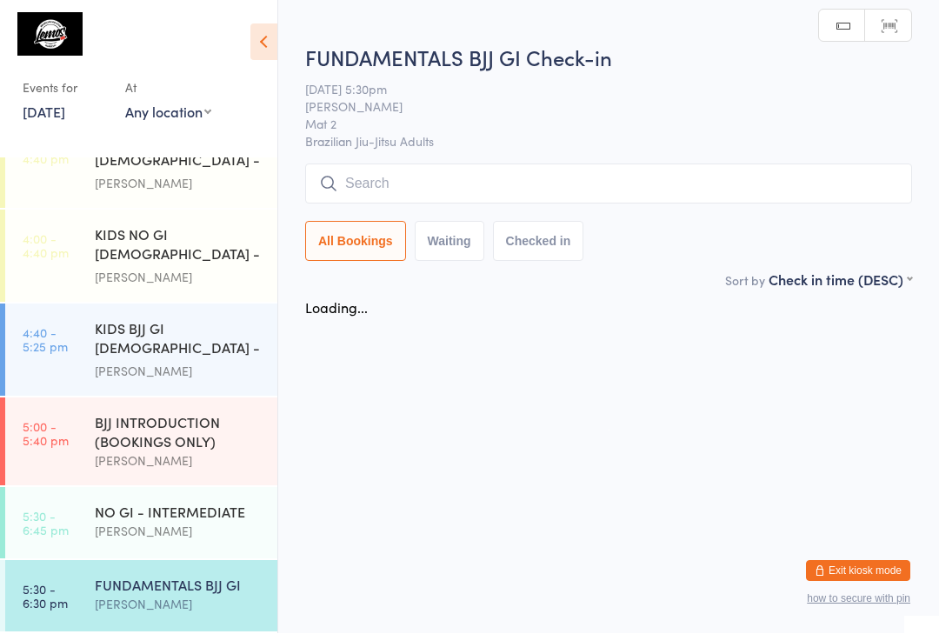
scroll to position [1, 0]
click at [201, 614] on div "[PERSON_NAME]" at bounding box center [179, 605] width 168 height 20
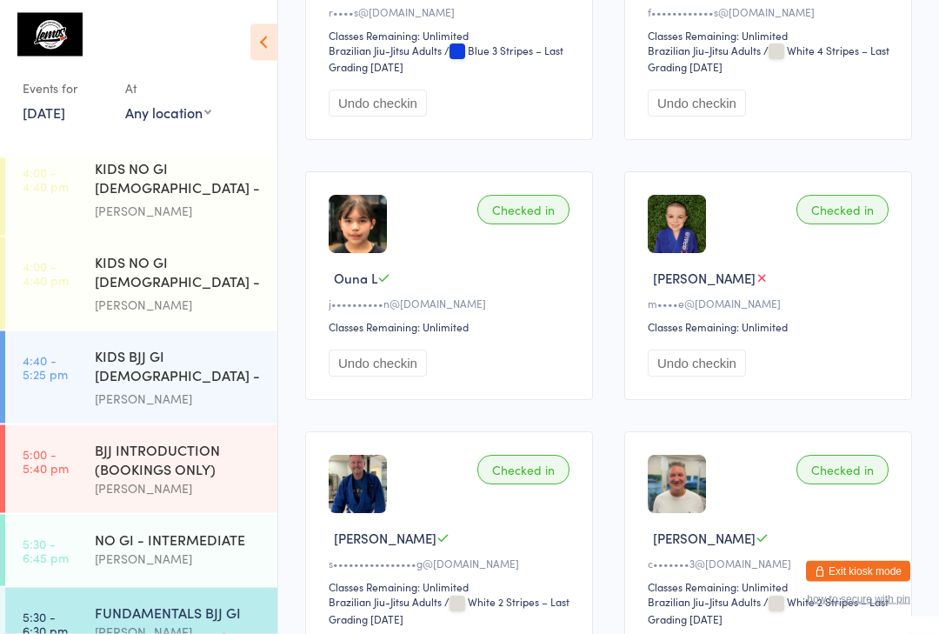
scroll to position [905, 0]
